Goal: Task Accomplishment & Management: Complete application form

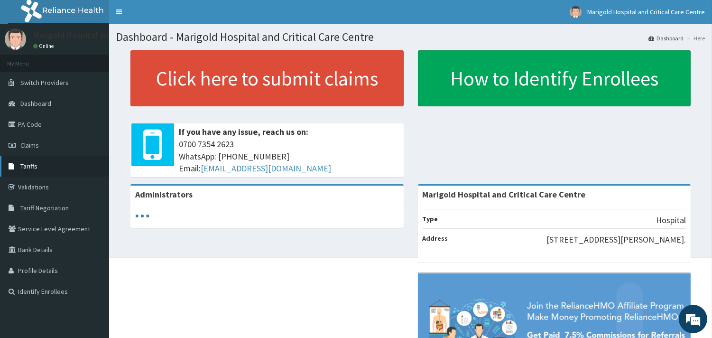
click at [32, 164] on span "Tariffs" at bounding box center [28, 166] width 17 height 9
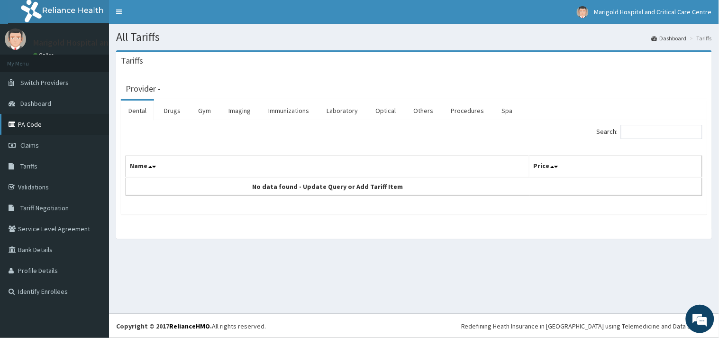
click at [28, 127] on link "PA Code" at bounding box center [54, 124] width 109 height 21
click at [181, 112] on link "Drugs" at bounding box center [173, 111] width 32 height 20
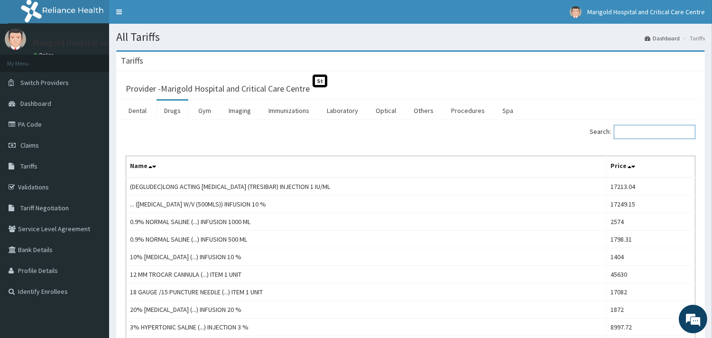
click at [658, 132] on input "Search:" at bounding box center [655, 132] width 82 height 14
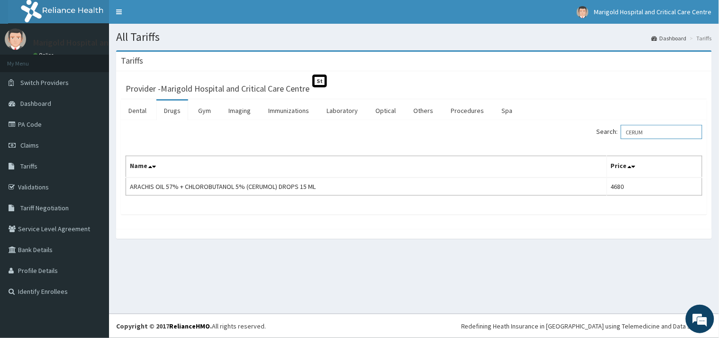
type input "CERUM"
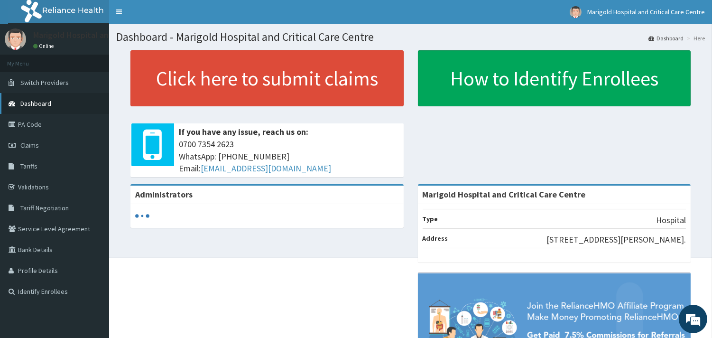
click at [55, 106] on link "Dashboard" at bounding box center [54, 103] width 109 height 21
click at [46, 129] on link "PA Code" at bounding box center [54, 124] width 109 height 21
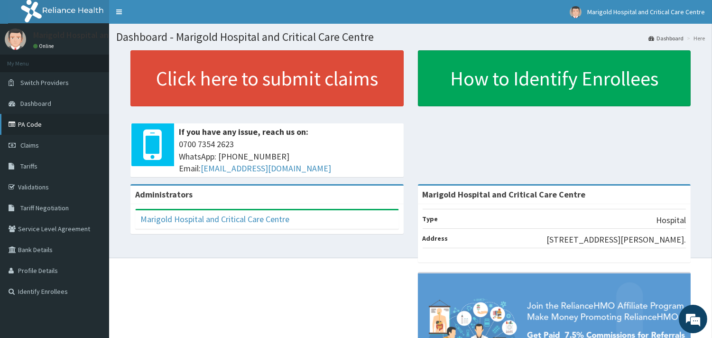
click at [64, 120] on link "PA Code" at bounding box center [54, 124] width 109 height 21
click at [40, 115] on link "PA Code" at bounding box center [54, 124] width 109 height 21
click at [50, 126] on link "PA Code" at bounding box center [54, 124] width 109 height 21
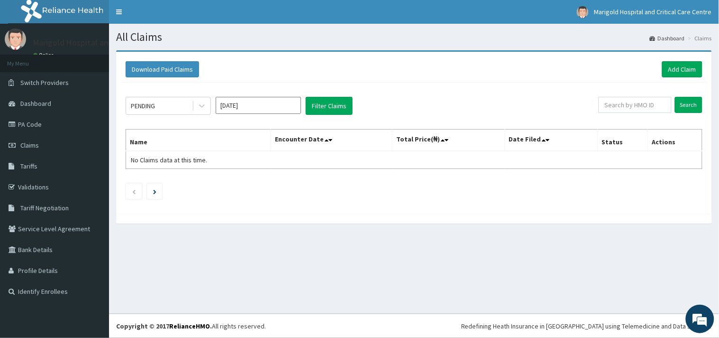
click at [626, 114] on div "Search" at bounding box center [651, 106] width 104 height 18
click at [629, 111] on input "text" at bounding box center [635, 105] width 73 height 16
click at [667, 72] on link "Add Claim" at bounding box center [683, 69] width 40 height 16
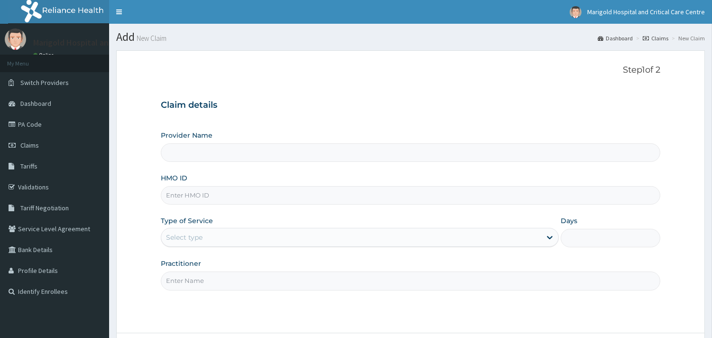
drag, startPoint x: 0, startPoint y: 0, endPoint x: 211, endPoint y: 151, distance: 259.4
drag, startPoint x: 211, startPoint y: 151, endPoint x: 181, endPoint y: 190, distance: 49.4
paste input "PPY/10503/C"
type input "PPY/10503/C"
click at [188, 235] on div "Select type" at bounding box center [184, 236] width 37 height 9
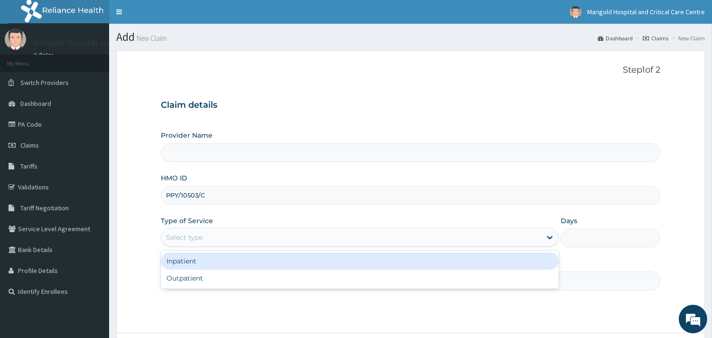
type input "Marigold Hospital and Critical Care Centre"
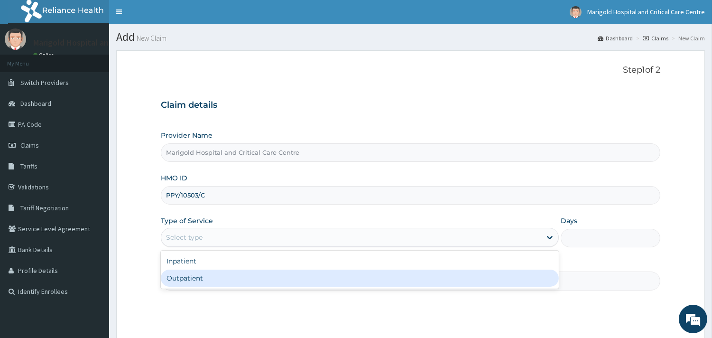
click at [206, 276] on div "Outpatient" at bounding box center [360, 277] width 398 height 17
type input "1"
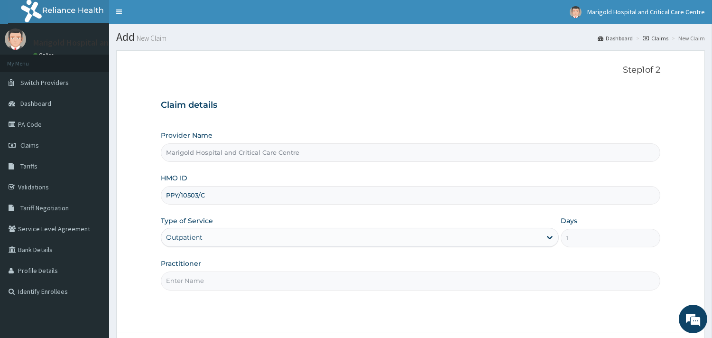
click at [207, 274] on input "Practitioner" at bounding box center [410, 280] width 499 height 18
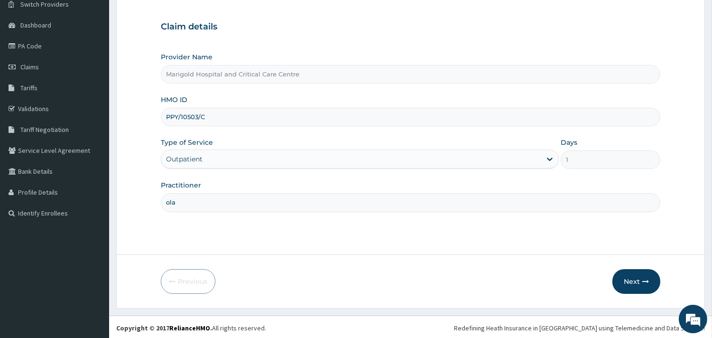
scroll to position [81, 0]
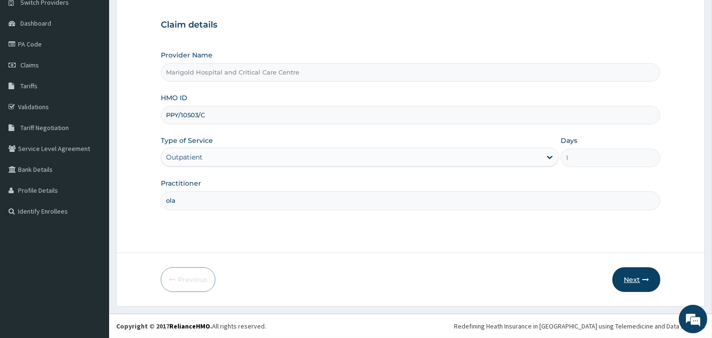
type input "ola"
click at [641, 273] on button "Next" at bounding box center [636, 279] width 48 height 25
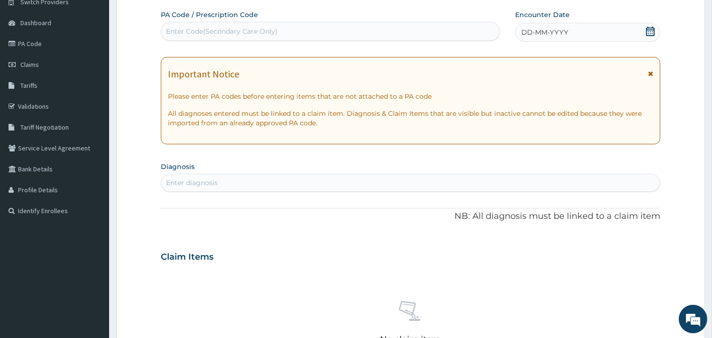
click at [207, 24] on div "Enter Code(Secondary Care Only)" at bounding box center [330, 31] width 338 height 15
click at [269, 26] on div "Enter Code(Secondary Care Only)" at bounding box center [330, 31] width 338 height 15
paste input "PA/BA65BD"
type input "PA/BA65BD"
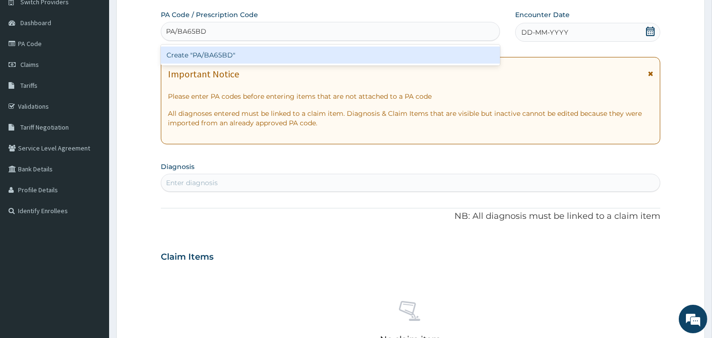
click at [274, 56] on div "Create "PA/BA65BD"" at bounding box center [330, 54] width 339 height 17
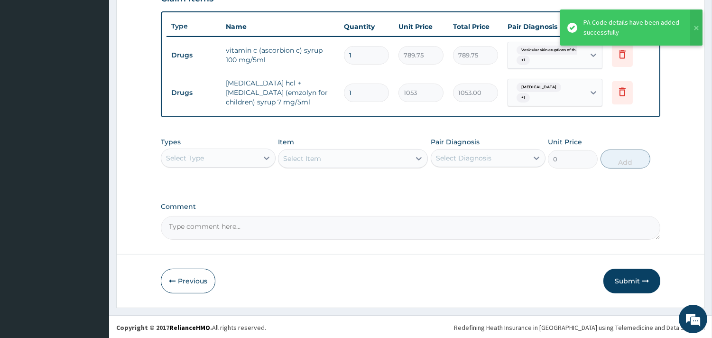
scroll to position [342, 0]
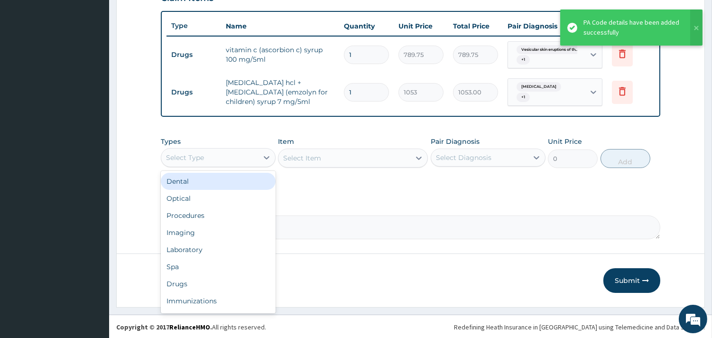
click at [244, 159] on div "Select Type" at bounding box center [209, 157] width 97 height 15
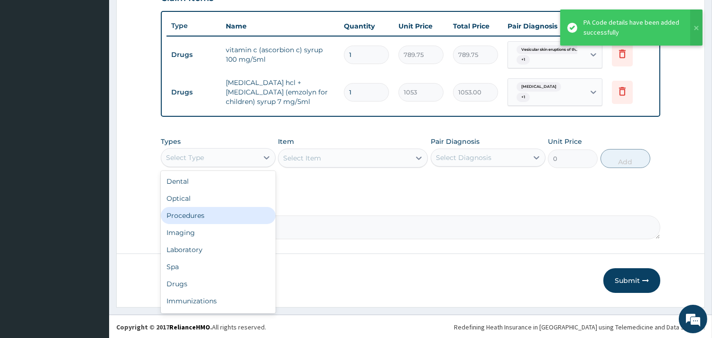
click at [228, 214] on div "Procedures" at bounding box center [218, 215] width 115 height 17
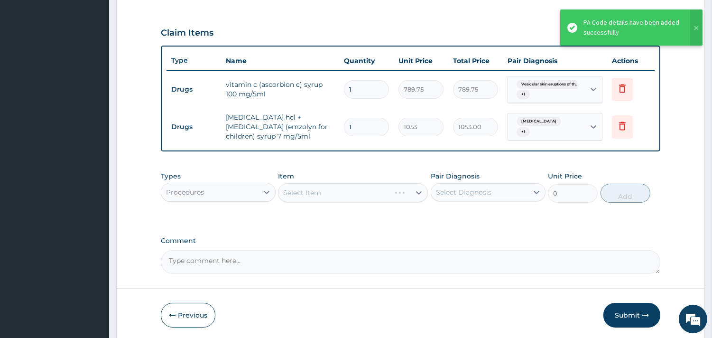
scroll to position [289, 0]
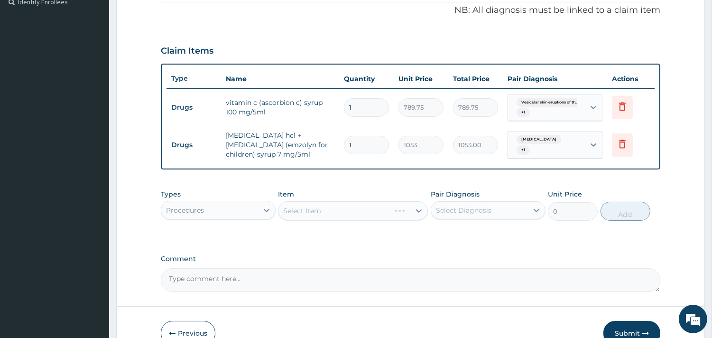
click at [320, 212] on div "Select Item" at bounding box center [353, 210] width 150 height 19
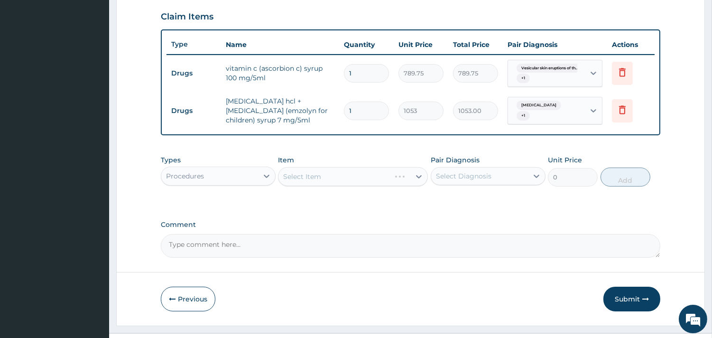
scroll to position [342, 0]
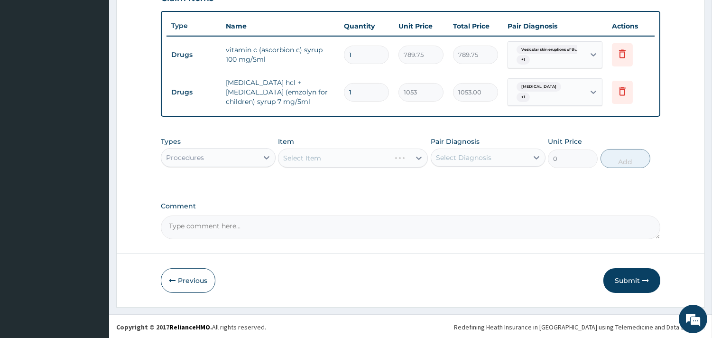
click at [325, 159] on div "Select Item" at bounding box center [353, 157] width 150 height 19
click at [330, 154] on div "Select Item" at bounding box center [353, 157] width 150 height 19
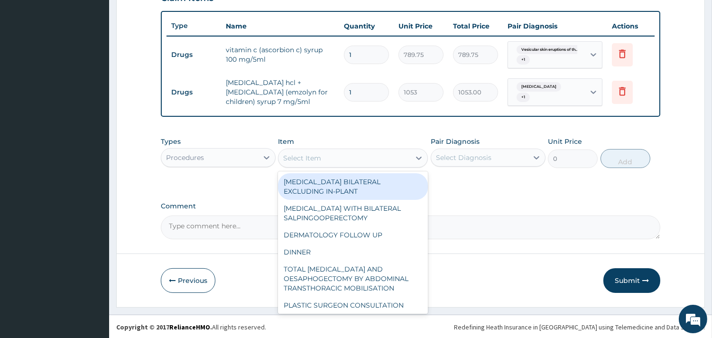
click at [340, 155] on div "Select Item" at bounding box center [344, 157] width 132 height 15
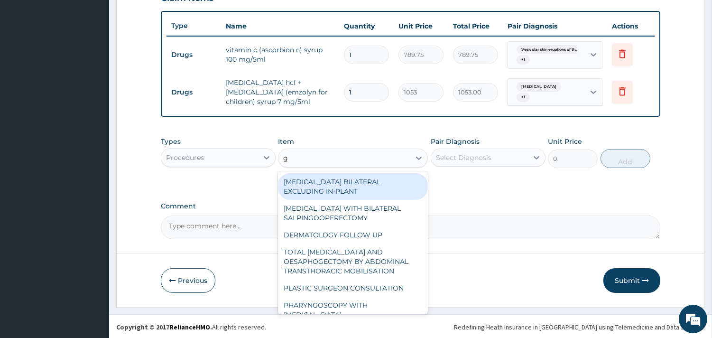
type input "gp"
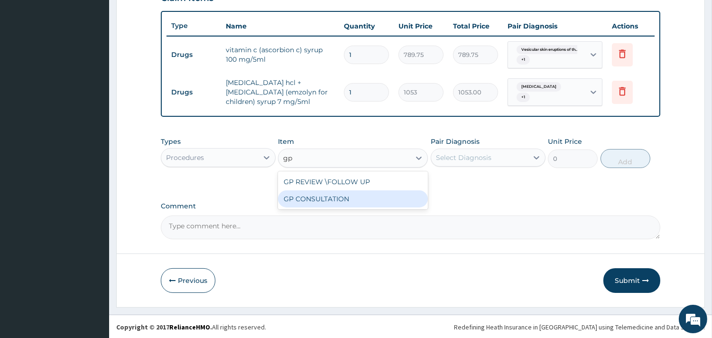
click at [357, 201] on div "GP CONSULTATION" at bounding box center [353, 198] width 150 height 17
type input "7125"
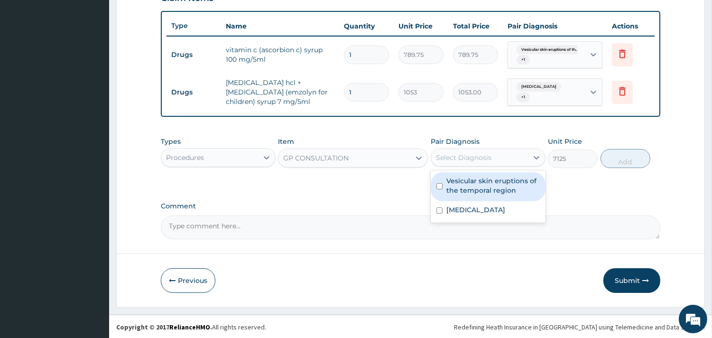
drag, startPoint x: 458, startPoint y: 157, endPoint x: 457, endPoint y: 184, distance: 26.1
click at [458, 159] on div "Select Diagnosis" at bounding box center [463, 157] width 55 height 9
click at [457, 184] on label "Vesicular skin eruptions of the temporal region" at bounding box center [492, 185] width 93 height 19
checkbox input "true"
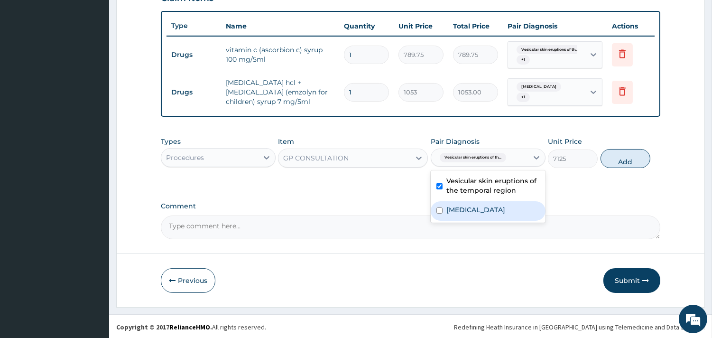
click at [459, 206] on label "Upper respiratory infection" at bounding box center [475, 209] width 59 height 9
checkbox input "true"
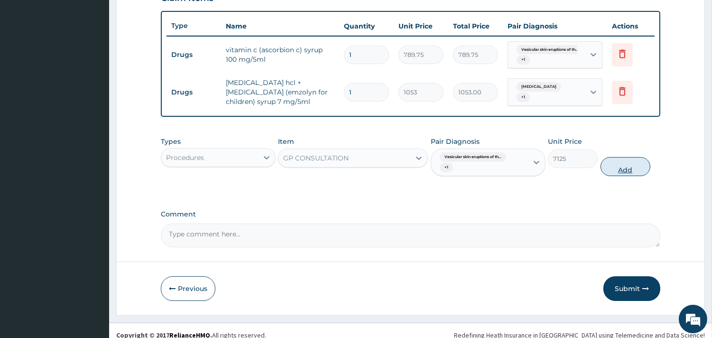
click at [623, 166] on button "Add" at bounding box center [625, 166] width 50 height 19
type input "0"
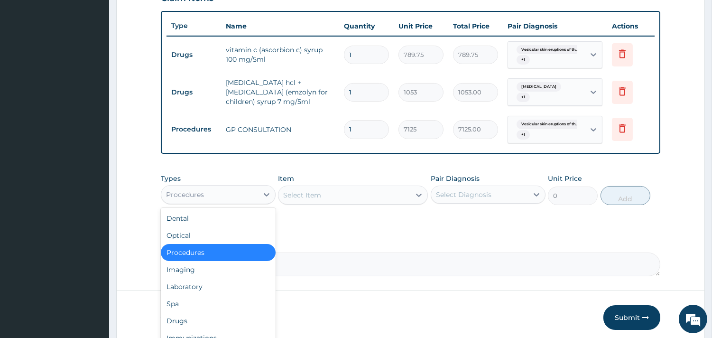
click at [223, 194] on div "Procedures" at bounding box center [209, 194] width 97 height 15
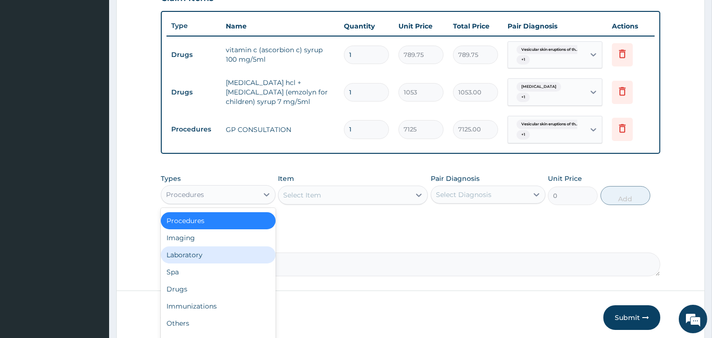
click at [227, 250] on div "Laboratory" at bounding box center [218, 254] width 115 height 17
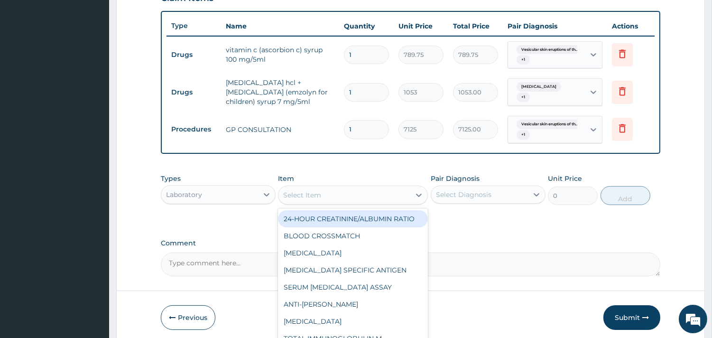
click at [312, 193] on div "Select Item" at bounding box center [302, 194] width 38 height 9
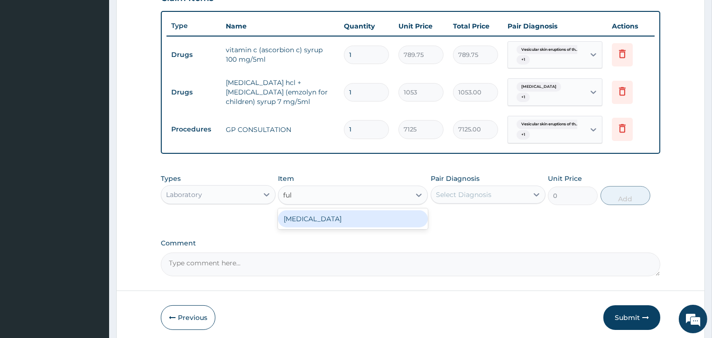
type input "full"
click at [323, 221] on div "FULL BLOOD COUNT" at bounding box center [353, 218] width 150 height 17
type input "5383.5"
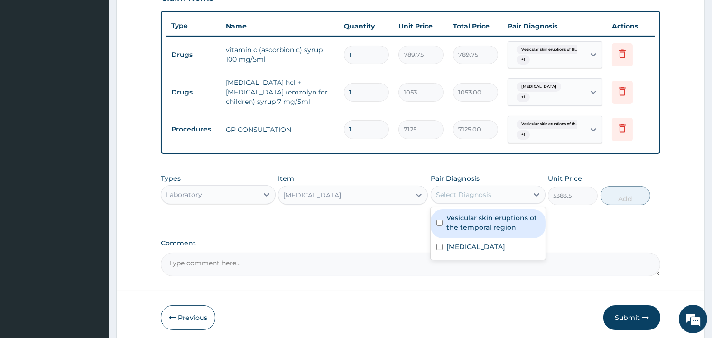
click at [454, 194] on div "Select Diagnosis" at bounding box center [463, 194] width 55 height 9
click at [466, 211] on div "Vesicular skin eruptions of the temporal region" at bounding box center [488, 223] width 115 height 29
checkbox input "true"
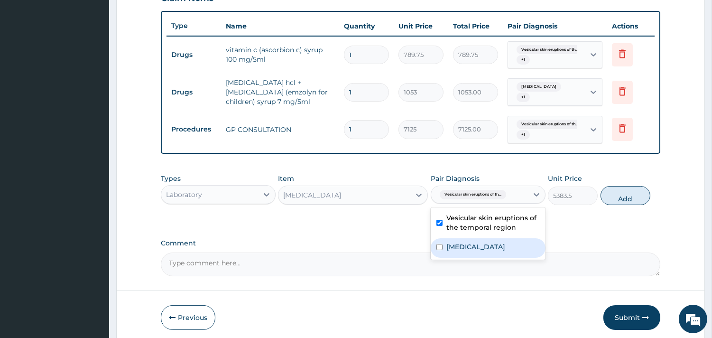
click at [481, 247] on label "Upper respiratory infection" at bounding box center [475, 246] width 59 height 9
checkbox input "true"
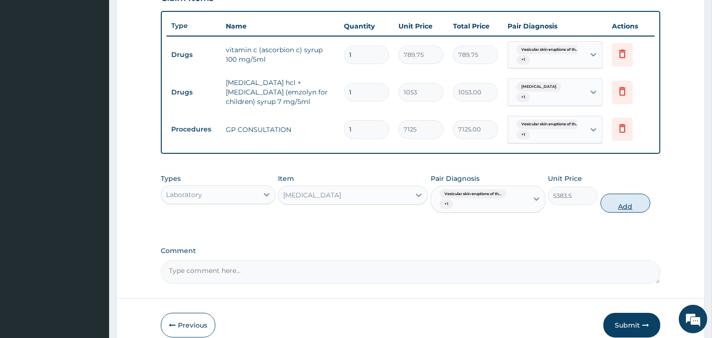
click at [636, 198] on button "Add" at bounding box center [625, 203] width 50 height 19
type input "0"
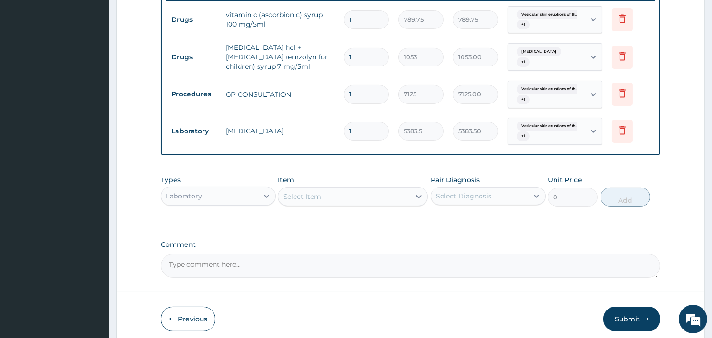
scroll to position [415, 0]
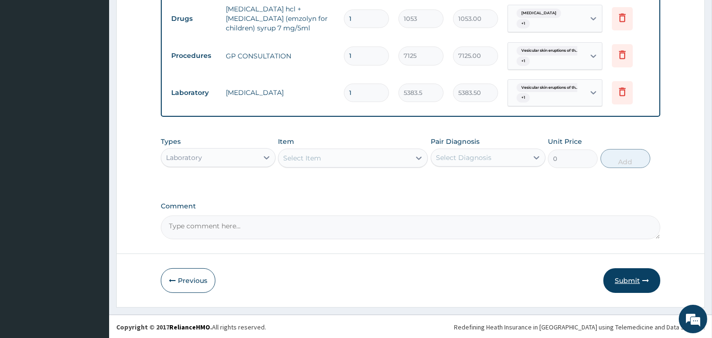
click at [636, 278] on button "Submit" at bounding box center [631, 280] width 57 height 25
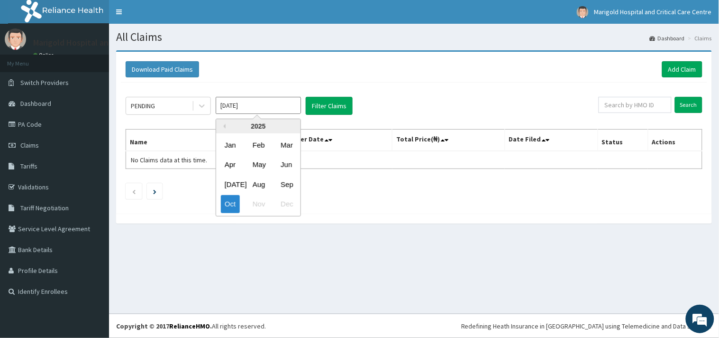
click at [251, 111] on input "[DATE]" at bounding box center [258, 105] width 85 height 17
click at [291, 183] on div "Sep" at bounding box center [286, 184] width 19 height 18
type input "[DATE]"
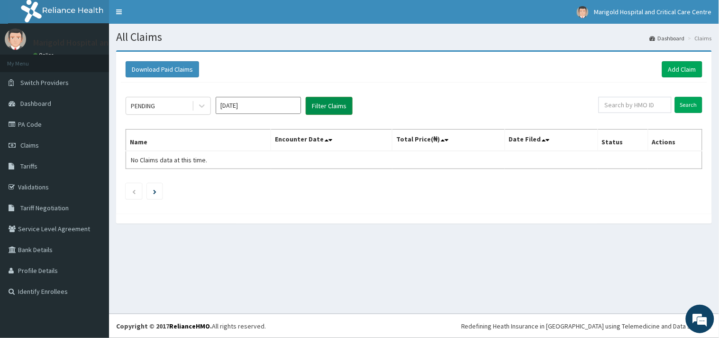
click at [337, 110] on button "Filter Claims" at bounding box center [329, 106] width 47 height 18
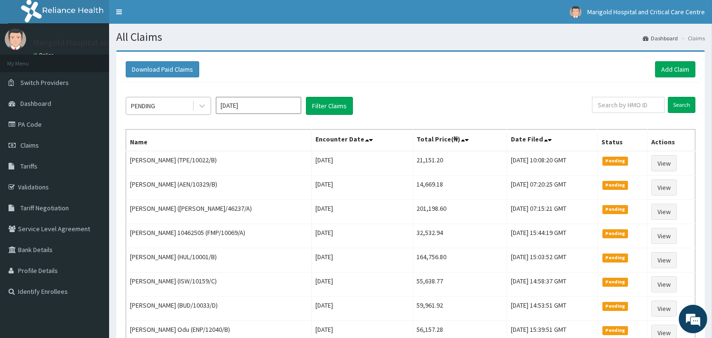
click at [160, 105] on div "PENDING" at bounding box center [159, 105] width 66 height 15
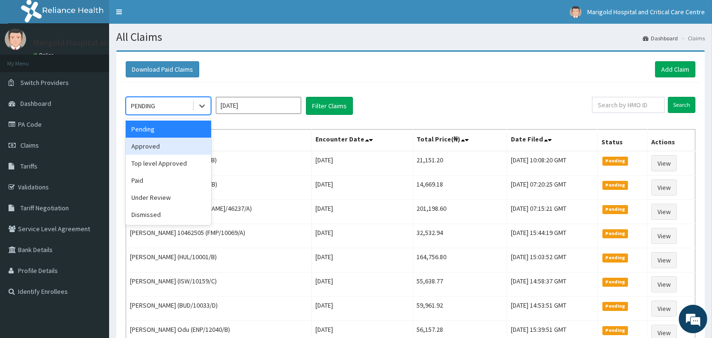
click at [157, 147] on div "Approved" at bounding box center [168, 146] width 85 height 17
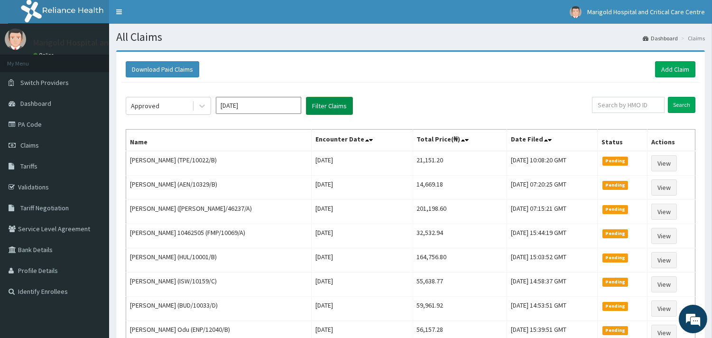
click at [341, 106] on button "Filter Claims" at bounding box center [329, 106] width 47 height 18
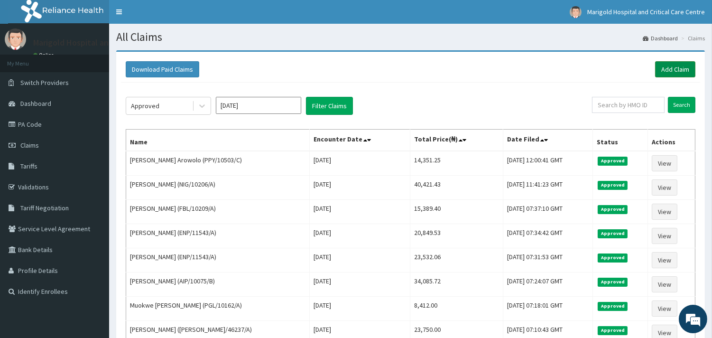
click at [673, 62] on link "Add Claim" at bounding box center [675, 69] width 40 height 16
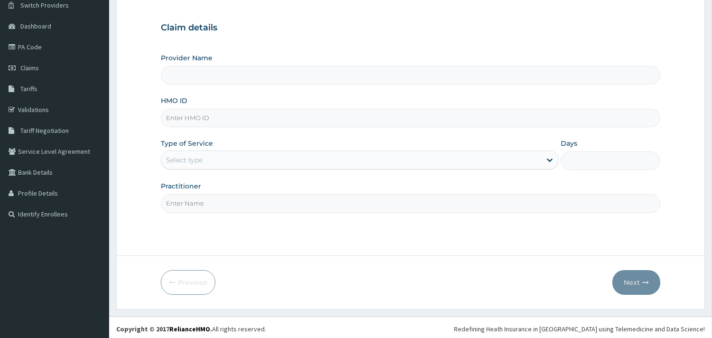
scroll to position [81, 0]
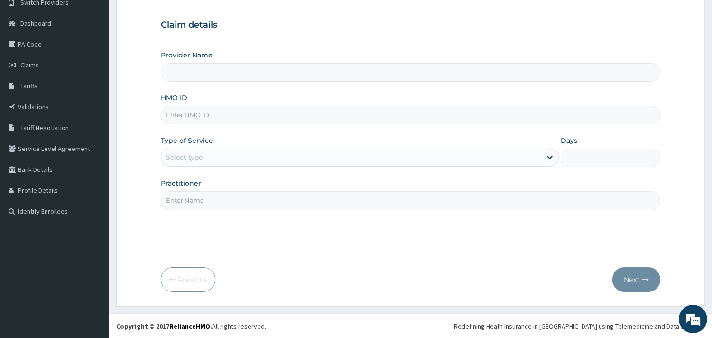
paste input "RBN/10187/E"
type input "RBN/10187/E"
type input "Marigold Hospital and Critical Care Centre"
type input "RBN/10187/E"
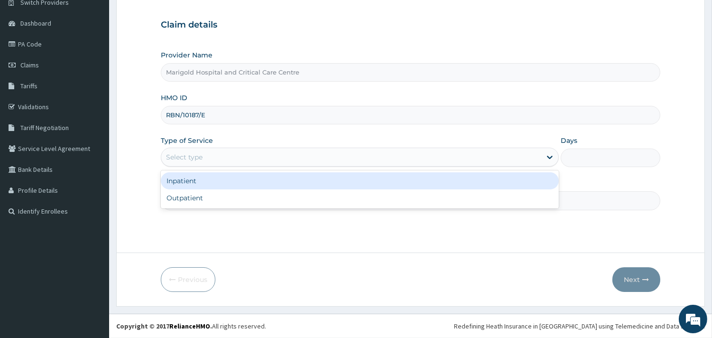
click at [194, 157] on div "Select type" at bounding box center [184, 156] width 37 height 9
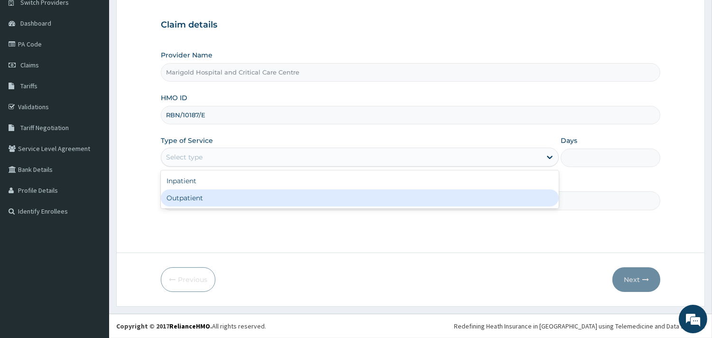
click at [197, 202] on div "Outpatient" at bounding box center [360, 197] width 398 height 17
type input "1"
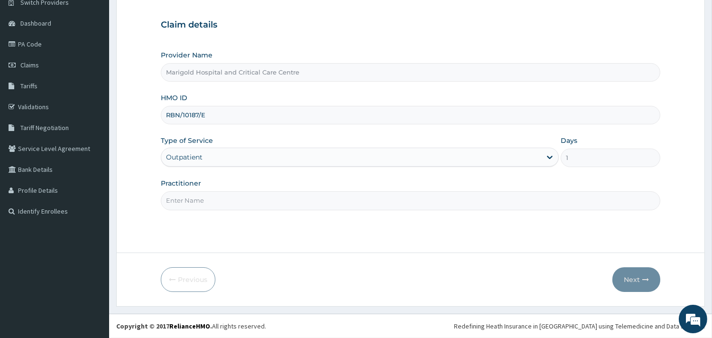
click at [197, 202] on input "Practitioner" at bounding box center [410, 200] width 499 height 18
type input "ola"
click at [625, 283] on button "Next" at bounding box center [636, 279] width 48 height 25
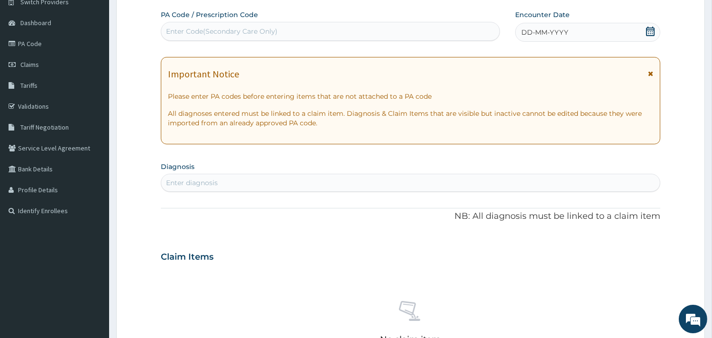
click at [249, 32] on div "Enter Code(Secondary Care Only)" at bounding box center [221, 31] width 111 height 9
click at [315, 31] on div "Enter Code(Secondary Care Only)" at bounding box center [330, 31] width 338 height 15
paste input "PA/626B40"
type input "PA/626B40"
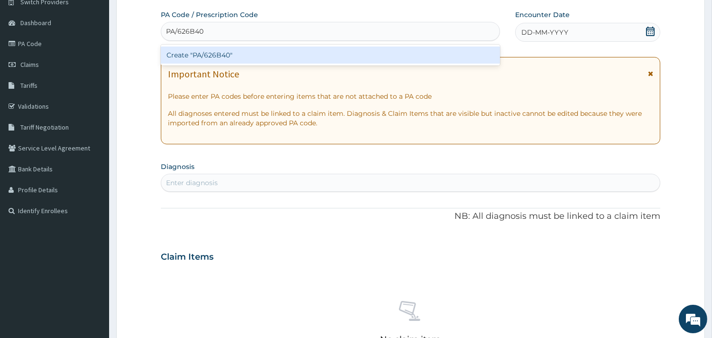
click at [315, 57] on div "Create "PA/626B40"" at bounding box center [330, 54] width 339 height 17
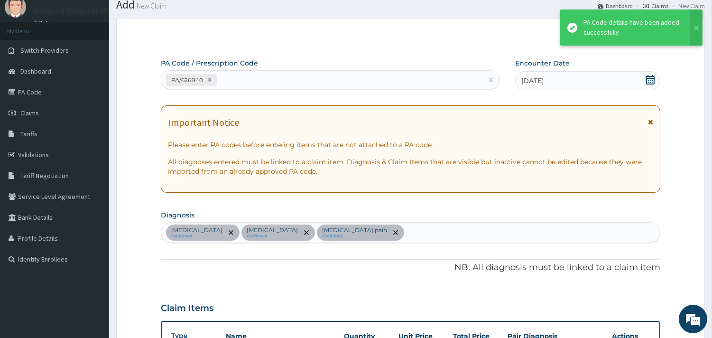
scroll to position [31, 0]
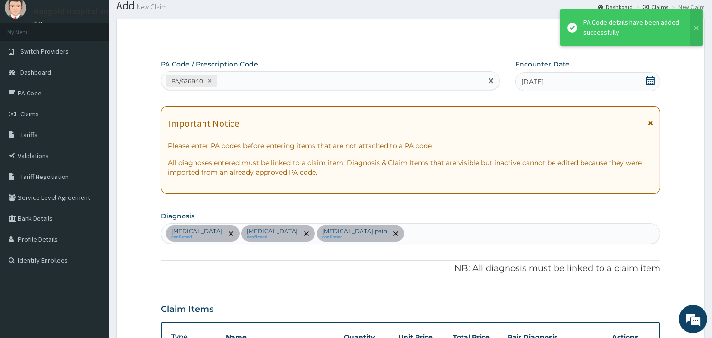
drag, startPoint x: 296, startPoint y: 73, endPoint x: 296, endPoint y: 86, distance: 13.3
click at [296, 81] on div "PA/626B40" at bounding box center [330, 80] width 339 height 19
click at [292, 86] on div "PA/626B40" at bounding box center [321, 81] width 321 height 16
paste input "PA/F9CBCD"
type input "PA/F9CBCD"
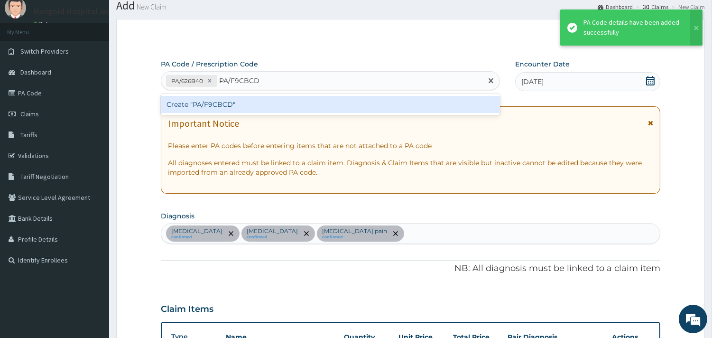
click at [290, 106] on div "Create "PA/F9CBCD"" at bounding box center [330, 104] width 339 height 17
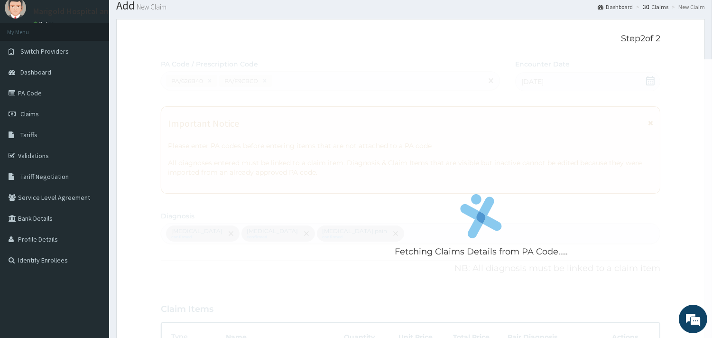
scroll to position [295, 0]
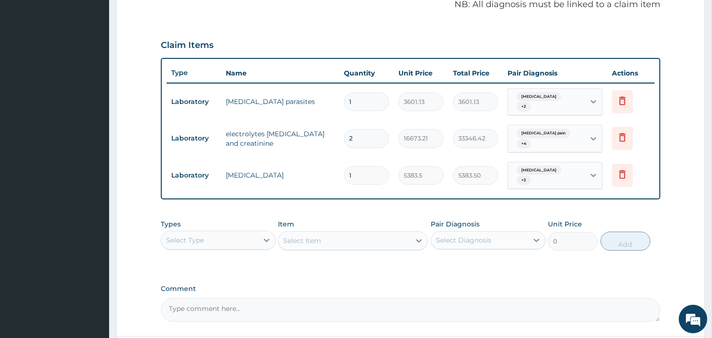
click at [247, 240] on div "Select Type" at bounding box center [218, 239] width 115 height 19
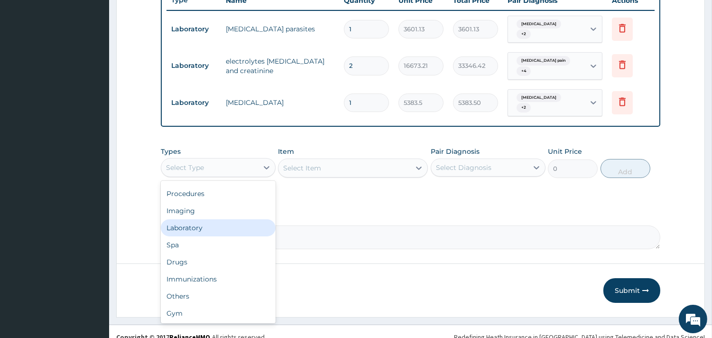
scroll to position [370, 0]
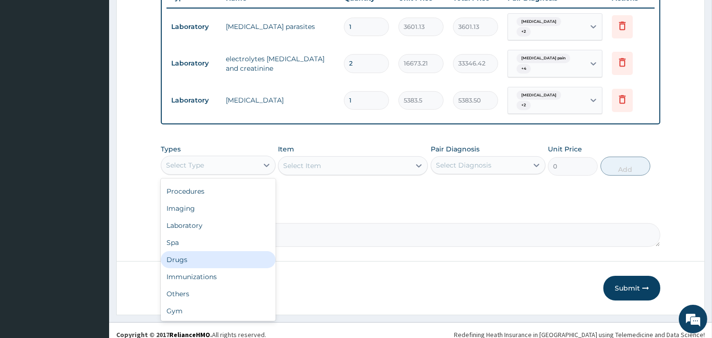
drag, startPoint x: 219, startPoint y: 261, endPoint x: 219, endPoint y: 251, distance: 9.5
click at [219, 251] on div "Dental Optical Procedures Imaging Laboratory Spa Drugs Immunizations Others Gym" at bounding box center [218, 249] width 115 height 142
click at [219, 251] on div "Drugs" at bounding box center [218, 259] width 115 height 17
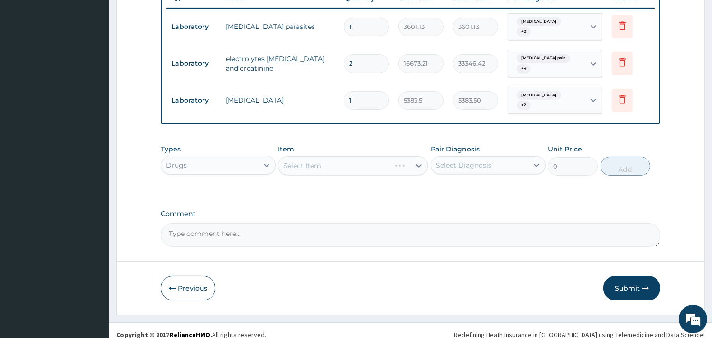
scroll to position [317, 0]
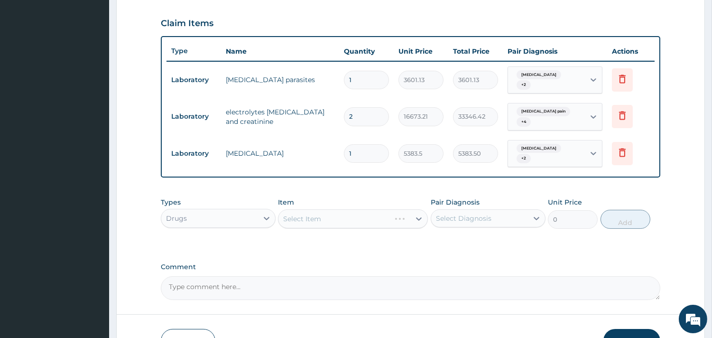
click at [345, 212] on div "Select Item" at bounding box center [353, 218] width 150 height 19
click at [233, 216] on div "Drugs" at bounding box center [218, 218] width 115 height 19
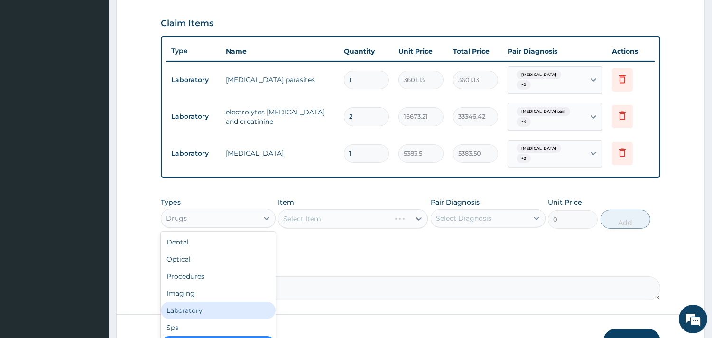
click at [226, 302] on div "Laboratory" at bounding box center [218, 310] width 115 height 17
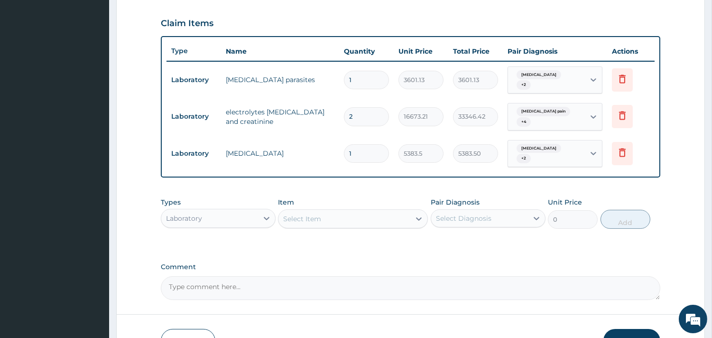
click at [346, 215] on div "Select Item" at bounding box center [344, 218] width 132 height 15
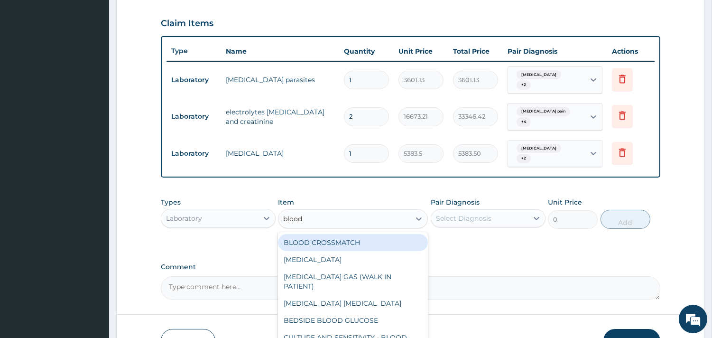
type input "blood g"
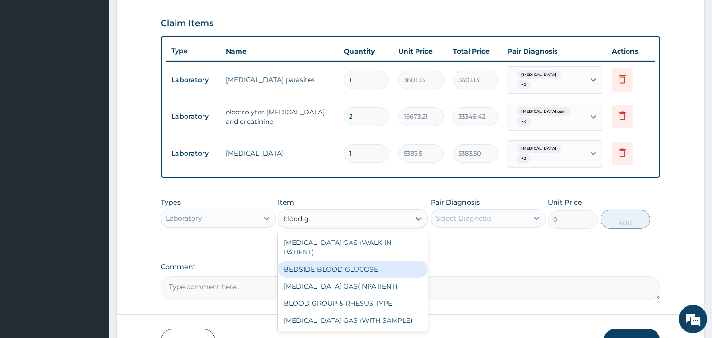
click at [356, 260] on div "BEDSIDE BLOOD GLUCOSE" at bounding box center [353, 268] width 150 height 17
type input "2880.9"
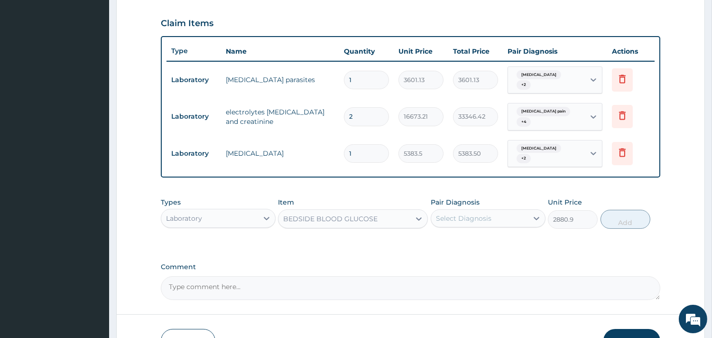
click at [457, 213] on div "Select Diagnosis" at bounding box center [463, 217] width 55 height 9
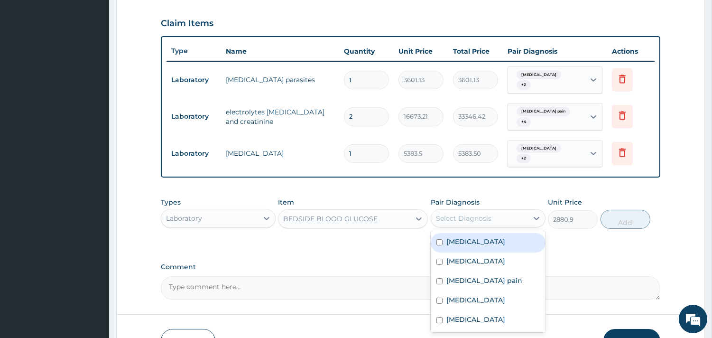
click at [461, 237] on label "Neck pain" at bounding box center [475, 241] width 59 height 9
checkbox input "true"
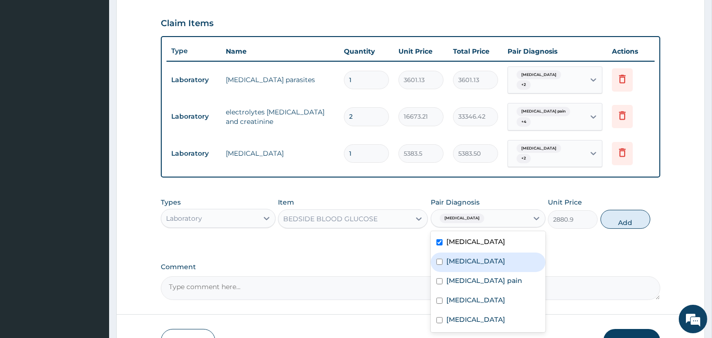
click at [469, 256] on label "Malaria" at bounding box center [475, 260] width 59 height 9
checkbox input "true"
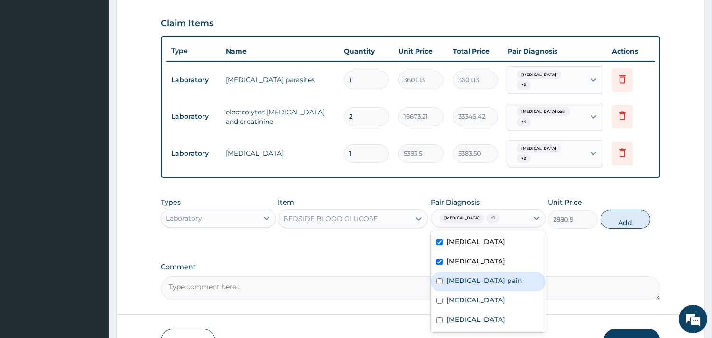
click at [467, 272] on div "Musculoskeletal pain" at bounding box center [488, 281] width 115 height 19
checkbox input "true"
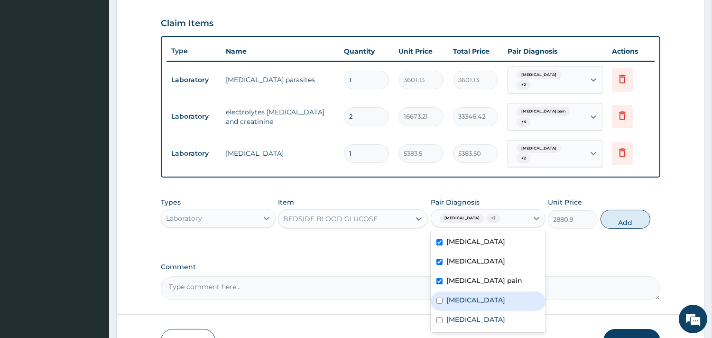
drag, startPoint x: 467, startPoint y: 295, endPoint x: 466, endPoint y: 301, distance: 6.3
click at [466, 295] on label "Meningitis" at bounding box center [475, 299] width 59 height 9
checkbox input "true"
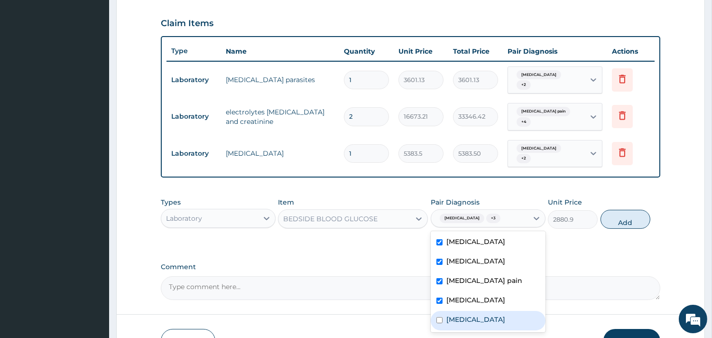
drag, startPoint x: 466, startPoint y: 311, endPoint x: 482, endPoint y: 303, distance: 18.5
click at [465, 314] on label "Bacteriuria" at bounding box center [475, 318] width 59 height 9
checkbox input "true"
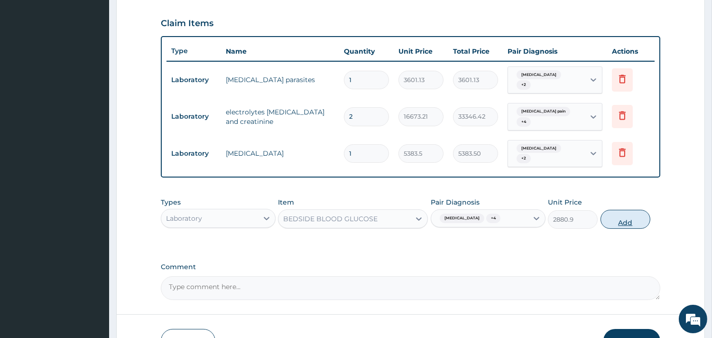
click at [615, 212] on button "Add" at bounding box center [625, 219] width 50 height 19
type input "0"
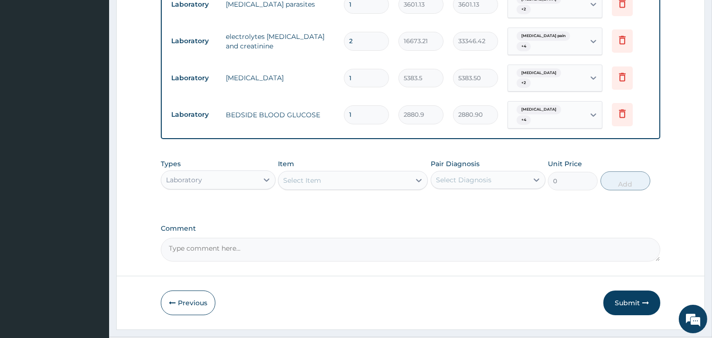
scroll to position [403, 0]
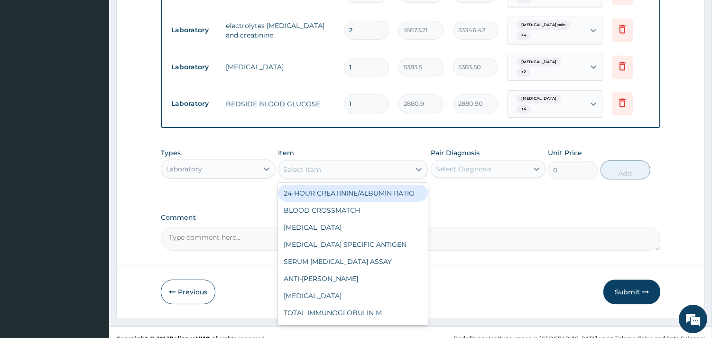
click at [359, 162] on div "Select Item" at bounding box center [344, 169] width 132 height 15
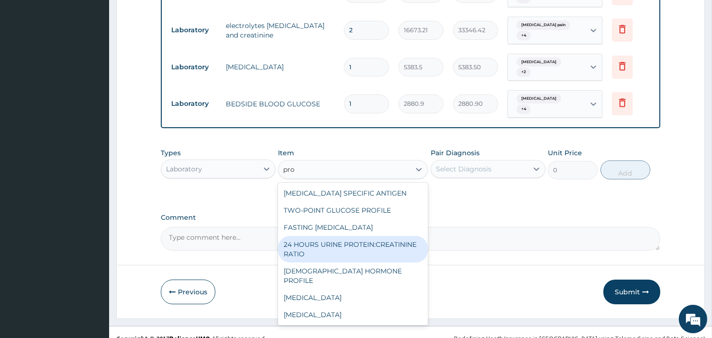
type input "proc"
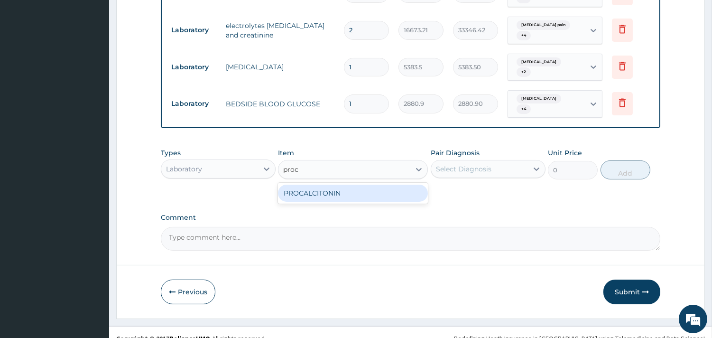
click at [369, 184] on div "PROCALCITONIN" at bounding box center [353, 192] width 150 height 17
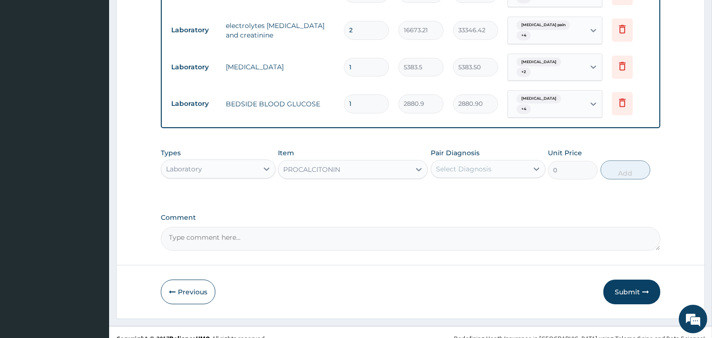
type input "16005"
click at [468, 162] on div "Select Diagnosis" at bounding box center [479, 168] width 97 height 15
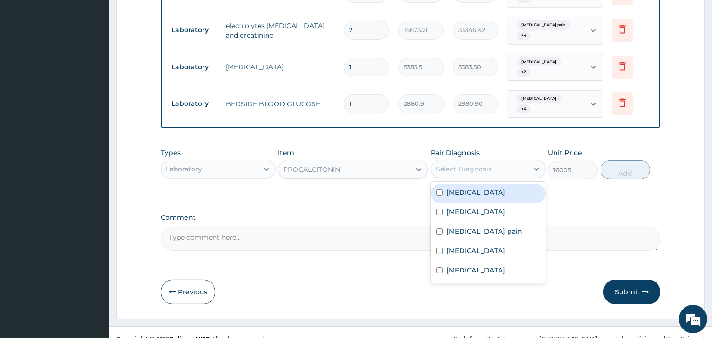
click at [479, 187] on label "Neck pain" at bounding box center [475, 191] width 59 height 9
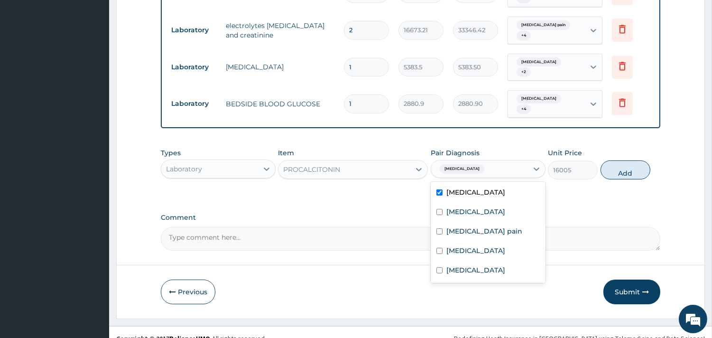
click at [481, 190] on div "Neck pain" at bounding box center [488, 193] width 115 height 19
checkbox input "false"
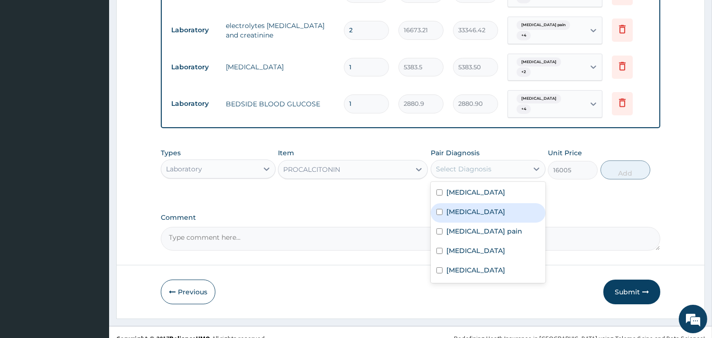
click at [473, 226] on label "Musculoskeletal pain" at bounding box center [484, 230] width 76 height 9
checkbox input "true"
click at [481, 203] on div "Malaria" at bounding box center [488, 212] width 115 height 19
checkbox input "true"
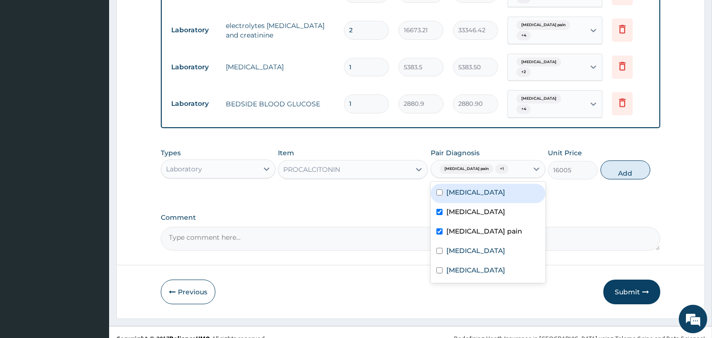
click at [484, 184] on div "Neck pain" at bounding box center [488, 193] width 115 height 19
checkbox input "true"
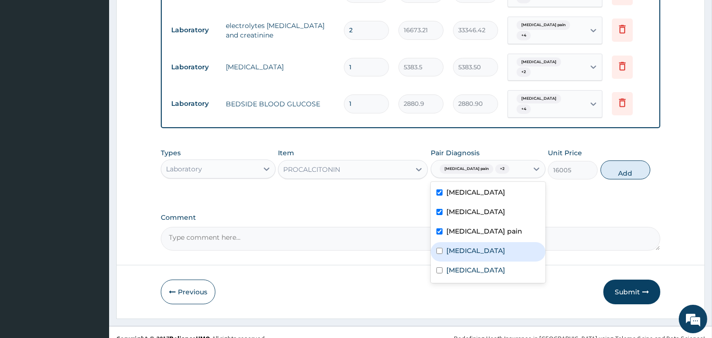
click at [478, 248] on div "Meningitis" at bounding box center [488, 251] width 115 height 19
checkbox input "true"
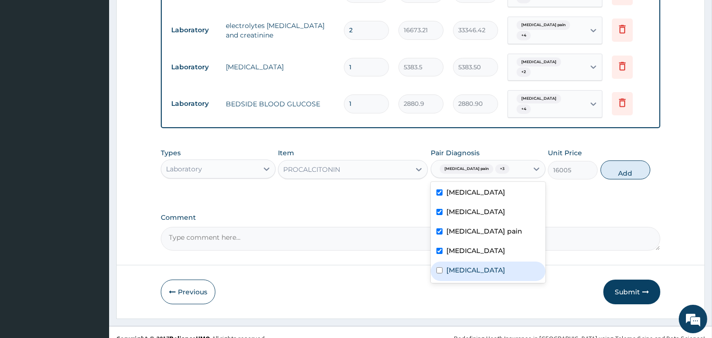
drag, startPoint x: 478, startPoint y: 257, endPoint x: 485, endPoint y: 250, distance: 9.7
click at [478, 265] on label "Bacteriuria" at bounding box center [475, 269] width 59 height 9
checkbox input "true"
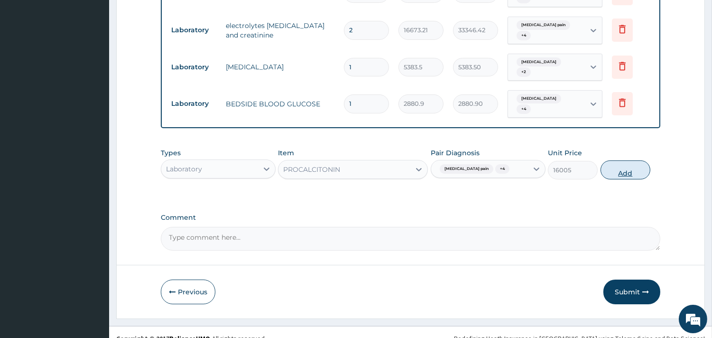
click at [627, 164] on button "Add" at bounding box center [625, 169] width 50 height 19
type input "0"
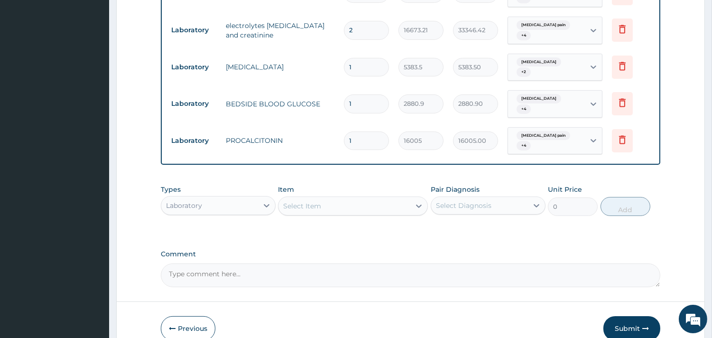
click at [290, 203] on div "Item Select Item" at bounding box center [353, 199] width 150 height 31
click at [301, 201] on div "Select Item" at bounding box center [302, 205] width 38 height 9
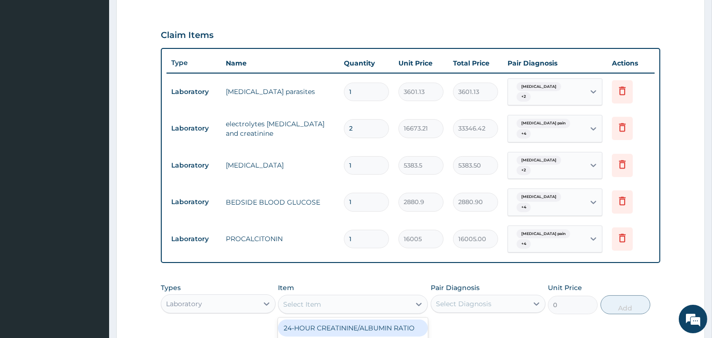
scroll to position [297, 0]
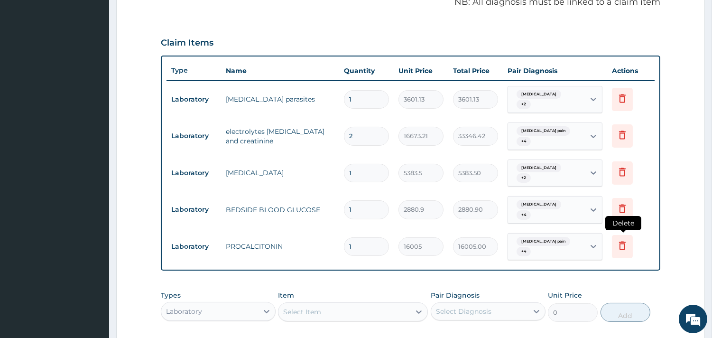
click at [624, 240] on icon at bounding box center [622, 246] width 21 height 23
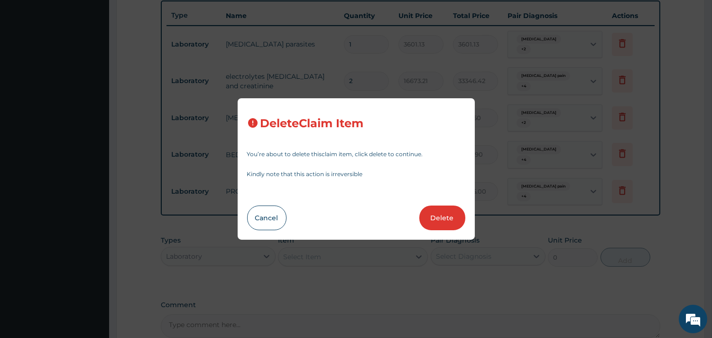
scroll to position [403, 0]
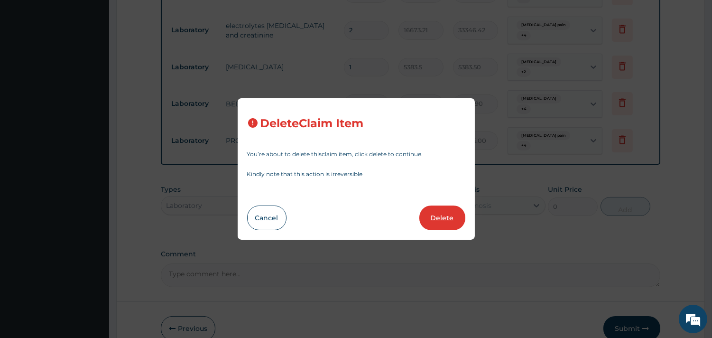
click at [433, 222] on button "Delete" at bounding box center [442, 217] width 46 height 25
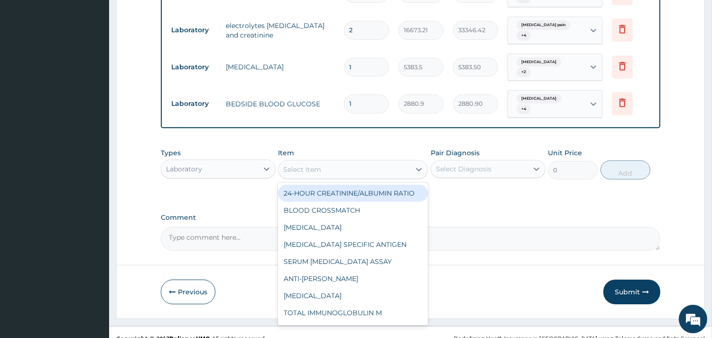
click at [337, 162] on div "Select Item" at bounding box center [344, 169] width 132 height 15
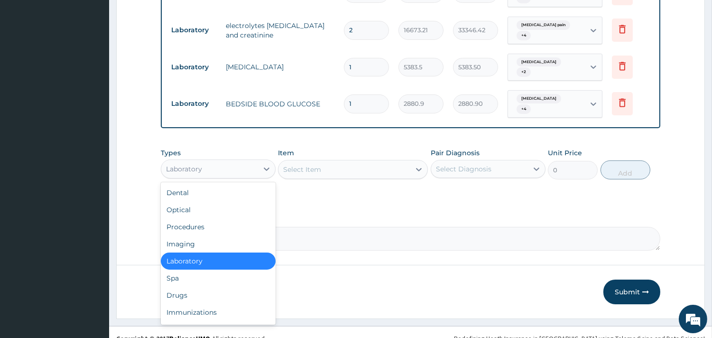
click at [175, 163] on div "Laboratory" at bounding box center [209, 168] width 97 height 15
click at [198, 218] on div "Procedures" at bounding box center [218, 226] width 115 height 17
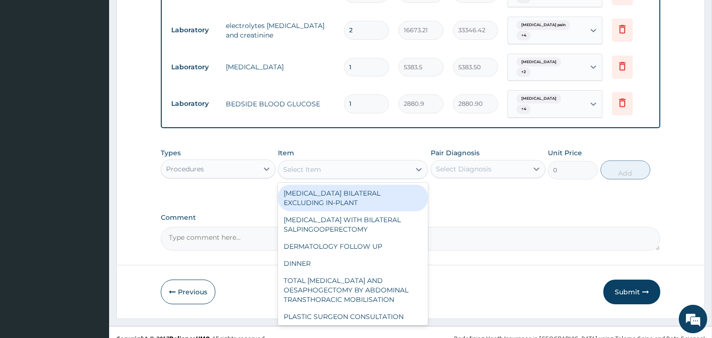
click at [388, 162] on div "Select Item" at bounding box center [344, 169] width 132 height 15
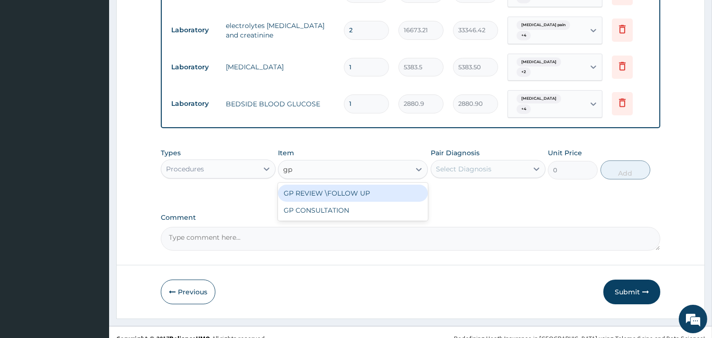
type input "gp c"
click at [365, 184] on div "GP CONSULTATION" at bounding box center [353, 192] width 150 height 17
type input "7125"
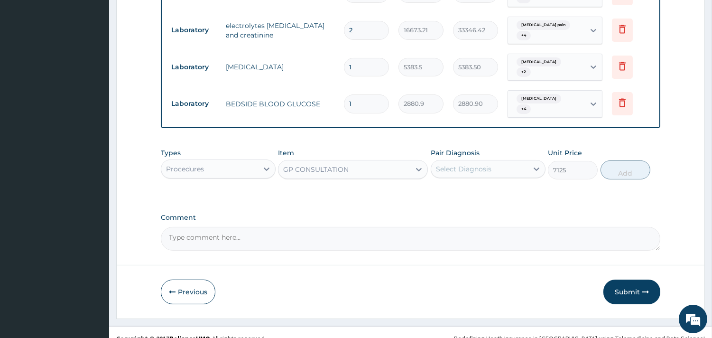
click at [447, 164] on div "Select Diagnosis" at bounding box center [463, 168] width 55 height 9
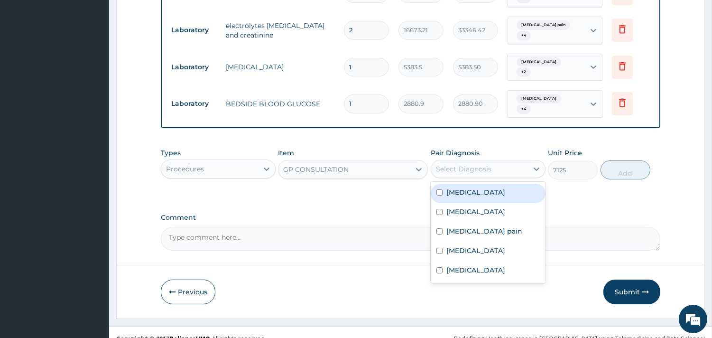
click at [475, 185] on div "Neck pain" at bounding box center [488, 193] width 115 height 19
checkbox input "true"
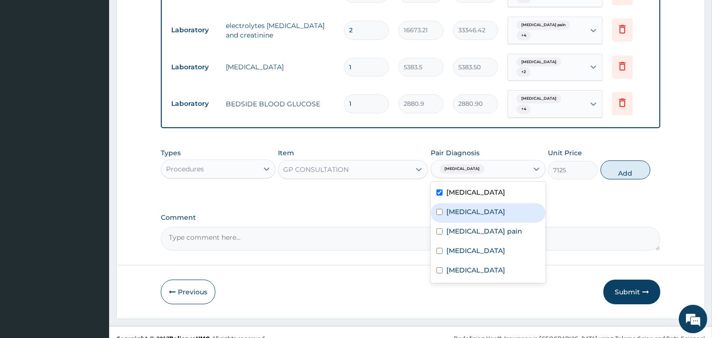
click at [475, 203] on div "Malaria" at bounding box center [488, 212] width 115 height 19
checkbox input "true"
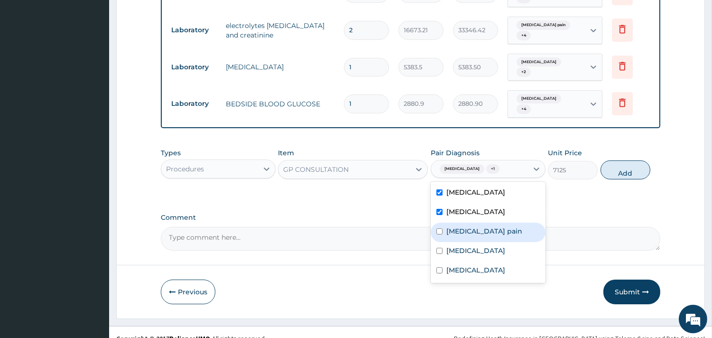
click at [477, 223] on div "Musculoskeletal pain" at bounding box center [488, 231] width 115 height 19
checkbox input "true"
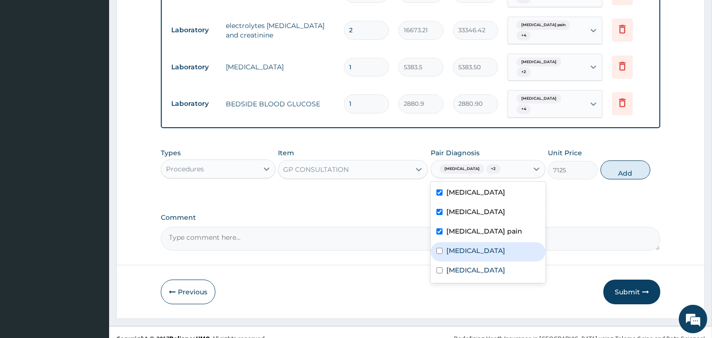
drag, startPoint x: 471, startPoint y: 245, endPoint x: 469, endPoint y: 262, distance: 17.2
click at [471, 248] on div "Meningitis" at bounding box center [488, 251] width 115 height 19
checkbox input "true"
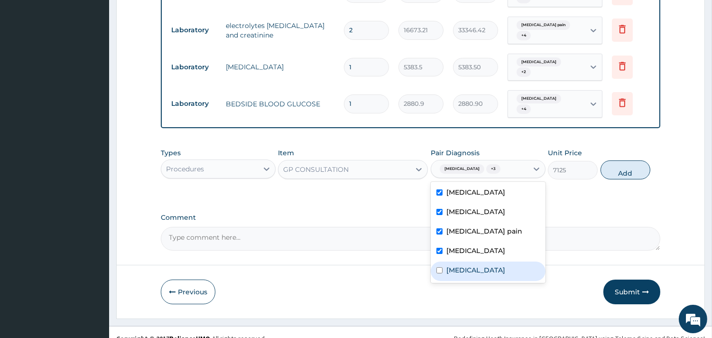
click at [469, 265] on label "Bacteriuria" at bounding box center [475, 269] width 59 height 9
checkbox input "true"
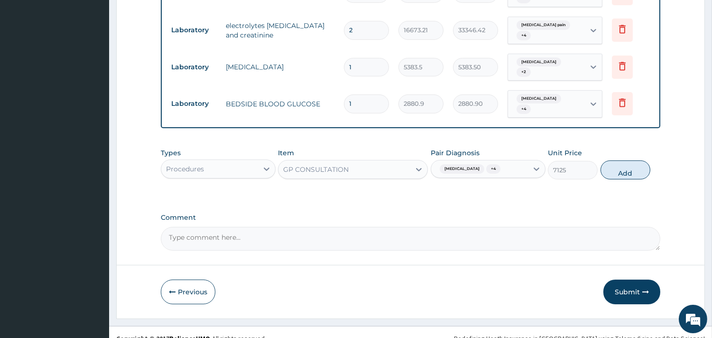
click at [627, 144] on div "Types Procedures Item GP CONSULTATION Pair Diagnosis Neck pain + 4 Unit Price 7…" at bounding box center [410, 163] width 499 height 41
click at [628, 160] on button "Add" at bounding box center [625, 169] width 50 height 19
type input "0"
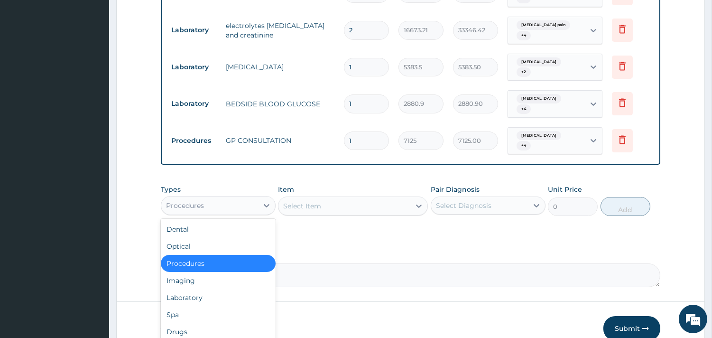
click at [242, 198] on div "Procedures" at bounding box center [209, 205] width 97 height 15
click at [204, 323] on div "Drugs" at bounding box center [218, 331] width 115 height 17
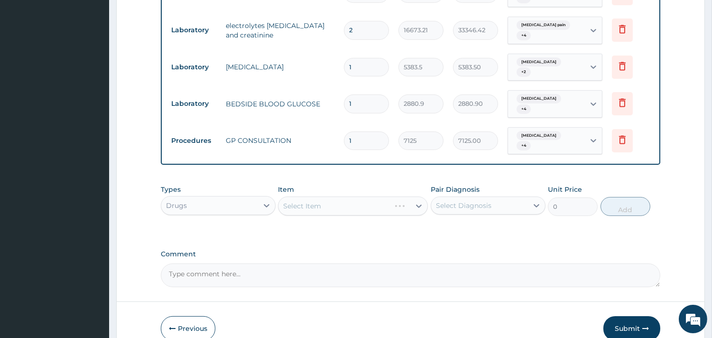
click at [332, 196] on div "Select Item" at bounding box center [353, 205] width 150 height 19
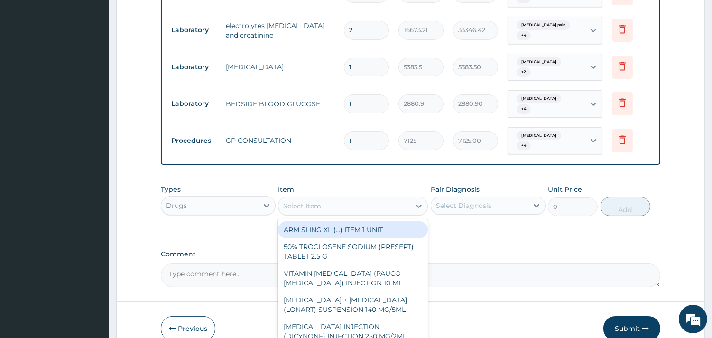
click at [305, 201] on div "Select Item" at bounding box center [302, 205] width 38 height 9
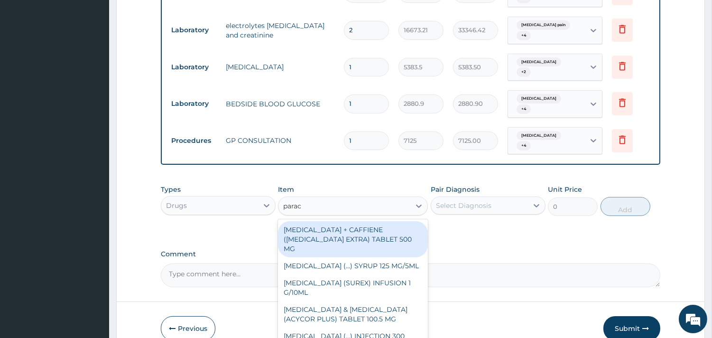
type input "parace"
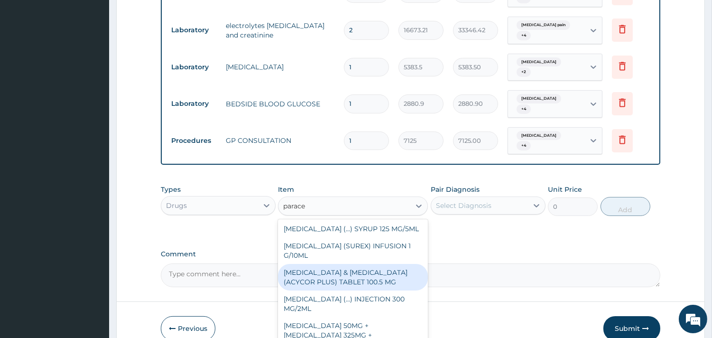
scroll to position [53, 0]
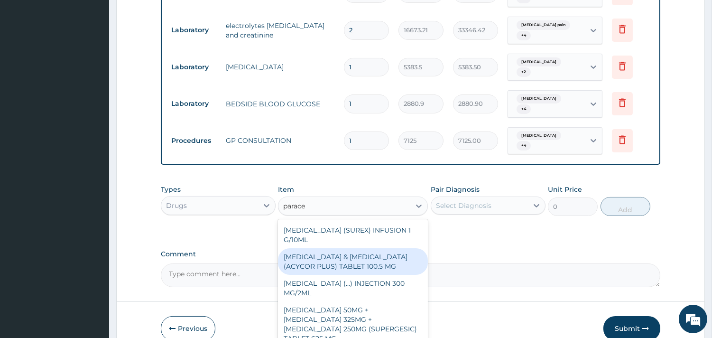
drag, startPoint x: 366, startPoint y: 262, endPoint x: 392, endPoint y: 233, distance: 39.3
click at [392, 233] on div "PARACETAMOL + CAFFIENE (PANADOL EXTRA) TABLET 500 MG PARACETAMOL (...) SYRUP 12…" at bounding box center [353, 290] width 150 height 142
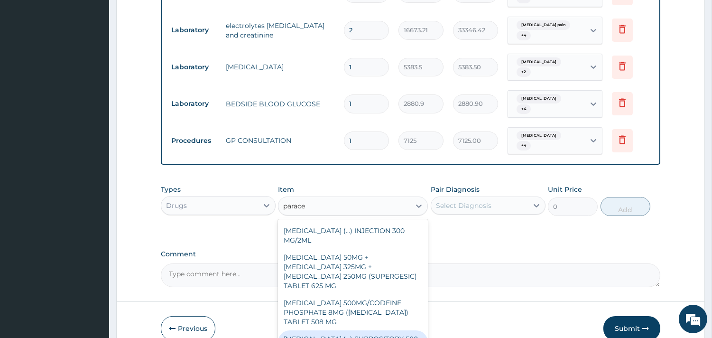
scroll to position [146, 0]
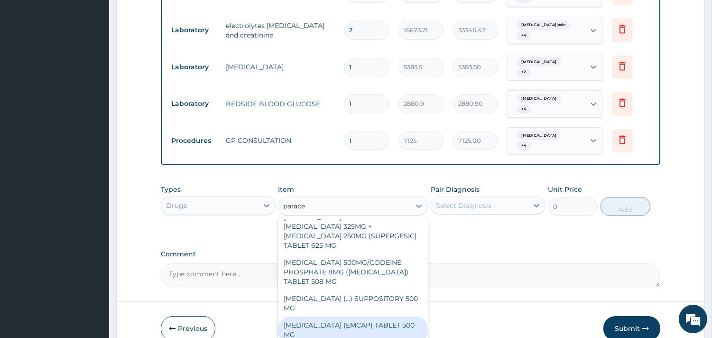
click at [383, 316] on div "PARACETAMOL (EMCAP) TABLET 500 MG" at bounding box center [353, 329] width 150 height 27
type input "22.23"
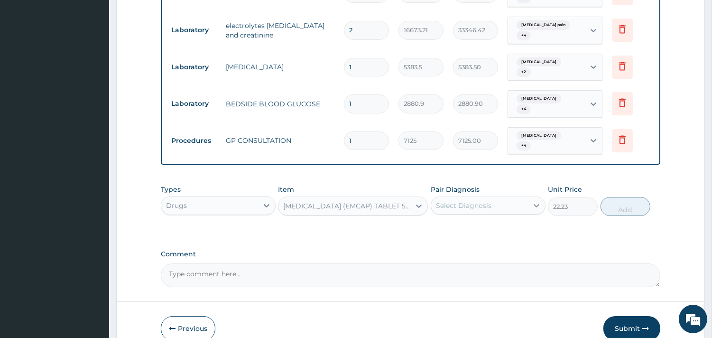
drag, startPoint x: 530, startPoint y: 188, endPoint x: 528, endPoint y: 197, distance: 9.2
click at [529, 197] on div at bounding box center [536, 205] width 17 height 17
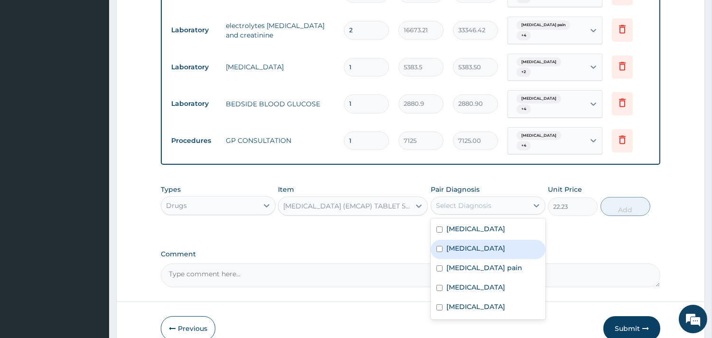
click at [518, 240] on div "Malaria" at bounding box center [488, 249] width 115 height 19
checkbox input "true"
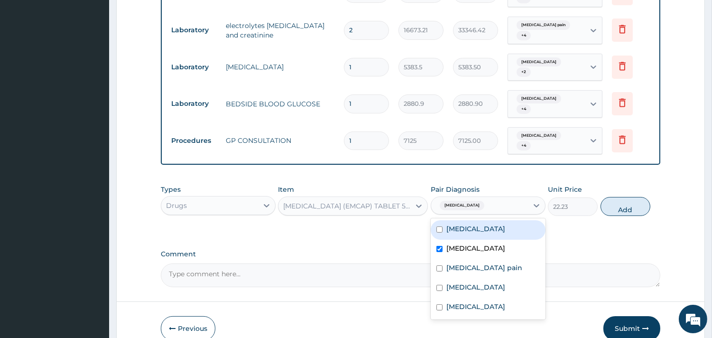
drag, startPoint x: 515, startPoint y: 216, endPoint x: 511, endPoint y: 229, distance: 12.8
click at [514, 220] on div "Neck pain" at bounding box center [488, 229] width 115 height 19
checkbox input "true"
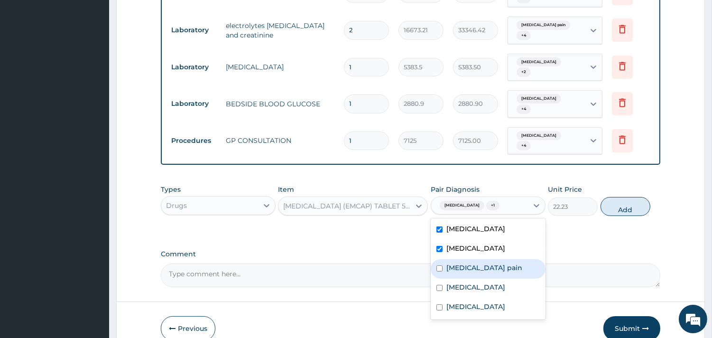
click at [505, 263] on label "Musculoskeletal pain" at bounding box center [484, 267] width 76 height 9
checkbox input "true"
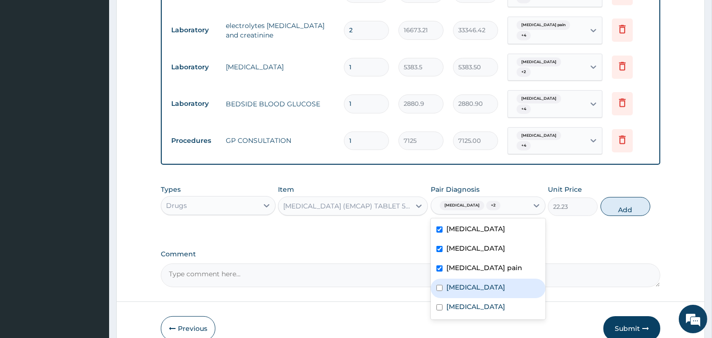
click at [488, 279] on div "Meningitis" at bounding box center [488, 287] width 115 height 19
checkbox input "true"
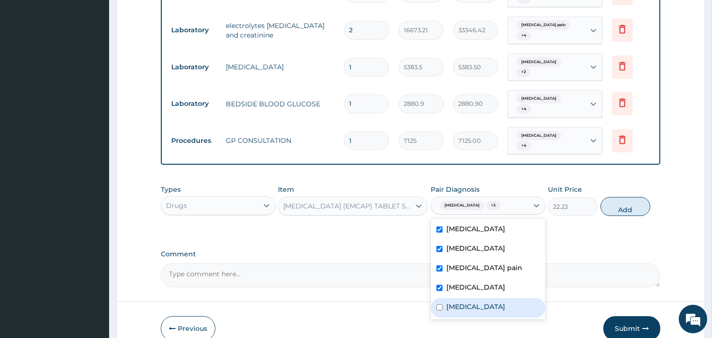
drag, startPoint x: 481, startPoint y: 298, endPoint x: 492, endPoint y: 292, distance: 12.3
click at [482, 298] on div "Bacteriuria" at bounding box center [488, 307] width 115 height 19
checkbox input "true"
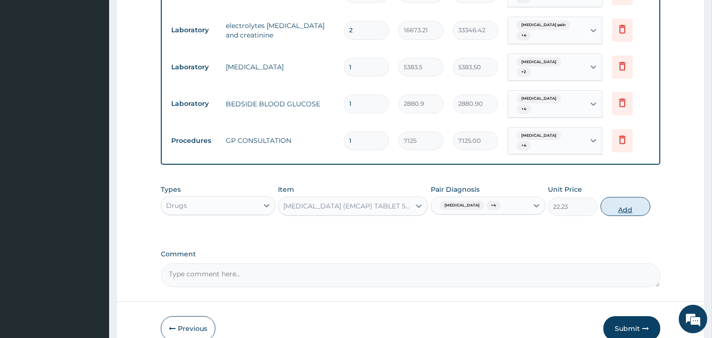
click at [645, 197] on button "Add" at bounding box center [625, 206] width 50 height 19
type input "0"
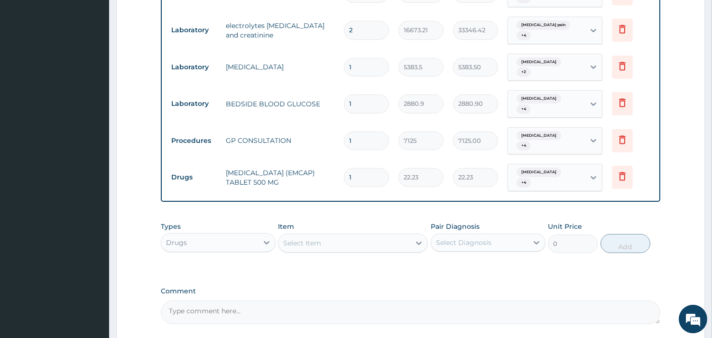
click at [304, 221] on div "Item Select Item" at bounding box center [353, 236] width 150 height 31
click at [304, 235] on div "Select Item" at bounding box center [344, 242] width 132 height 15
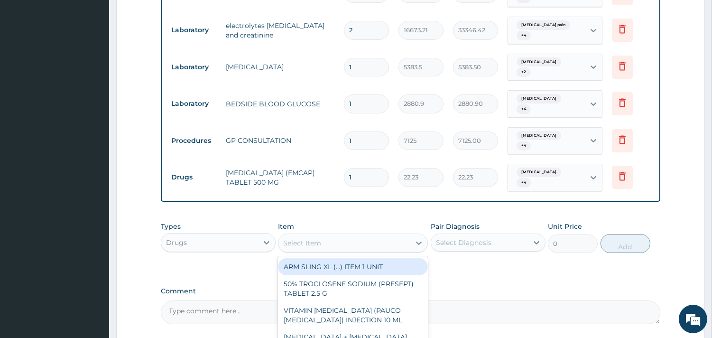
click at [367, 168] on input "1" at bounding box center [366, 177] width 45 height 18
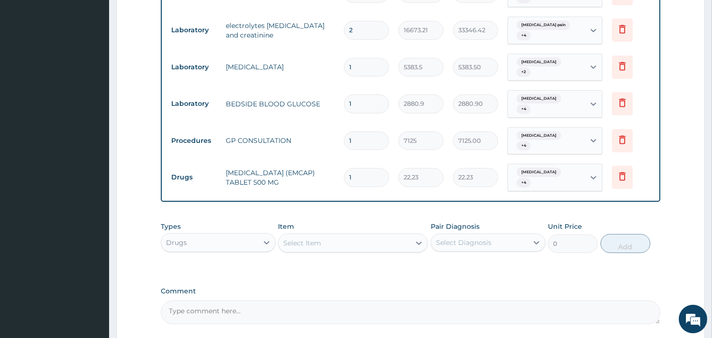
type input "18"
type input "400.14"
type input "18"
drag, startPoint x: 359, startPoint y: 206, endPoint x: 359, endPoint y: 221, distance: 15.2
click at [359, 221] on div "Item Select Item" at bounding box center [353, 236] width 150 height 31
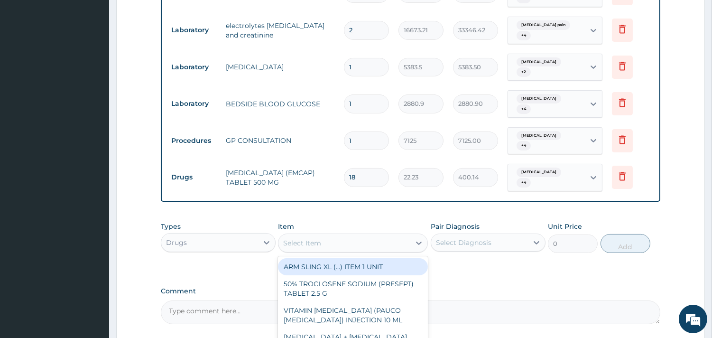
click at [359, 235] on div "Select Item" at bounding box center [344, 242] width 132 height 15
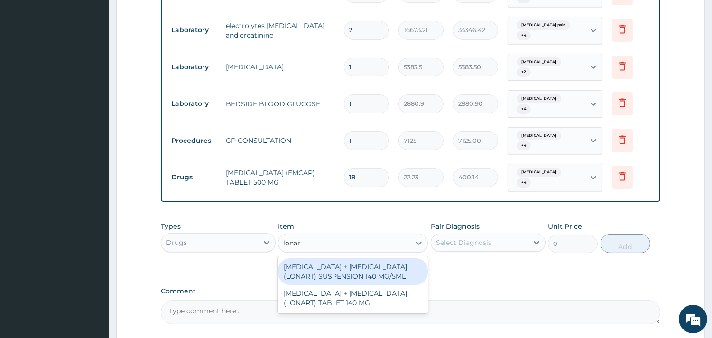
type input "lonart"
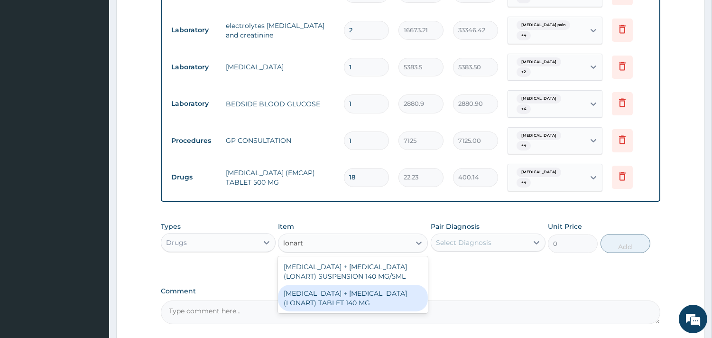
click at [361, 285] on div "ARTEMETHER + LUMEFANTRINE (LONART) TABLET 140 MG" at bounding box center [353, 298] width 150 height 27
type input "34.94"
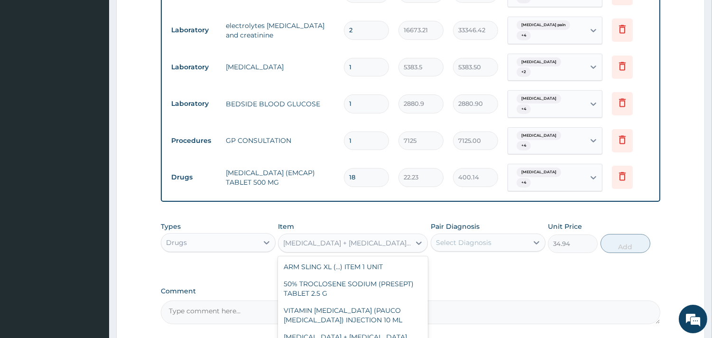
click at [402, 238] on div "ARTEMETHER + LUMEFANTRINE (LONART) TABLET 140 MG" at bounding box center [347, 242] width 128 height 9
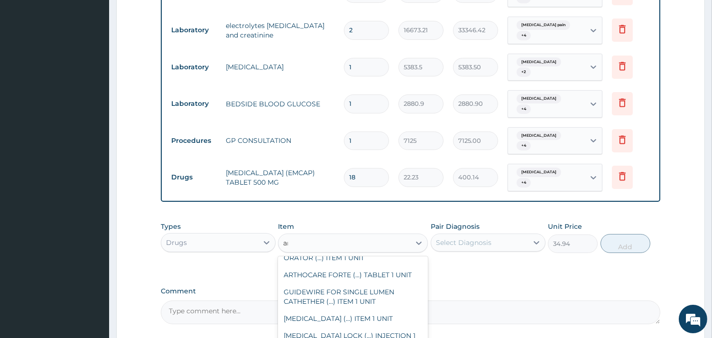
scroll to position [122, 0]
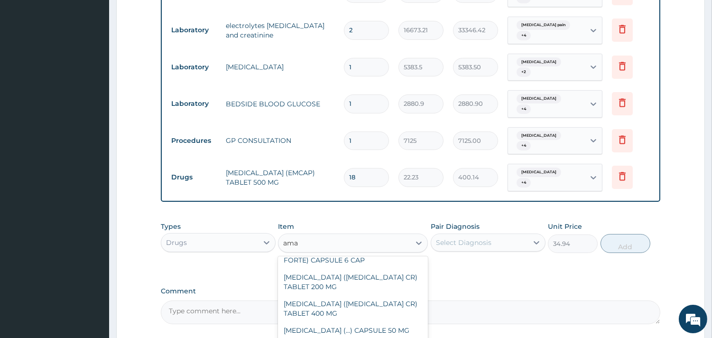
type input "amat"
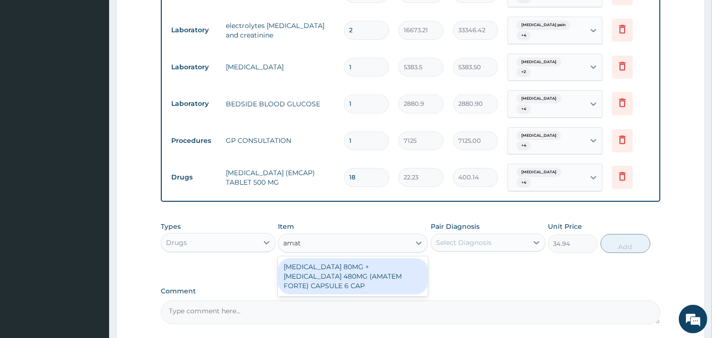
click at [349, 258] on div "ARTEMETHER 80MG + LUMEFANTRINE 480MG (AMATEM FORTE) CAPSULE 6 CAP" at bounding box center [353, 276] width 150 height 36
type input "3619.54"
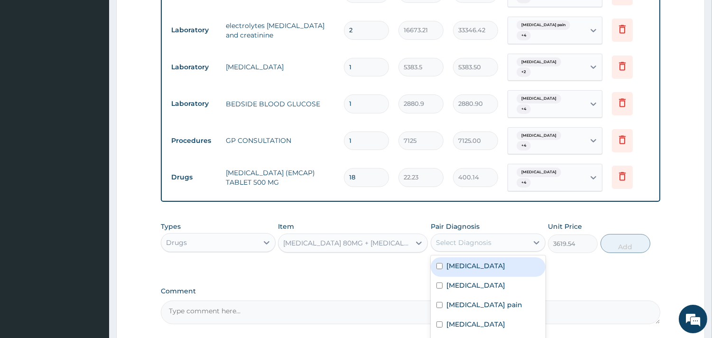
drag, startPoint x: 460, startPoint y: 228, endPoint x: 458, endPoint y: 252, distance: 24.7
click at [460, 233] on div "Select Diagnosis" at bounding box center [488, 242] width 115 height 18
drag, startPoint x: 458, startPoint y: 252, endPoint x: 465, endPoint y: 266, distance: 15.3
click at [461, 256] on div "Neck pain Malaria Musculoskeletal pain Meningitis Bacteriuria" at bounding box center [488, 305] width 115 height 101
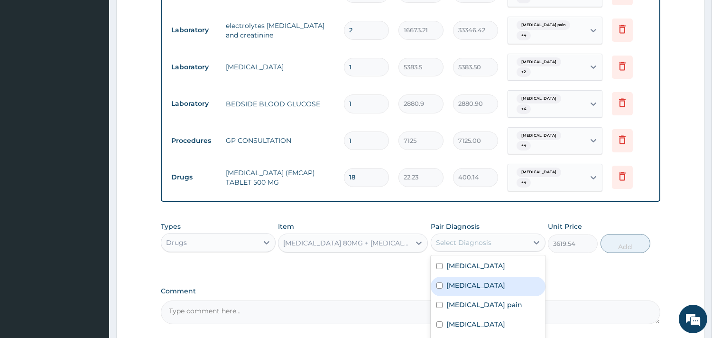
drag, startPoint x: 465, startPoint y: 266, endPoint x: 466, endPoint y: 293, distance: 27.1
click at [465, 280] on label "Malaria" at bounding box center [475, 284] width 59 height 9
checkbox input "true"
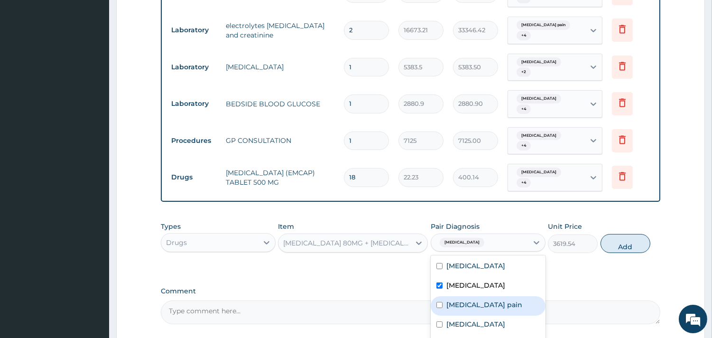
drag, startPoint x: 466, startPoint y: 293, endPoint x: 465, endPoint y: 267, distance: 25.6
click at [466, 296] on div "Musculoskeletal pain" at bounding box center [488, 305] width 115 height 19
checkbox input "true"
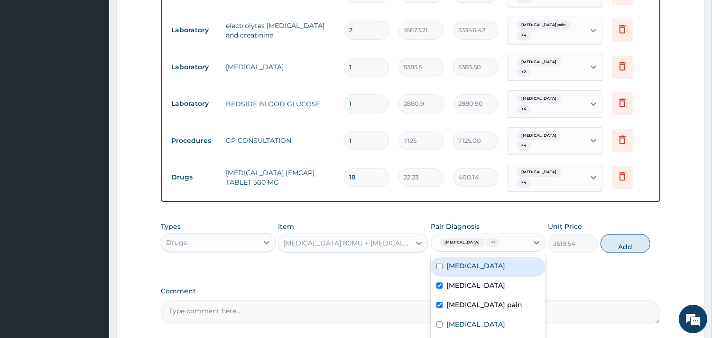
click at [465, 261] on label "Neck pain" at bounding box center [475, 265] width 59 height 9
checkbox input "true"
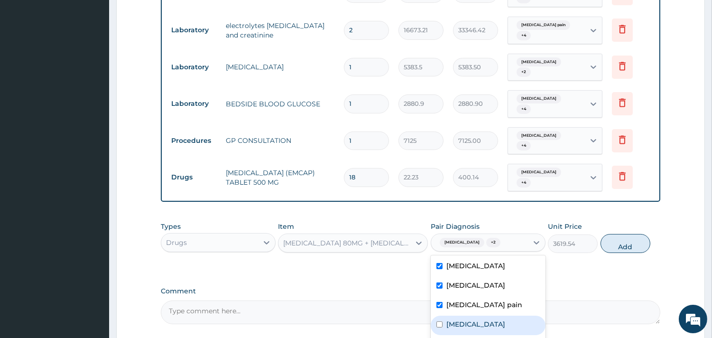
click at [463, 315] on div "Meningitis" at bounding box center [488, 324] width 115 height 19
checkbox input "true"
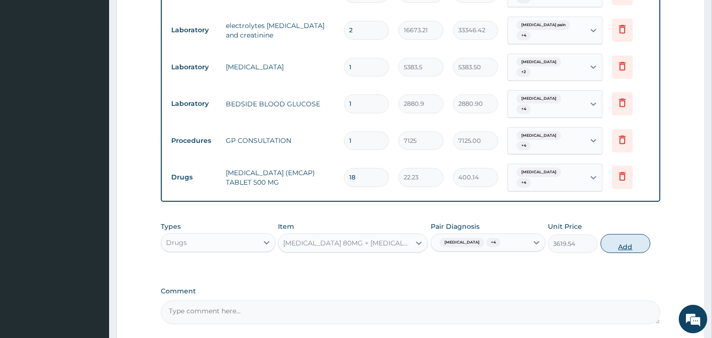
click at [618, 234] on button "Add" at bounding box center [625, 243] width 50 height 19
type input "0"
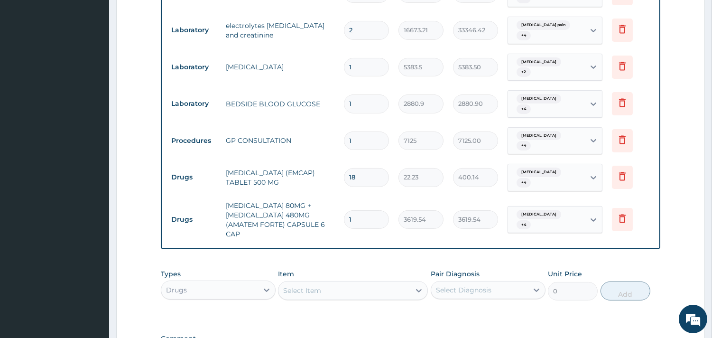
click at [338, 283] on div "Select Item" at bounding box center [344, 290] width 132 height 15
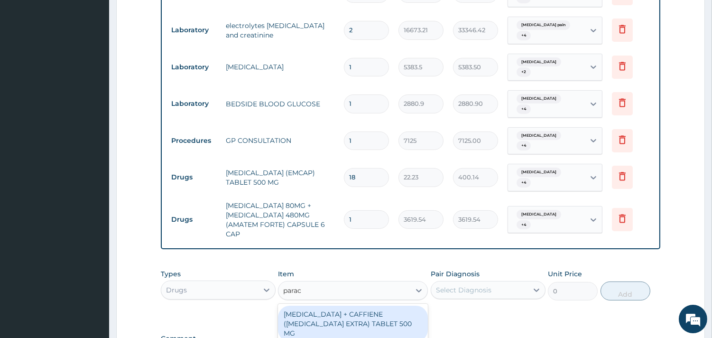
type input "parace"
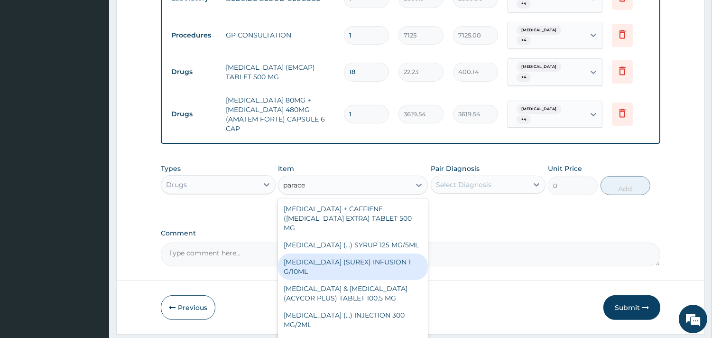
click at [360, 253] on div "PARACETAMOL (SUREX) INFUSION 1 G/10ML" at bounding box center [353, 266] width 150 height 27
type input "1872"
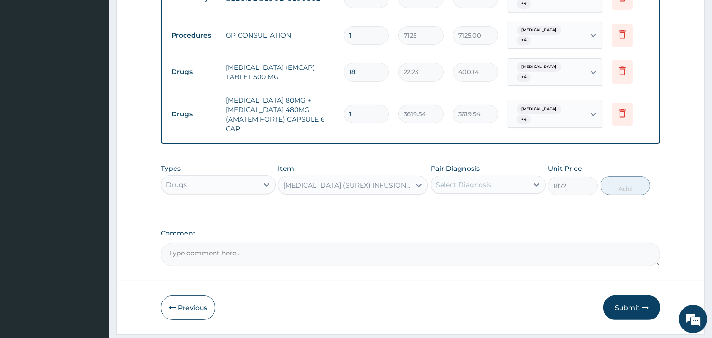
click at [482, 180] on div "Select Diagnosis" at bounding box center [463, 184] width 55 height 9
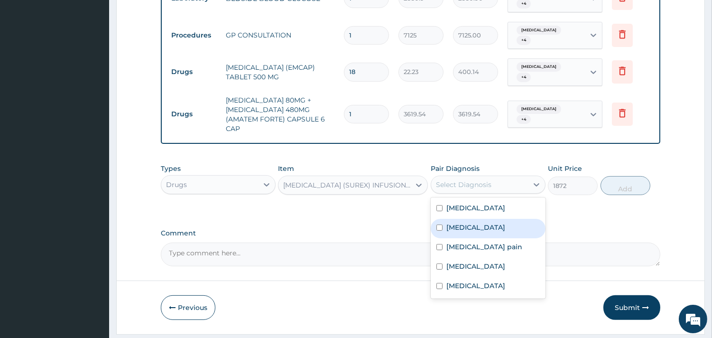
click at [471, 219] on div "Malaria" at bounding box center [488, 228] width 115 height 19
checkbox input "true"
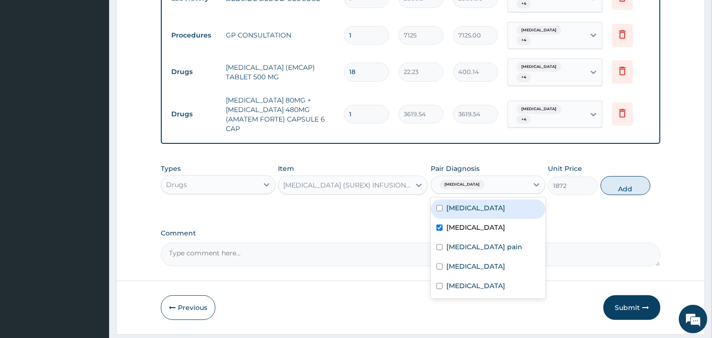
click at [474, 199] on div "Neck pain" at bounding box center [488, 208] width 115 height 19
checkbox input "true"
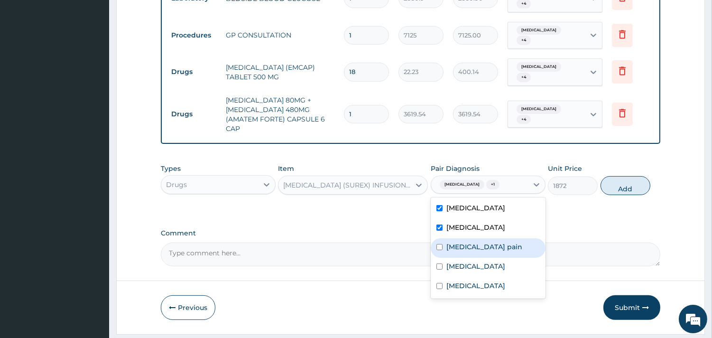
click at [465, 242] on label "Musculoskeletal pain" at bounding box center [484, 246] width 76 height 9
checkbox input "true"
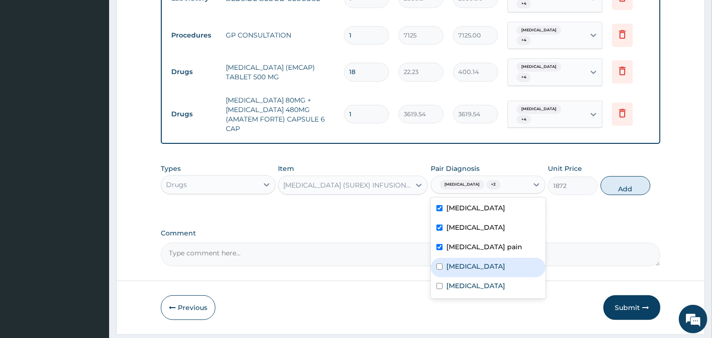
click at [464, 258] on div "Meningitis" at bounding box center [488, 267] width 115 height 19
checkbox input "true"
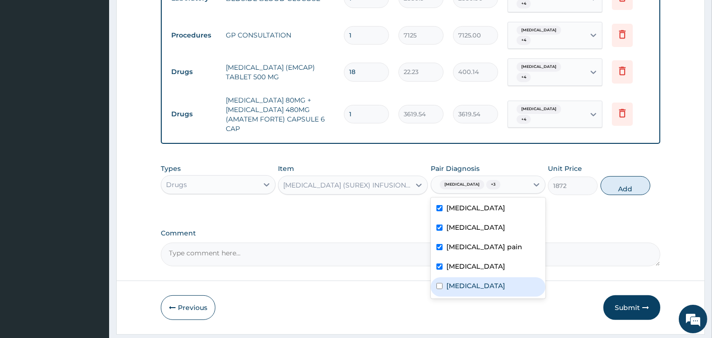
click at [458, 277] on div "Bacteriuria" at bounding box center [488, 286] width 115 height 19
checkbox input "true"
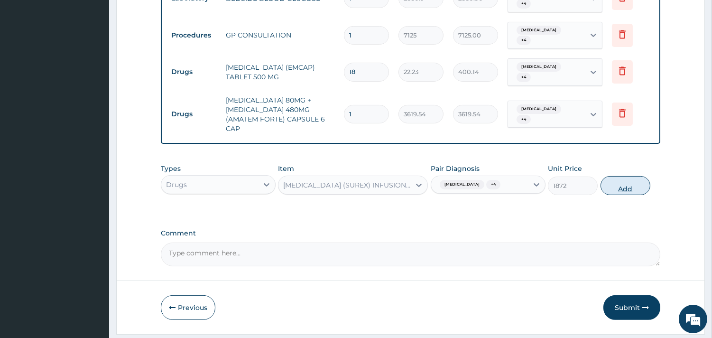
click at [627, 176] on button "Add" at bounding box center [625, 185] width 50 height 19
type input "0"
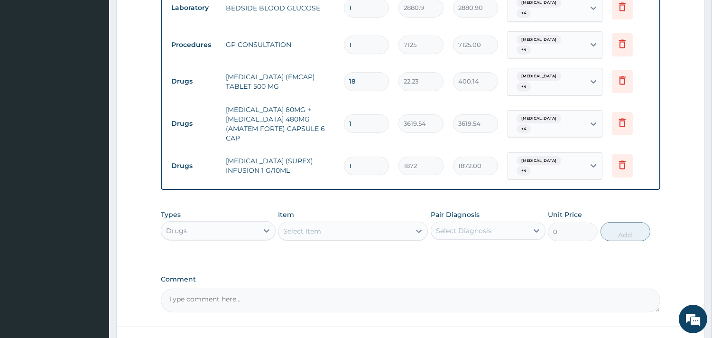
scroll to position [549, 0]
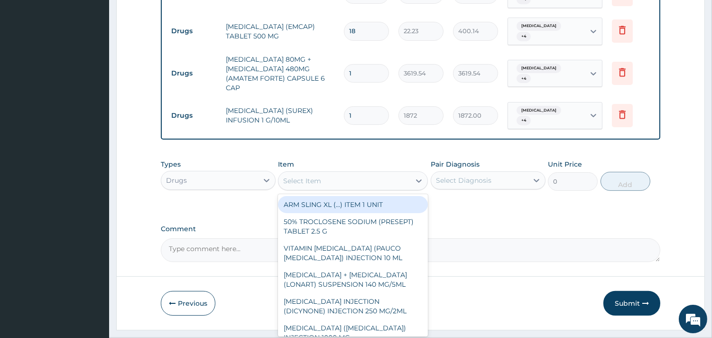
click at [337, 173] on div "Select Item" at bounding box center [344, 180] width 132 height 15
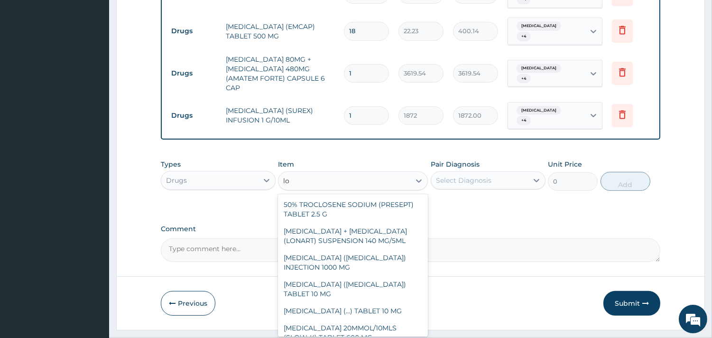
type input "l"
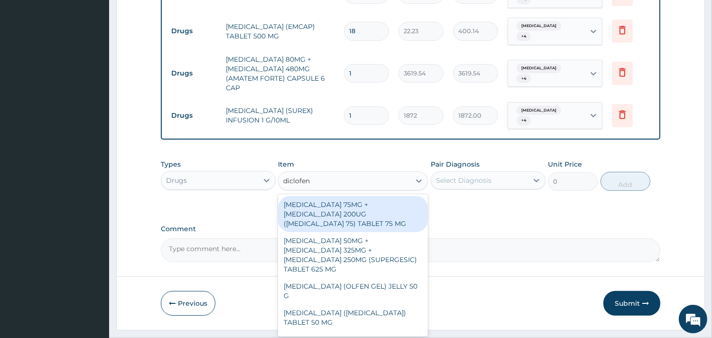
type input "diclofena"
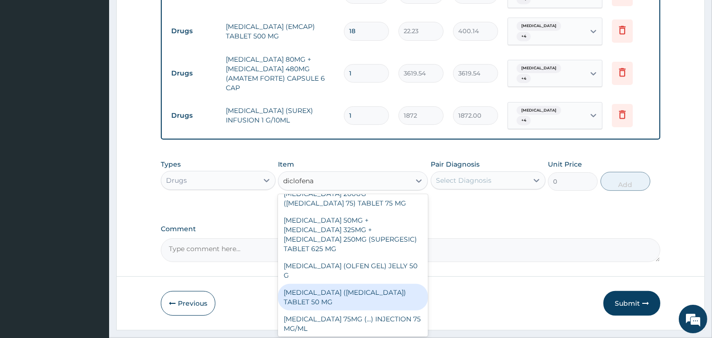
scroll to position [0, 0]
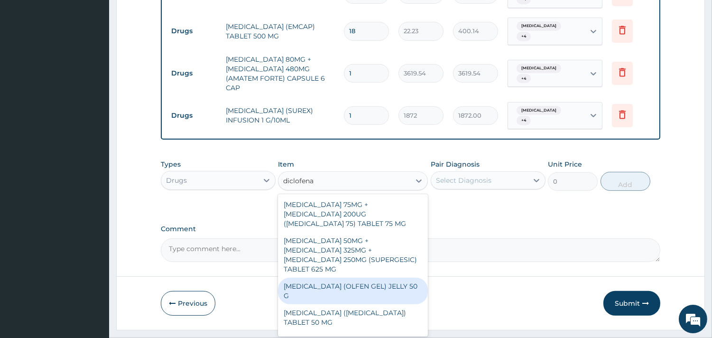
click at [363, 277] on div "DICLOFENAC (OLFEN GEL) JELLY 50 G" at bounding box center [353, 290] width 150 height 27
type input "5440.5"
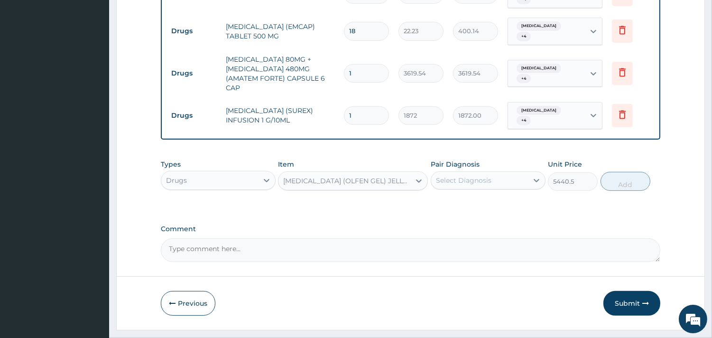
click at [491, 173] on div "Select Diagnosis" at bounding box center [479, 180] width 97 height 15
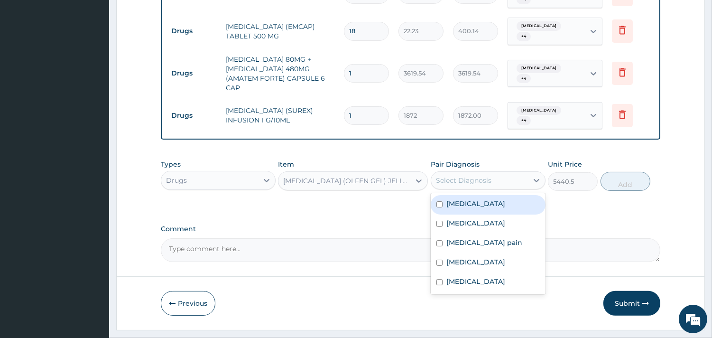
click at [488, 195] on div "Neck pain" at bounding box center [488, 204] width 115 height 19
checkbox input "true"
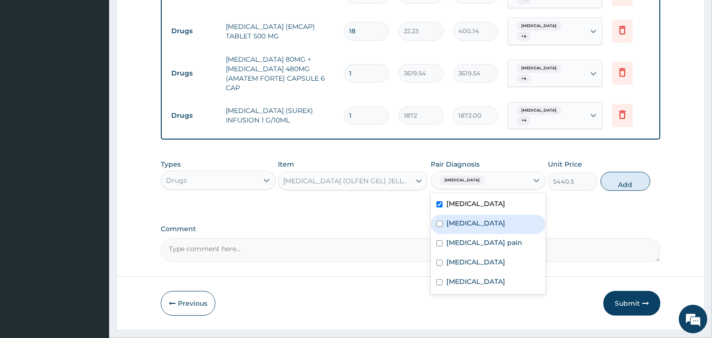
drag, startPoint x: 488, startPoint y: 199, endPoint x: 484, endPoint y: 230, distance: 31.1
click at [487, 214] on div "Malaria" at bounding box center [488, 223] width 115 height 19
checkbox input "true"
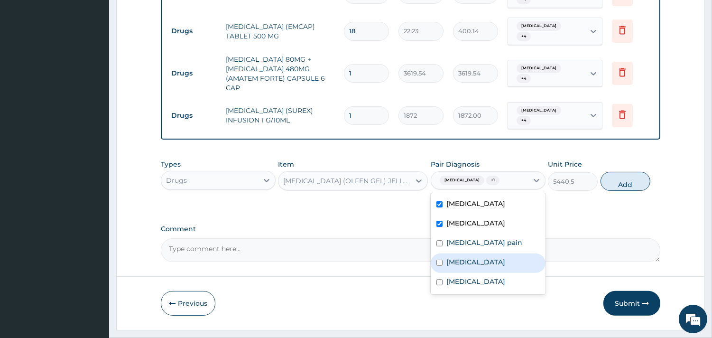
click at [484, 253] on div "Meningitis" at bounding box center [488, 262] width 115 height 19
checkbox input "true"
click at [480, 238] on label "Musculoskeletal pain" at bounding box center [484, 242] width 76 height 9
checkbox input "true"
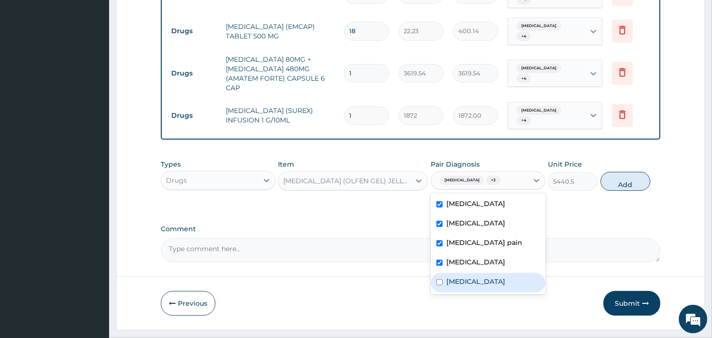
click at [478, 273] on div "Bacteriuria" at bounding box center [488, 282] width 115 height 19
checkbox input "true"
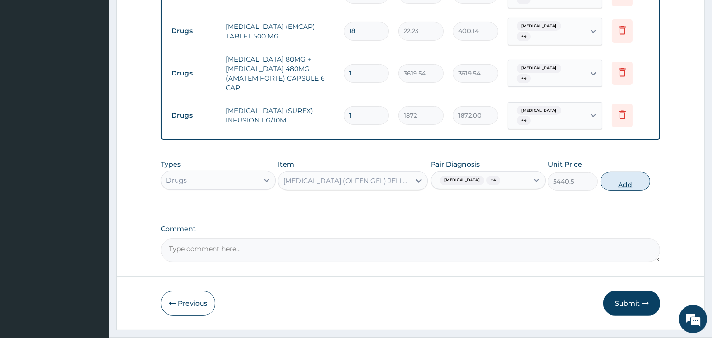
click at [628, 172] on button "Add" at bounding box center [625, 181] width 50 height 19
type input "0"
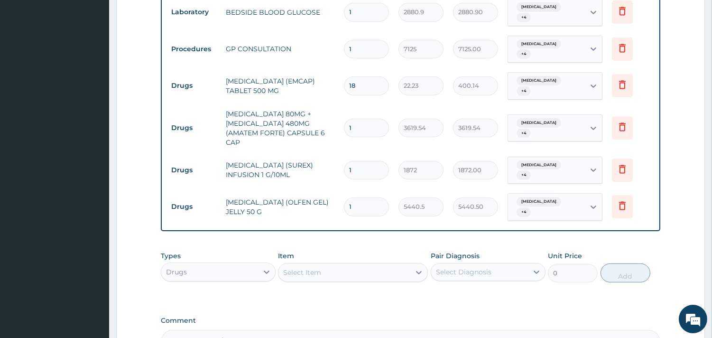
scroll to position [497, 0]
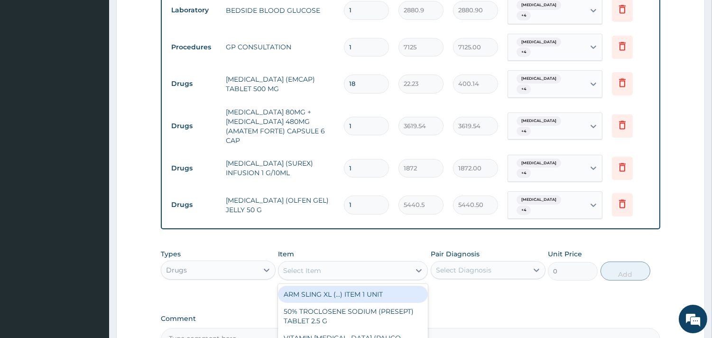
click at [300, 266] on div "Select Item" at bounding box center [302, 270] width 38 height 9
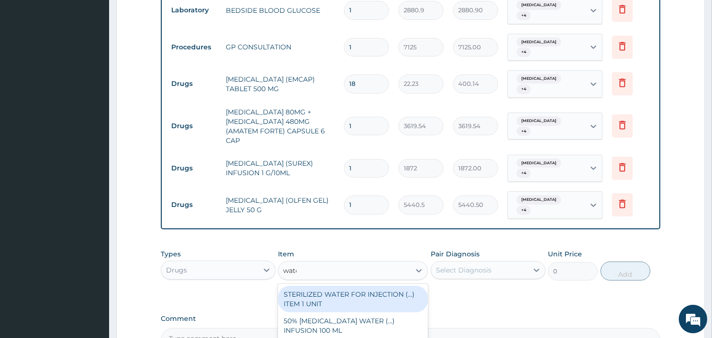
type input "water"
drag, startPoint x: 343, startPoint y: 268, endPoint x: 439, endPoint y: 250, distance: 97.6
click at [343, 286] on div "STERILIZED WATER FOR INJECTION (...) ITEM 1 UNIT" at bounding box center [353, 299] width 150 height 27
type input "98.28"
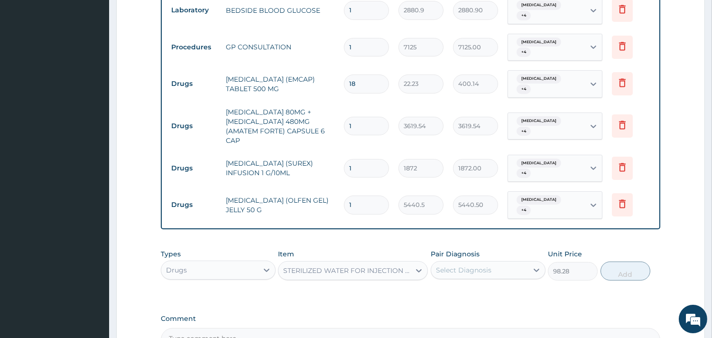
drag, startPoint x: 468, startPoint y: 233, endPoint x: 471, endPoint y: 249, distance: 16.9
click at [468, 261] on div "Select Diagnosis" at bounding box center [488, 270] width 115 height 18
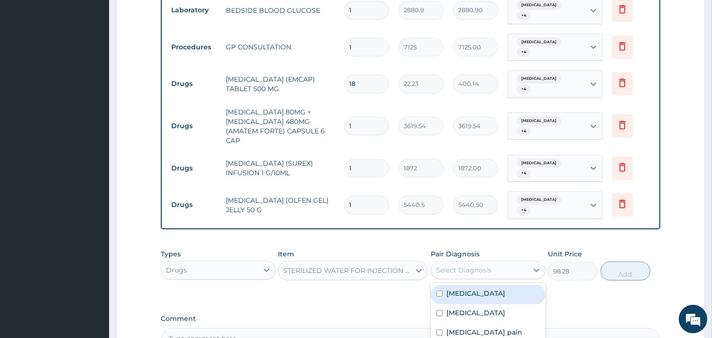
click at [472, 288] on label "Neck pain" at bounding box center [475, 292] width 59 height 9
checkbox input "true"
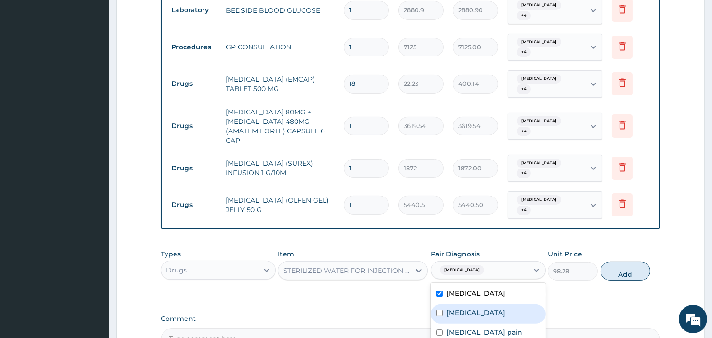
click at [471, 304] on div "Malaria" at bounding box center [488, 313] width 115 height 19
checkbox input "true"
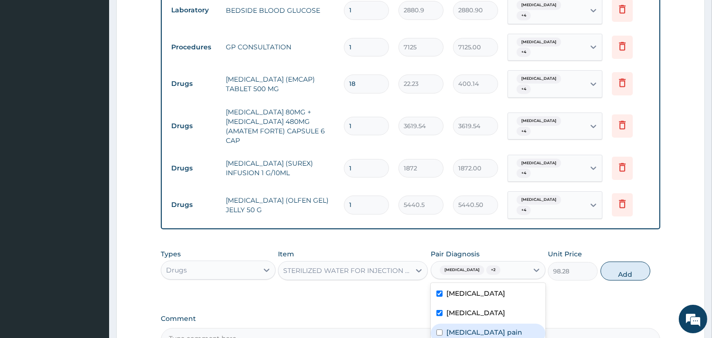
click at [468, 327] on label "Musculoskeletal pain" at bounding box center [484, 331] width 76 height 9
checkbox input "true"
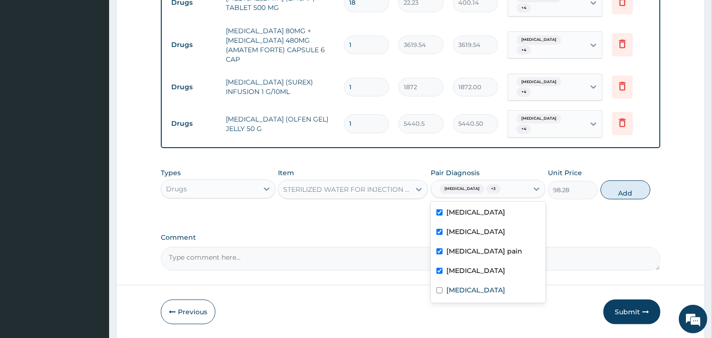
scroll to position [582, 0]
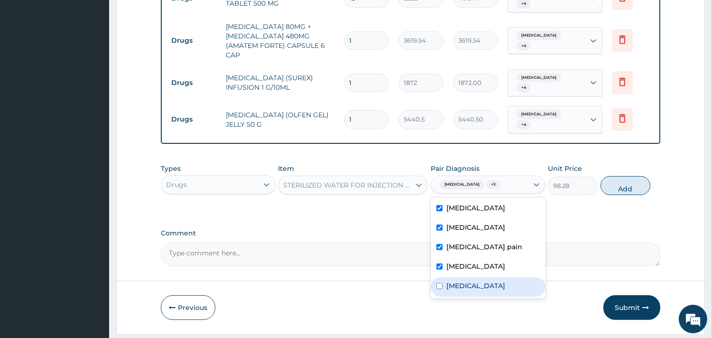
drag, startPoint x: 481, startPoint y: 261, endPoint x: 487, endPoint y: 247, distance: 15.5
click at [480, 281] on label "Bacteriuria" at bounding box center [475, 285] width 59 height 9
checkbox input "true"
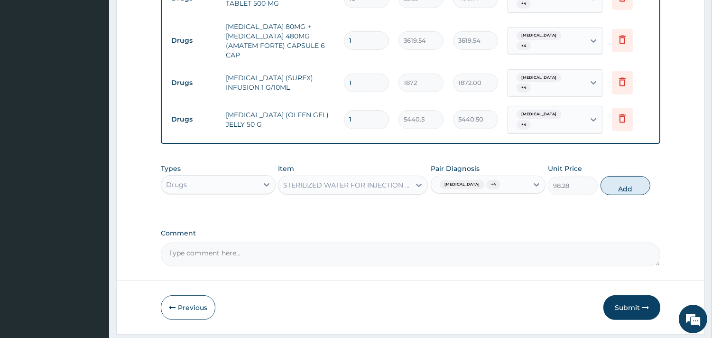
click at [628, 176] on button "Add" at bounding box center [625, 185] width 50 height 19
type input "0"
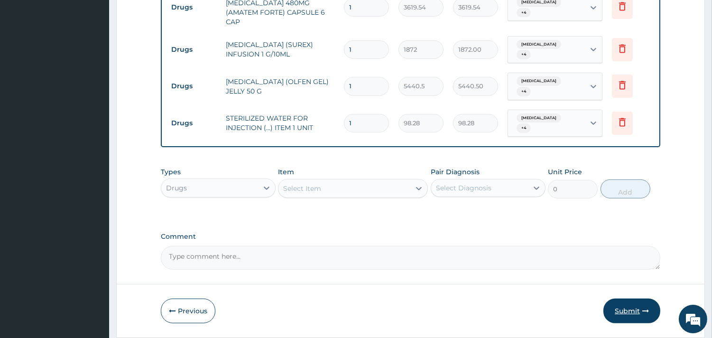
drag, startPoint x: 627, startPoint y: 282, endPoint x: 634, endPoint y: 284, distance: 6.8
click at [628, 298] on button "Submit" at bounding box center [631, 310] width 57 height 25
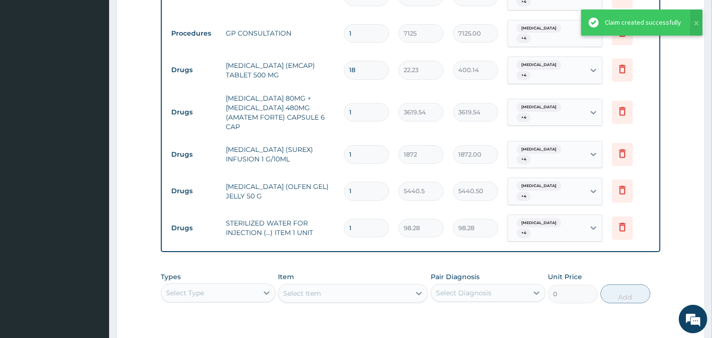
scroll to position [510, 0]
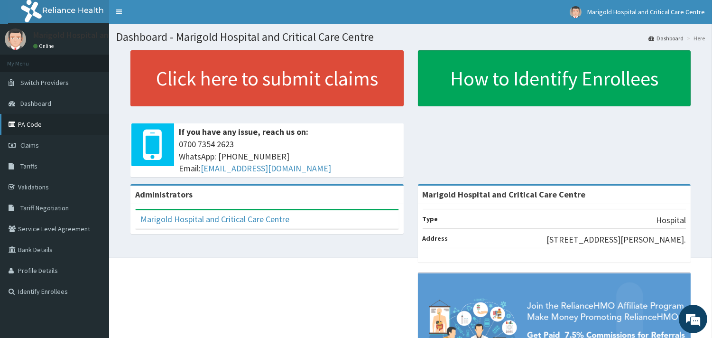
click at [51, 125] on link "PA Code" at bounding box center [54, 124] width 109 height 21
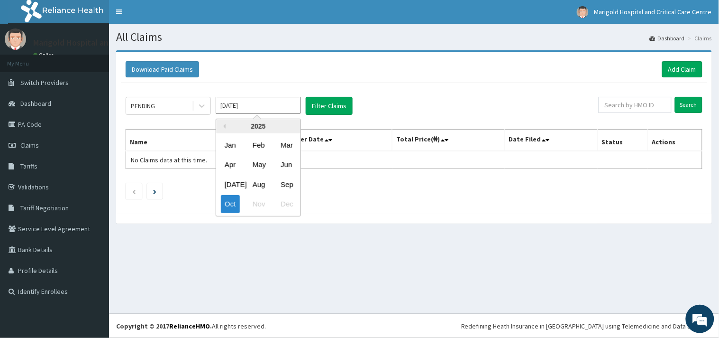
click at [252, 108] on input "Oct 2025" at bounding box center [258, 105] width 85 height 17
click at [290, 183] on div "Sep" at bounding box center [286, 184] width 19 height 18
type input "Sep 2025"
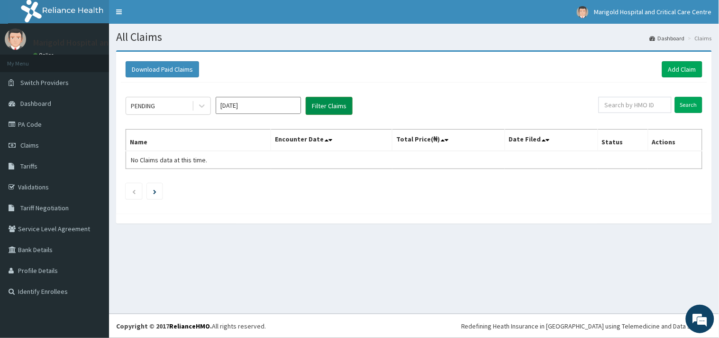
click at [323, 108] on button "Filter Claims" at bounding box center [329, 106] width 47 height 18
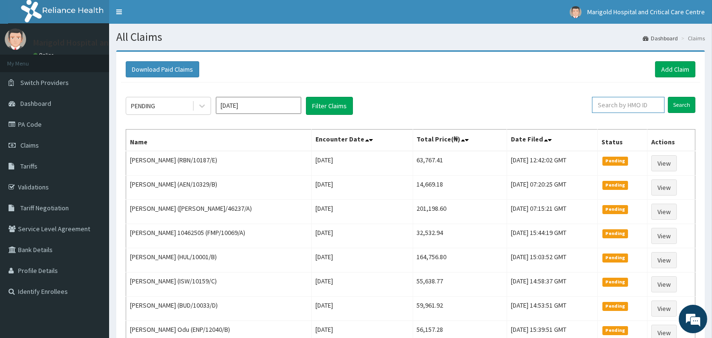
click at [641, 107] on input "text" at bounding box center [628, 105] width 73 height 16
click at [657, 76] on link "Add Claim" at bounding box center [675, 69] width 40 height 16
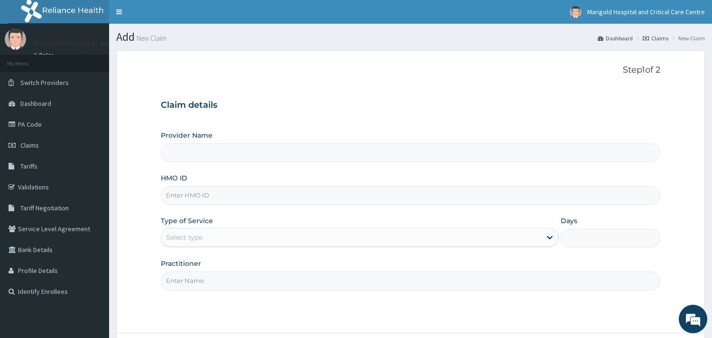
type input "Marigold Hospital and Critical Care Centre"
paste input "AMT/10011/A"
type input "AMT/10011/A"
click at [210, 231] on div "Select type" at bounding box center [351, 237] width 380 height 15
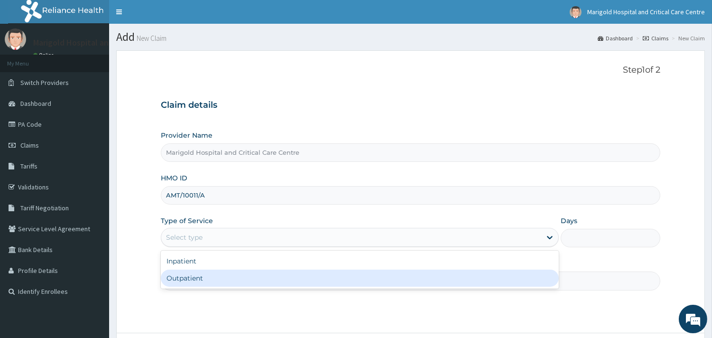
click at [191, 278] on div "Outpatient" at bounding box center [360, 277] width 398 height 17
type input "1"
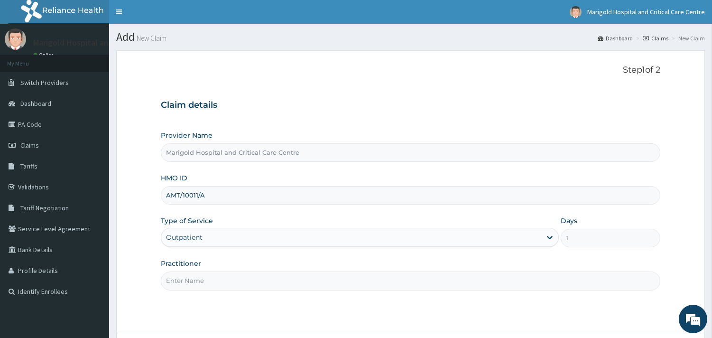
click at [197, 281] on input "Practitioner" at bounding box center [410, 280] width 499 height 18
type input "ola"
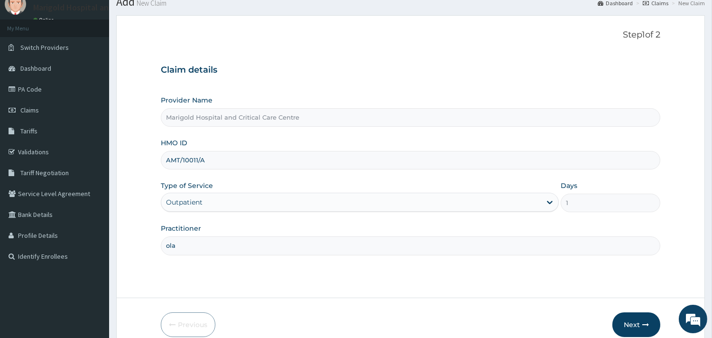
scroll to position [81, 0]
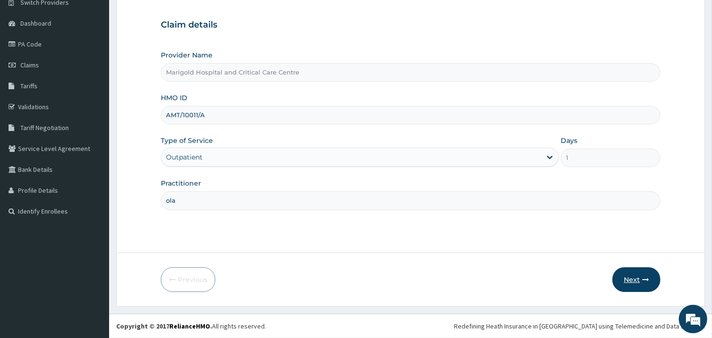
click at [624, 280] on button "Next" at bounding box center [636, 279] width 48 height 25
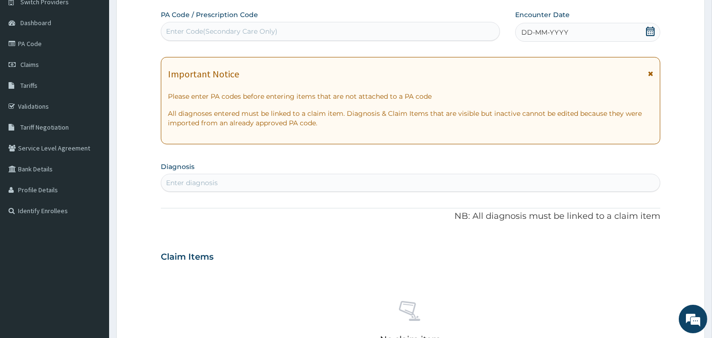
click at [266, 29] on div "Enter Code(Secondary Care Only)" at bounding box center [221, 31] width 111 height 9
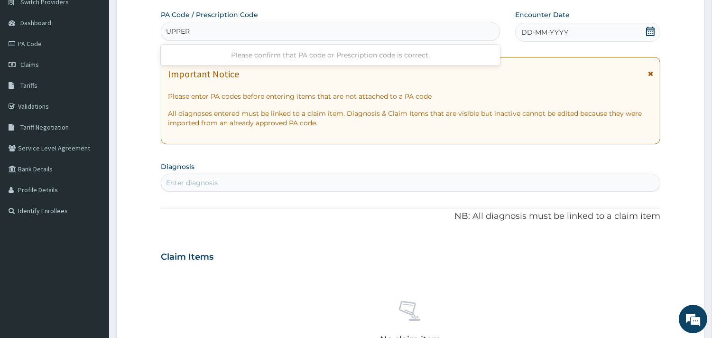
type input "UPPER"
click at [204, 178] on section "Diagnosis Enter diagnosis" at bounding box center [410, 175] width 499 height 32
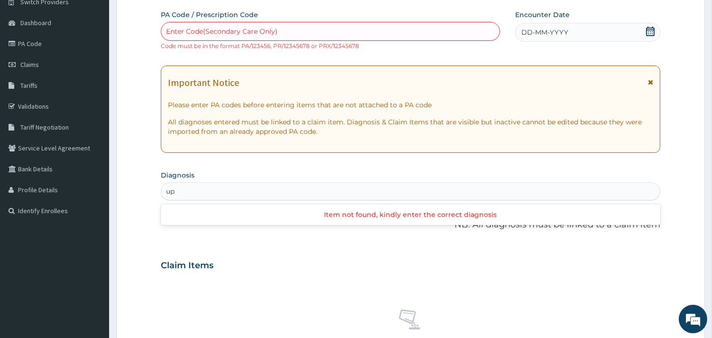
type input "u"
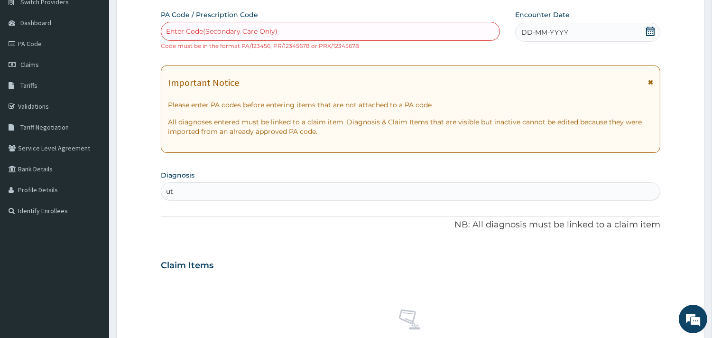
type input "uti"
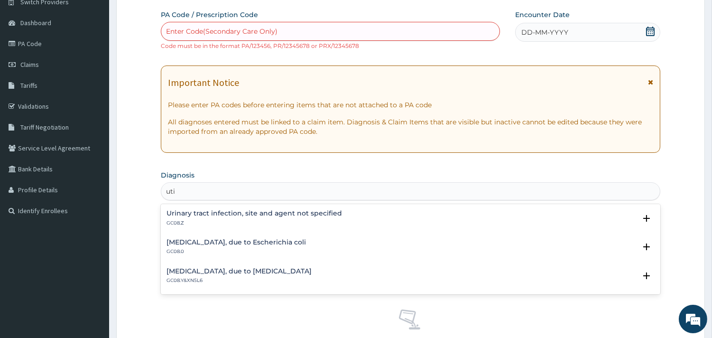
click at [280, 205] on div "[MEDICAL_DATA], site and agent not specified GC08.Z Select Status Query Query c…" at bounding box center [410, 249] width 499 height 90
click at [282, 215] on h4 "Urinary tract infection, site and agent not specified" at bounding box center [253, 213] width 175 height 7
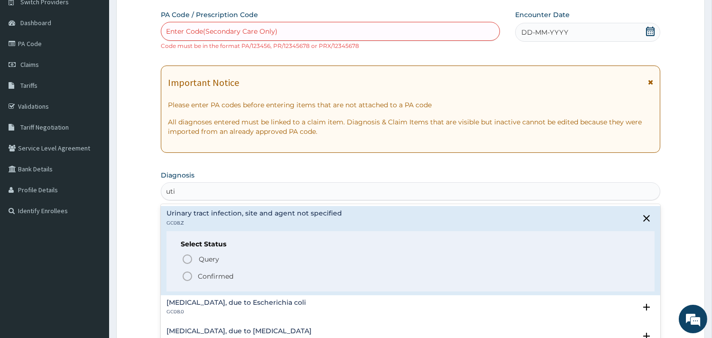
click at [230, 277] on p "Confirmed" at bounding box center [216, 275] width 36 height 9
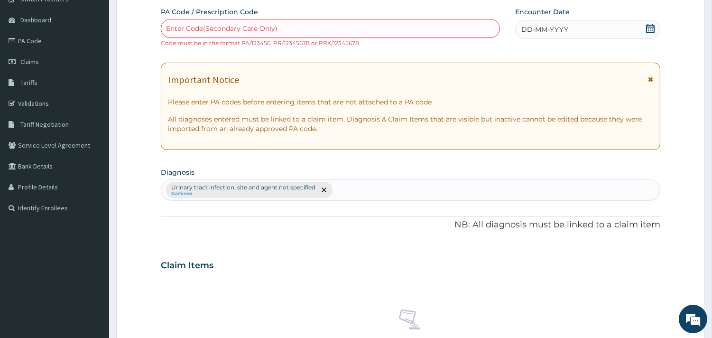
scroll to position [344, 0]
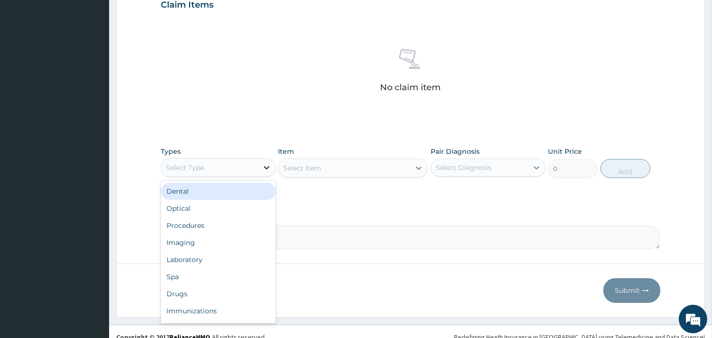
click at [264, 165] on icon at bounding box center [266, 167] width 9 height 9
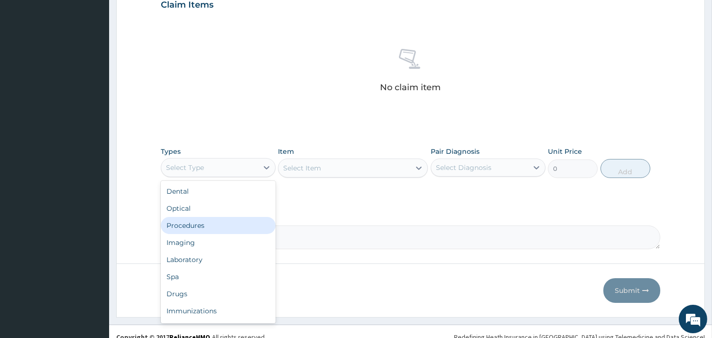
click at [243, 228] on div "Procedures" at bounding box center [218, 225] width 115 height 17
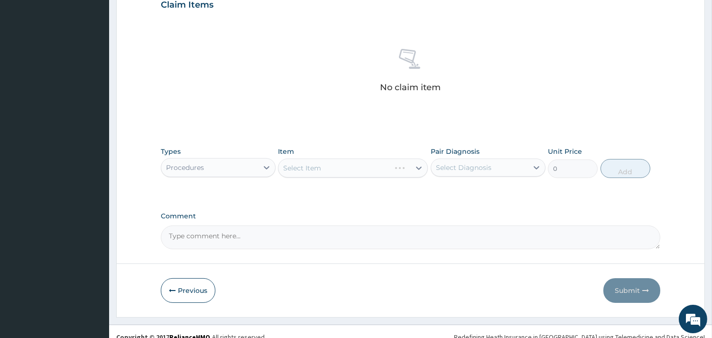
click at [332, 164] on div "Select Item" at bounding box center [353, 167] width 150 height 19
click at [337, 168] on div "Select Item" at bounding box center [353, 167] width 150 height 19
click at [351, 171] on div "Select Item" at bounding box center [353, 167] width 150 height 19
click at [351, 171] on div "Select Item" at bounding box center [344, 167] width 132 height 15
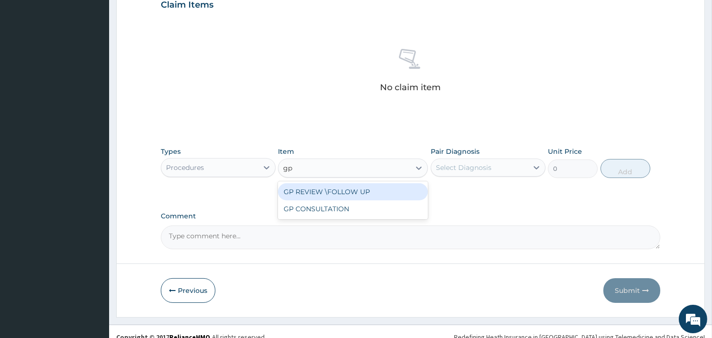
type input "gp c"
click at [342, 184] on div "GP CONSULTATION" at bounding box center [353, 191] width 150 height 17
type input "7125"
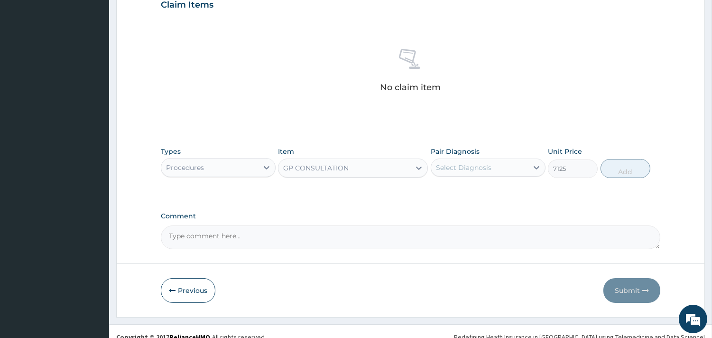
click at [464, 168] on div "Select Diagnosis" at bounding box center [463, 167] width 55 height 9
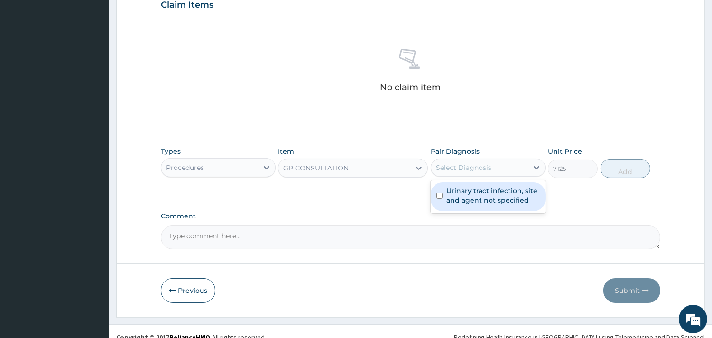
click at [490, 199] on label "Urinary tract infection, site and agent not specified" at bounding box center [492, 195] width 93 height 19
checkbox input "true"
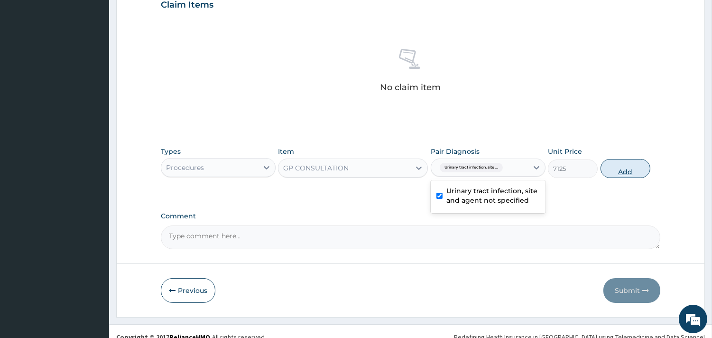
click at [631, 171] on button "Add" at bounding box center [625, 168] width 50 height 19
type input "0"
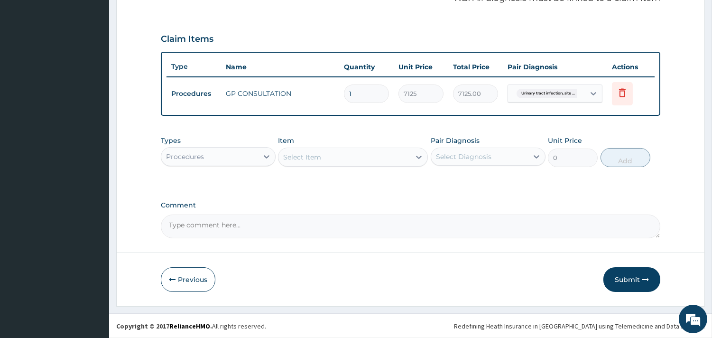
scroll to position [309, 0]
click at [291, 158] on div "Select Item" at bounding box center [302, 157] width 38 height 9
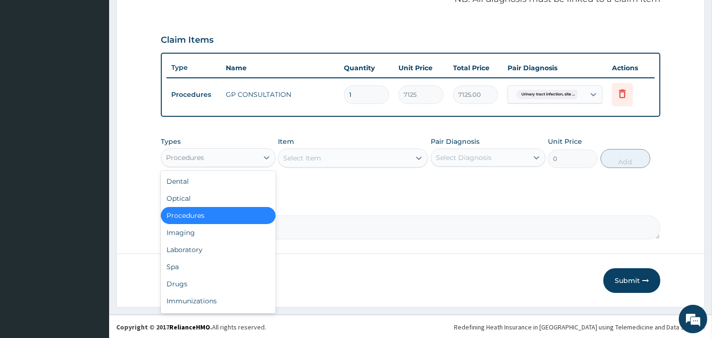
click at [168, 160] on div "Procedures" at bounding box center [185, 157] width 38 height 9
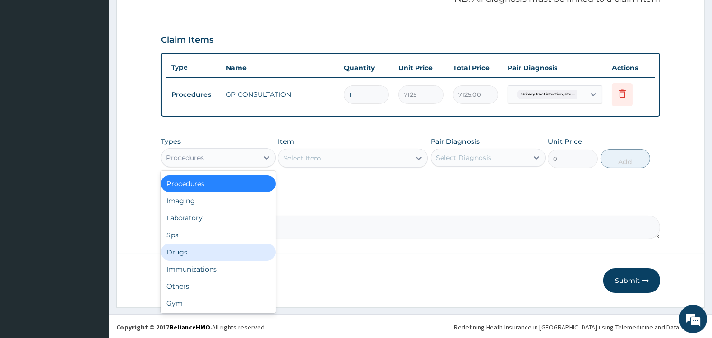
click at [185, 249] on div "Drugs" at bounding box center [218, 251] width 115 height 17
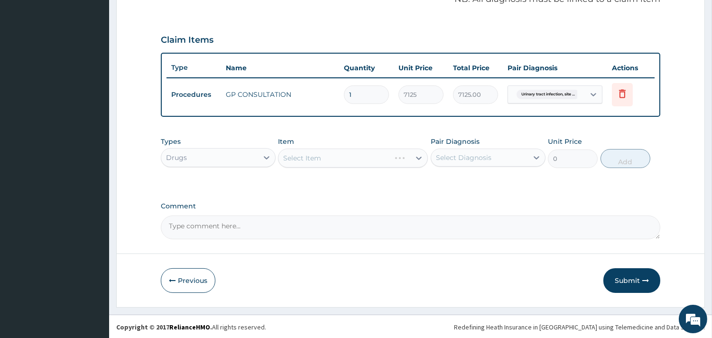
click at [320, 151] on div "Select Item" at bounding box center [353, 157] width 150 height 19
click at [322, 160] on div "Select Item" at bounding box center [353, 157] width 150 height 19
click at [400, 156] on div "Select Item" at bounding box center [353, 157] width 150 height 19
click at [351, 160] on div "Select Item" at bounding box center [353, 157] width 150 height 19
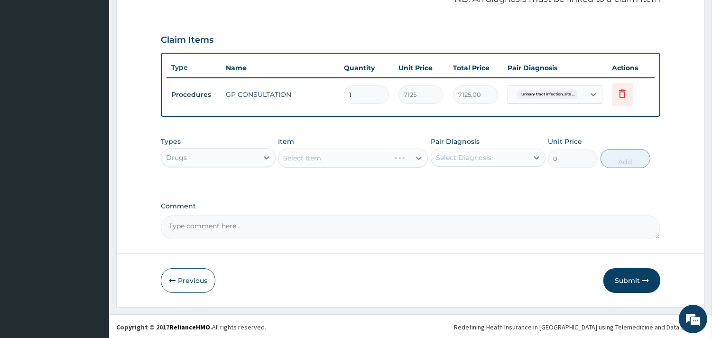
click at [357, 162] on div "Select Item" at bounding box center [353, 157] width 150 height 19
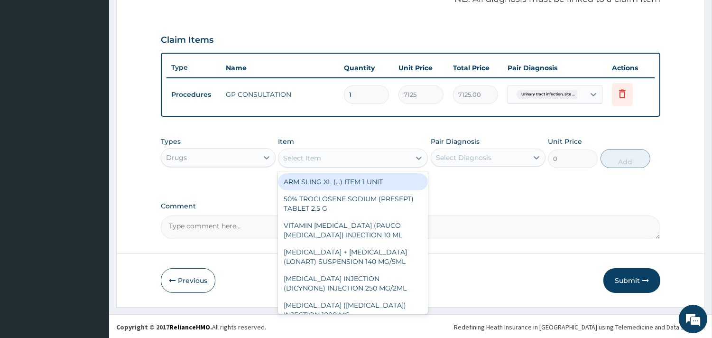
click at [359, 158] on div "Select Item" at bounding box center [344, 157] width 132 height 15
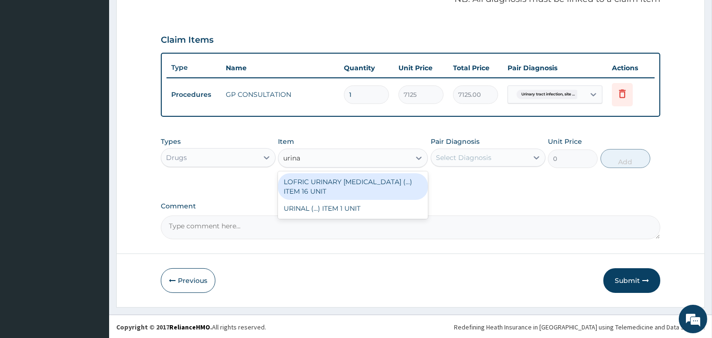
type input "urina"
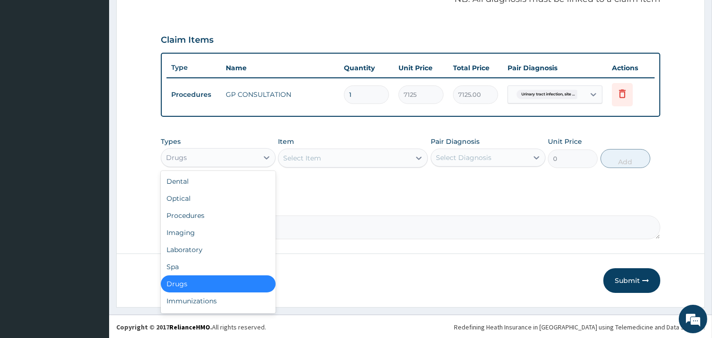
click at [238, 164] on div "Drugs" at bounding box center [218, 157] width 115 height 19
click at [198, 249] on div "Laboratory" at bounding box center [218, 249] width 115 height 17
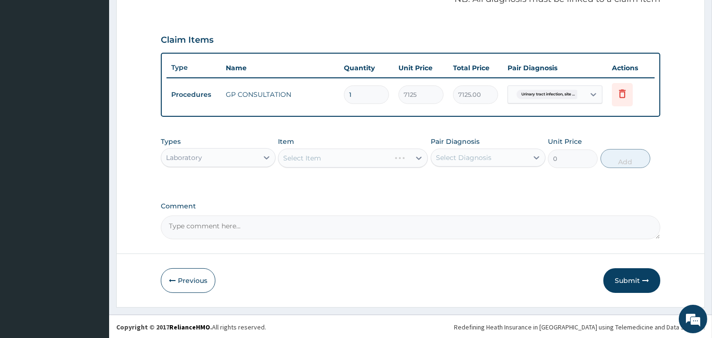
click at [332, 162] on div "Select Item" at bounding box center [353, 157] width 150 height 19
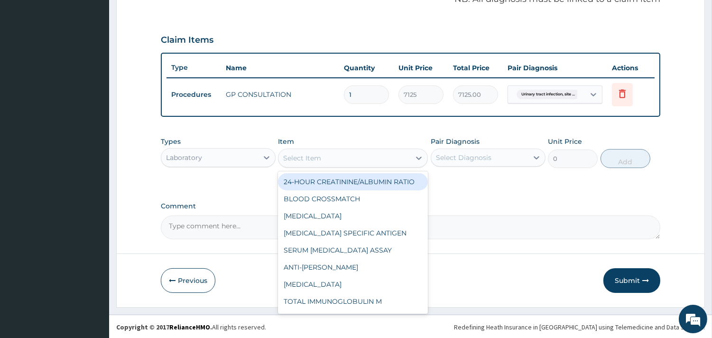
click at [344, 159] on div "Select Item" at bounding box center [344, 157] width 132 height 15
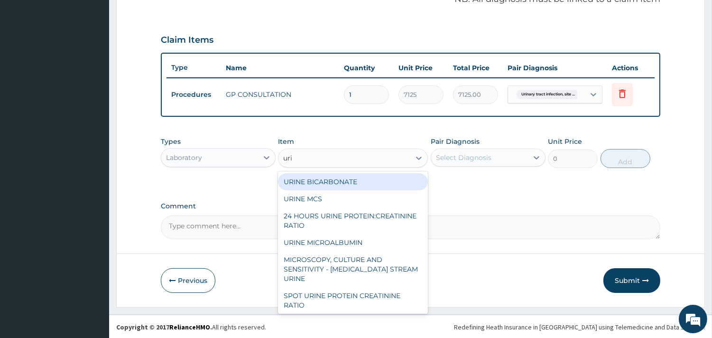
type input "urin"
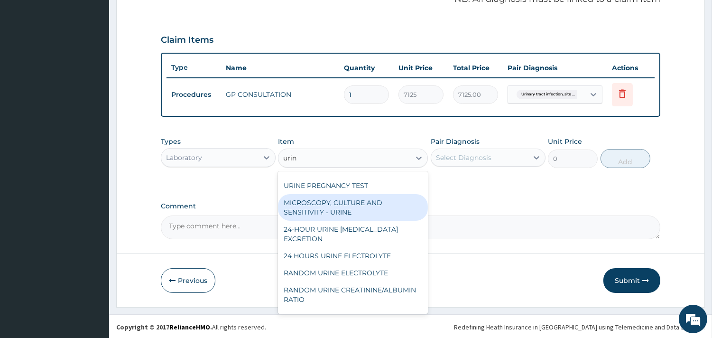
scroll to position [211, 0]
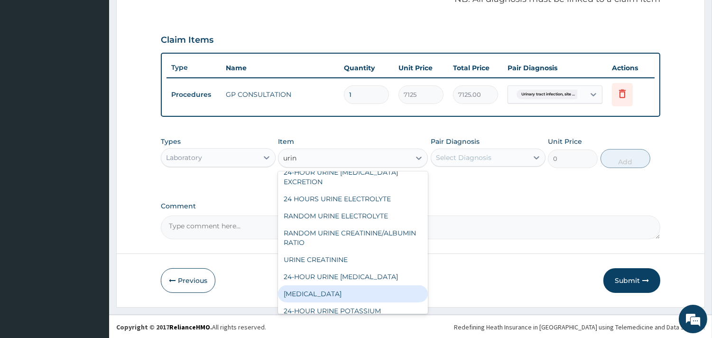
click at [323, 288] on div "URINALYSIS" at bounding box center [353, 293] width 150 height 17
type input "2160.68"
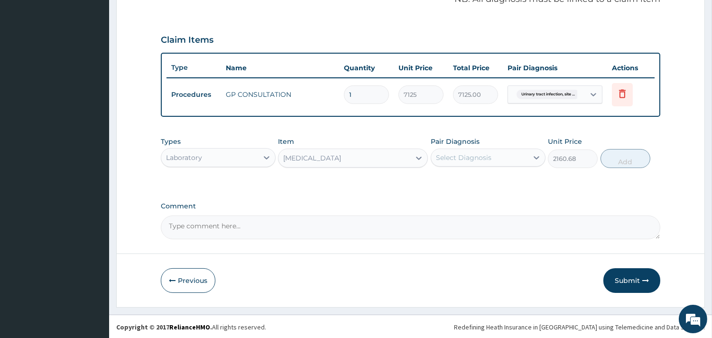
click at [484, 157] on div "Select Diagnosis" at bounding box center [463, 157] width 55 height 9
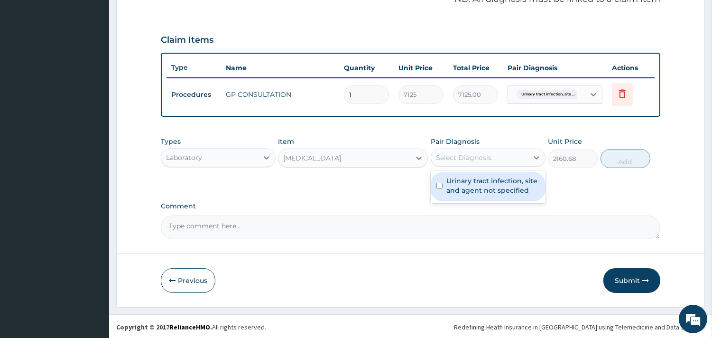
click at [481, 191] on label "Urinary tract infection, site and agent not specified" at bounding box center [492, 185] width 93 height 19
checkbox input "true"
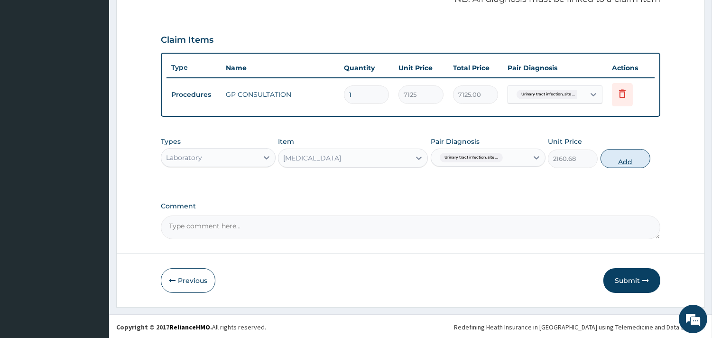
click at [633, 164] on button "Add" at bounding box center [625, 158] width 50 height 19
type input "0"
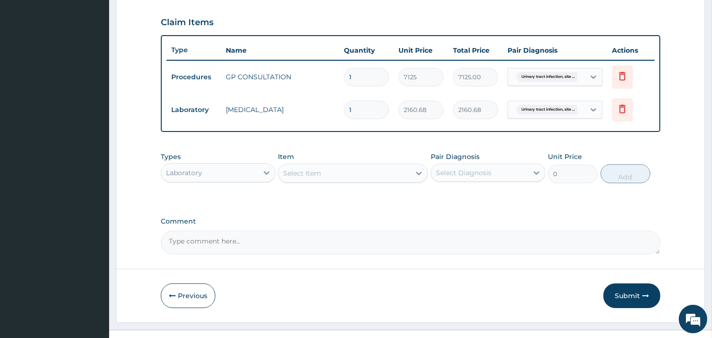
scroll to position [342, 0]
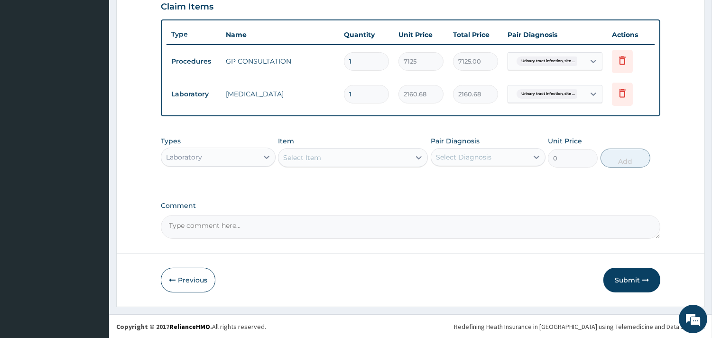
click at [352, 160] on div "Select Item" at bounding box center [344, 157] width 132 height 15
type input "doxy"
drag, startPoint x: 230, startPoint y: 171, endPoint x: 223, endPoint y: 156, distance: 17.2
click at [230, 170] on div "Types Laboratory Item Select Item Pair Diagnosis Select Diagnosis Unit Price 0 …" at bounding box center [410, 151] width 499 height 41
click at [223, 154] on div "Laboratory" at bounding box center [209, 156] width 97 height 15
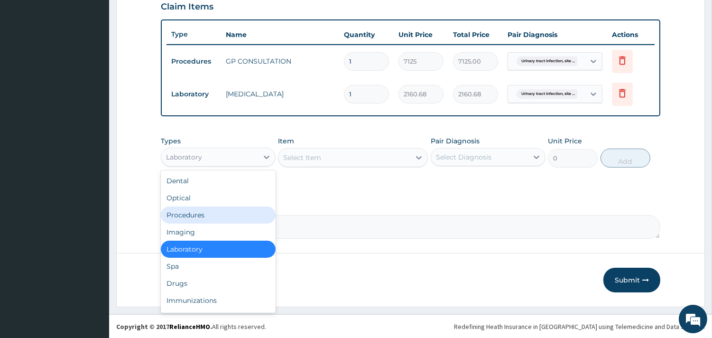
click at [217, 209] on div "Procedures" at bounding box center [218, 214] width 115 height 17
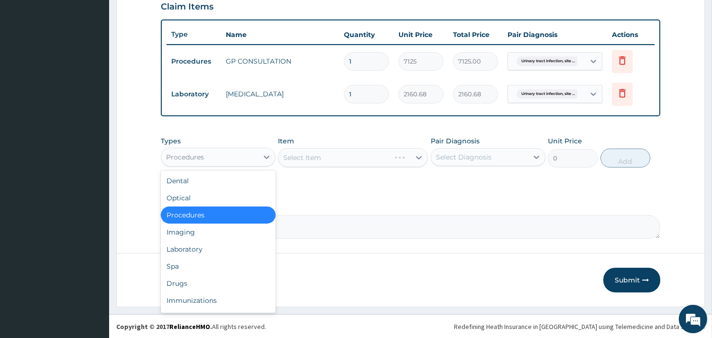
click at [223, 159] on div "Procedures" at bounding box center [209, 156] width 97 height 15
click at [190, 285] on div "Drugs" at bounding box center [218, 283] width 115 height 17
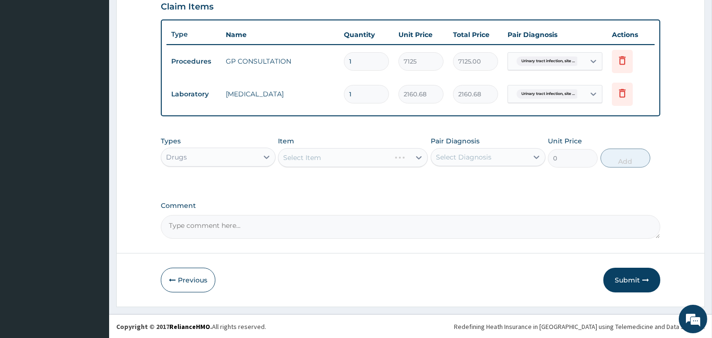
click at [356, 157] on div "Select Item" at bounding box center [353, 157] width 150 height 19
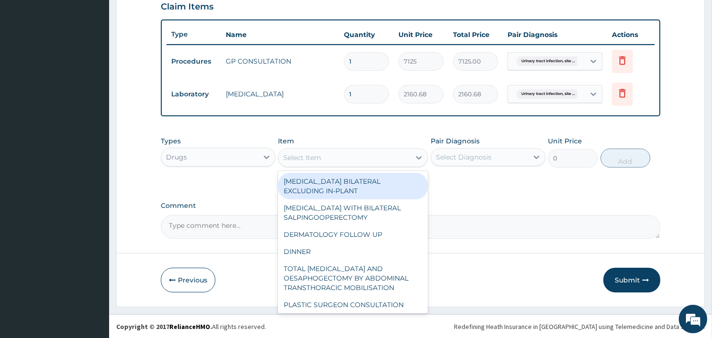
click at [376, 164] on div "Select Item" at bounding box center [344, 157] width 132 height 15
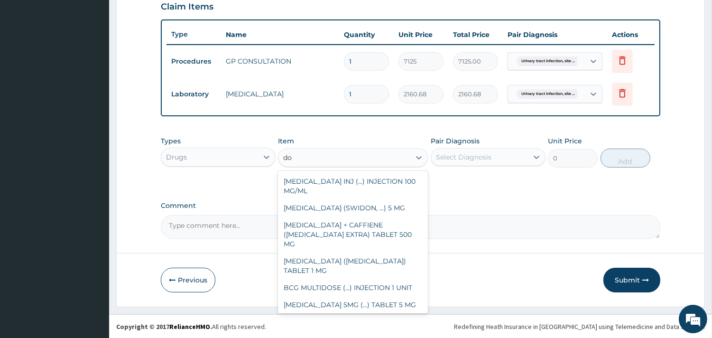
type input "d"
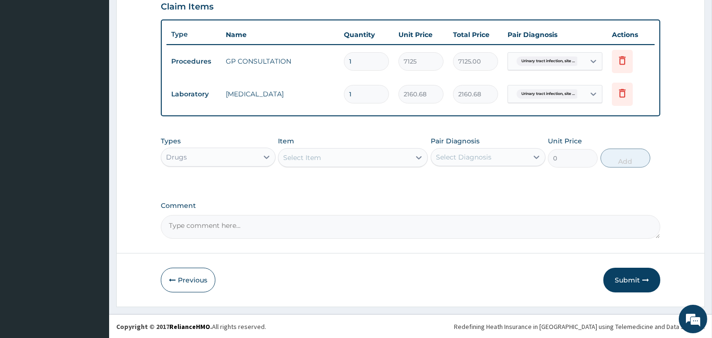
click at [326, 150] on div "Select Item" at bounding box center [344, 157] width 132 height 15
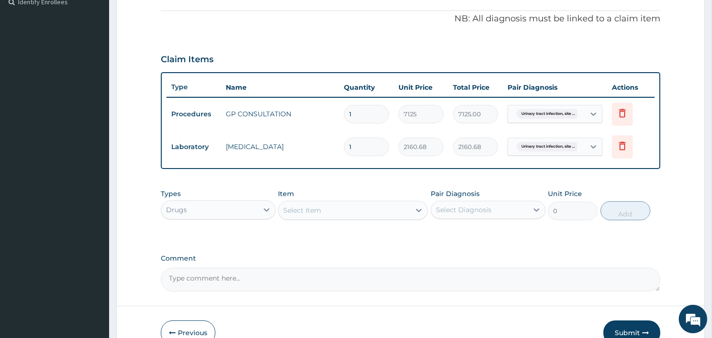
click at [344, 187] on div "Types Drugs Item Select Item Pair Diagnosis Select Diagnosis Unit Price 0 Add" at bounding box center [410, 204] width 499 height 41
click at [352, 205] on div "Select Item" at bounding box center [344, 210] width 132 height 15
type input "dox"
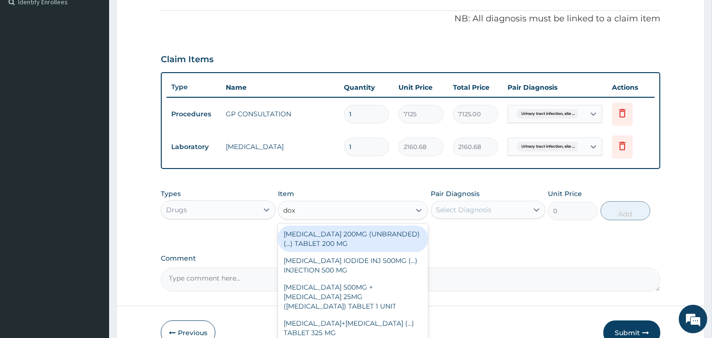
type input "549.9"
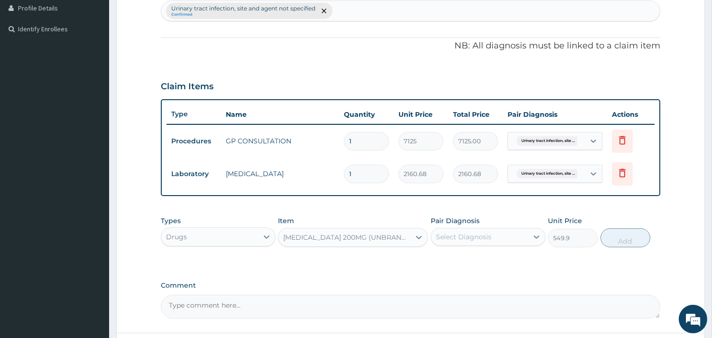
scroll to position [236, 0]
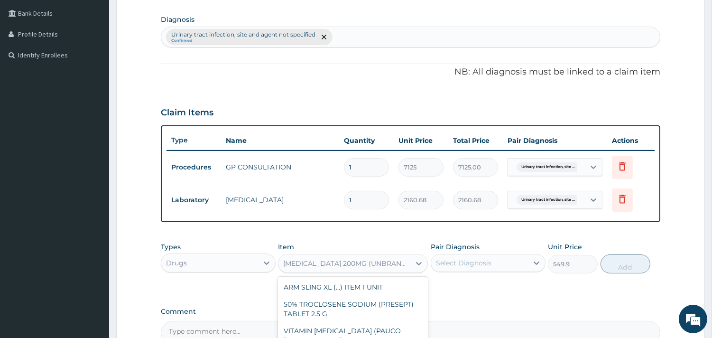
click at [331, 267] on div "CEFPODOXIME 200MG (UNBRANDED) (...) TABLET 200 MG" at bounding box center [344, 263] width 132 height 15
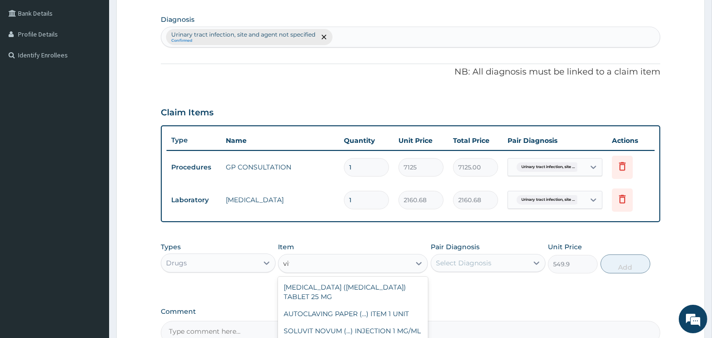
scroll to position [54, 0]
type input "vit"
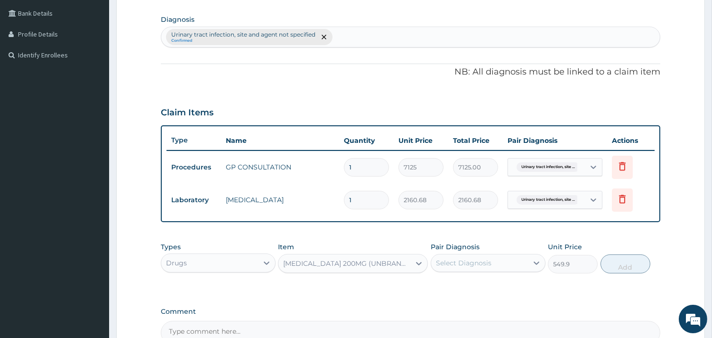
click at [369, 242] on div "Item CEFPODOXIME 200MG (UNBRANDED) (...) TABLET 200 MG" at bounding box center [353, 257] width 150 height 31
drag, startPoint x: 442, startPoint y: 264, endPoint x: 429, endPoint y: 267, distance: 13.1
click at [429, 267] on div "Types Drugs Item CEFPODOXIME 200MG (UNBRANDED) (...) TABLET 200 MG Pair Diagnos…" at bounding box center [410, 257] width 499 height 41
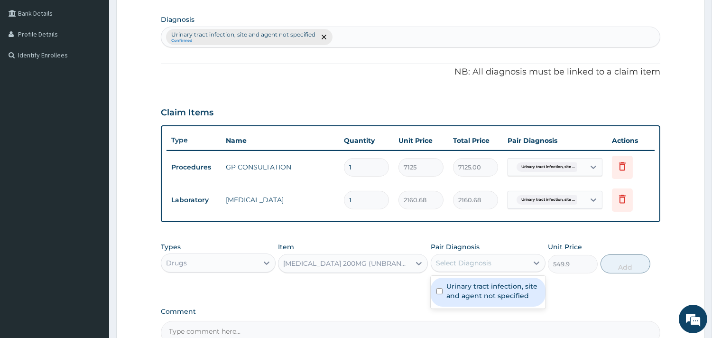
click at [364, 261] on div "CEFPODOXIME 200MG (UNBRANDED) (...) TABLET 200 MG" at bounding box center [347, 262] width 128 height 9
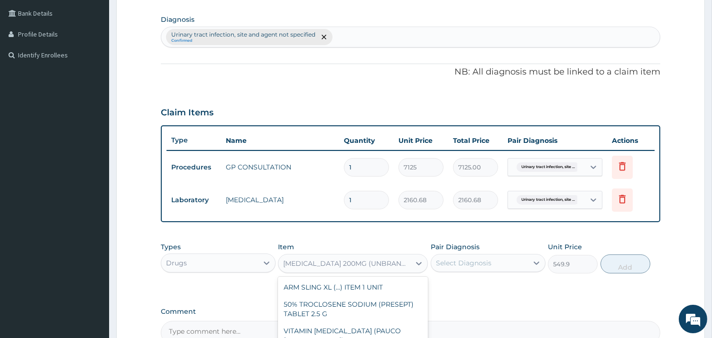
scroll to position [3980, 0]
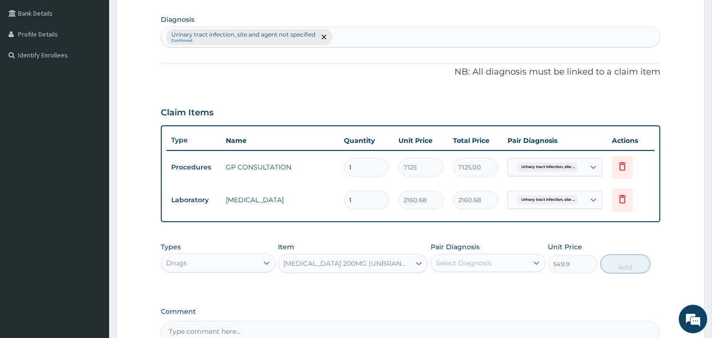
click at [408, 230] on div "PA Code / Prescription Code Enter Code(Secondary Care Only) Code must be in the…" at bounding box center [410, 99] width 499 height 490
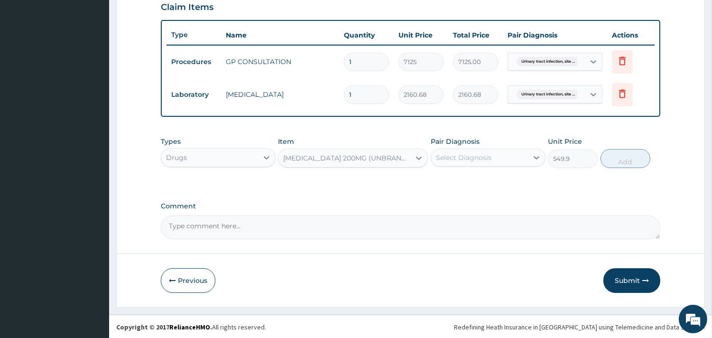
scroll to position [342, 0]
click at [633, 267] on button "Submit" at bounding box center [631, 279] width 57 height 25
drag, startPoint x: 643, startPoint y: 283, endPoint x: 638, endPoint y: 284, distance: 4.8
click at [641, 284] on button "Submit" at bounding box center [631, 279] width 57 height 25
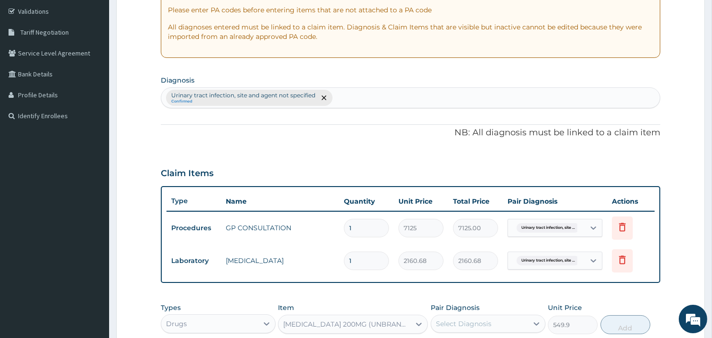
scroll to position [26, 0]
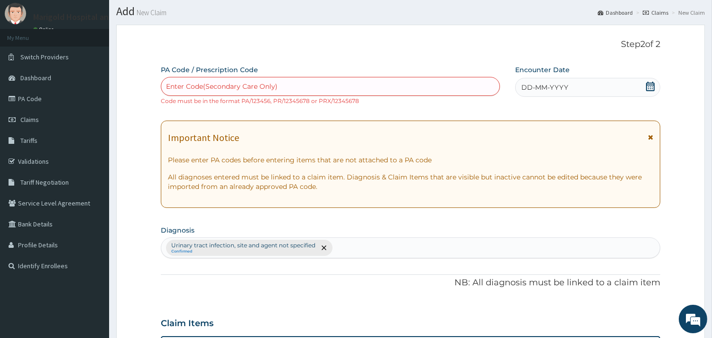
click at [650, 85] on icon at bounding box center [649, 86] width 9 height 9
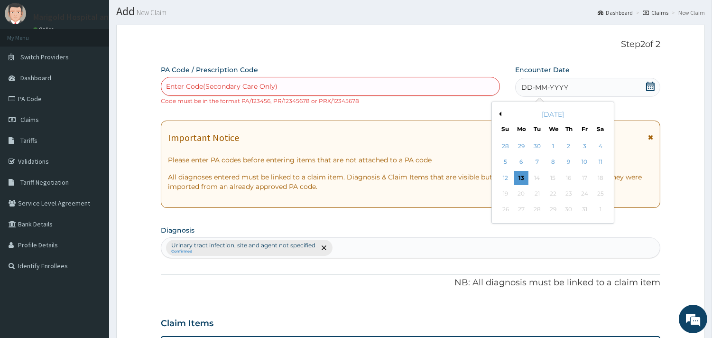
click at [501, 115] on div "October 2025" at bounding box center [553, 114] width 114 height 9
click at [500, 113] on button "Previous Month" at bounding box center [499, 113] width 5 height 5
click at [507, 194] on div "21" at bounding box center [505, 193] width 14 height 14
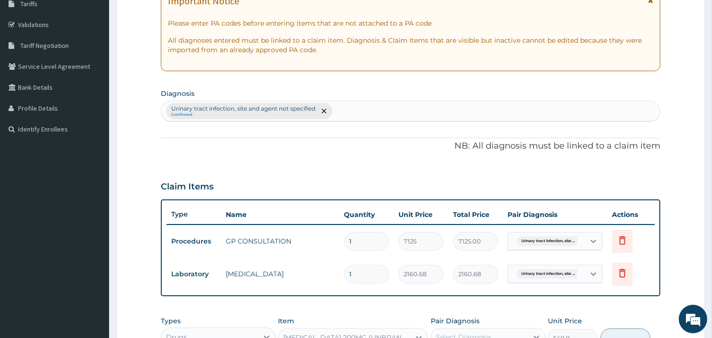
scroll to position [342, 0]
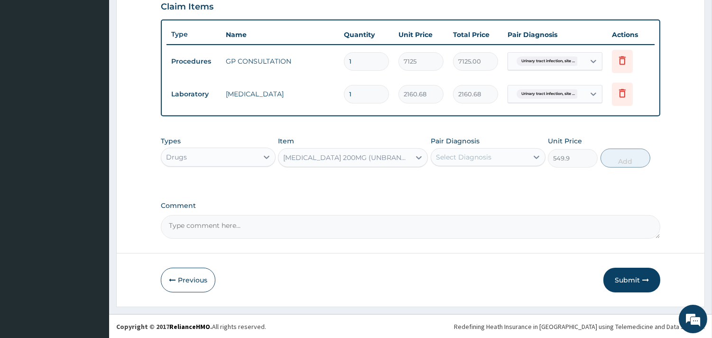
click at [619, 283] on button "Submit" at bounding box center [631, 279] width 57 height 25
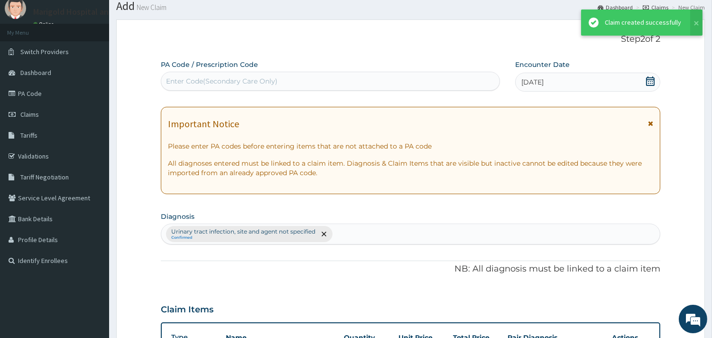
scroll to position [333, 0]
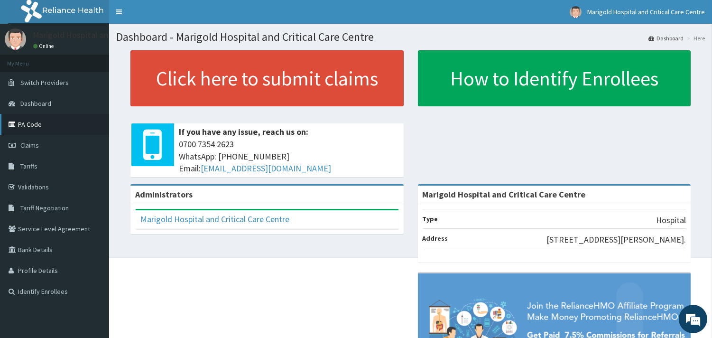
click at [41, 129] on link "PA Code" at bounding box center [54, 124] width 109 height 21
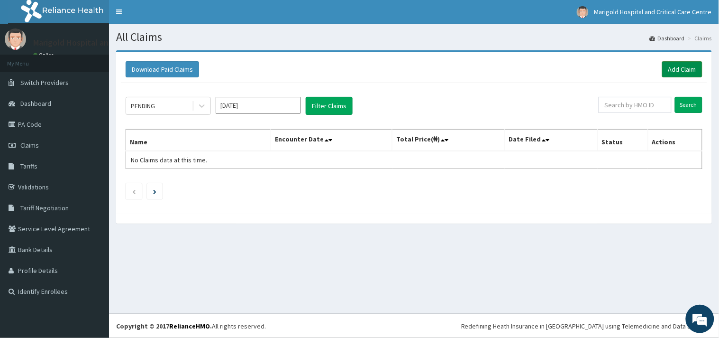
click at [670, 74] on link "Add Claim" at bounding box center [683, 69] width 40 height 16
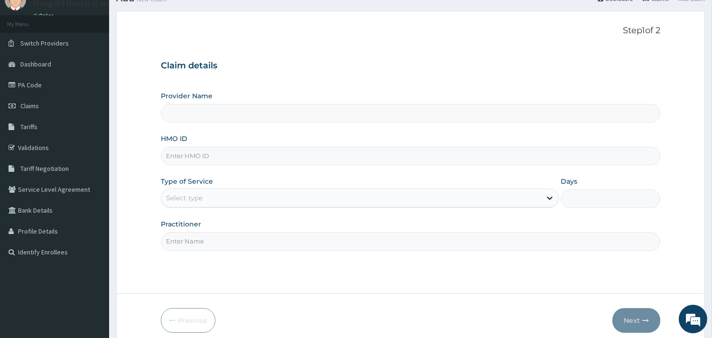
scroll to position [81, 0]
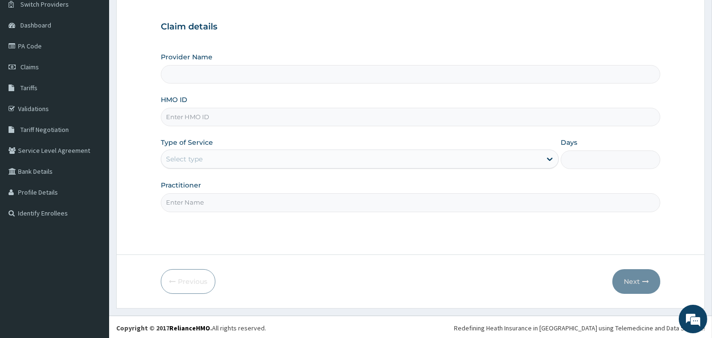
type input "Marigold Hospital and Critical Care Centre"
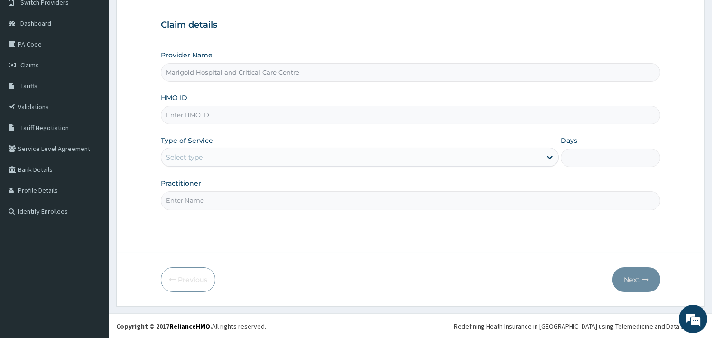
click at [195, 112] on input "HMO ID" at bounding box center [410, 115] width 499 height 18
type input "l"
type input "L"
type input "LFL/10033/A"
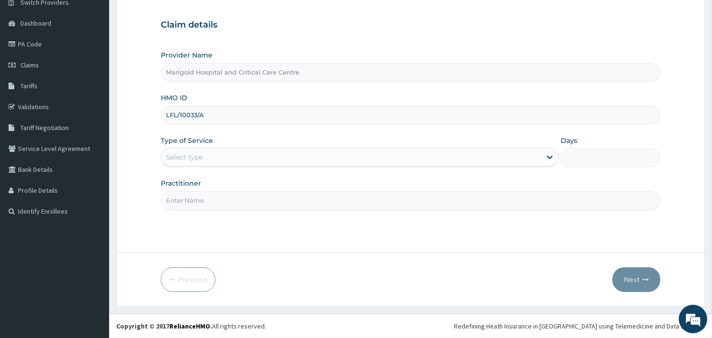
click at [184, 157] on div "Select type" at bounding box center [184, 156] width 37 height 9
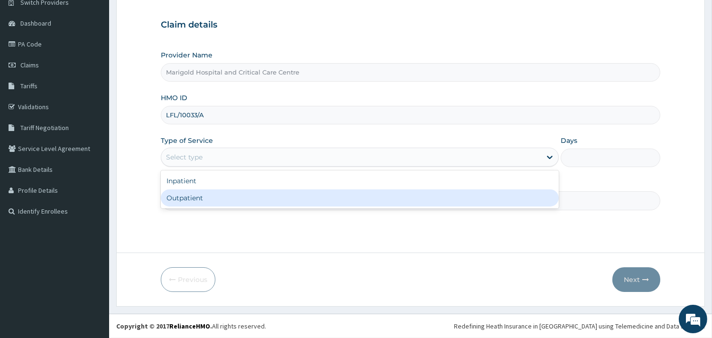
click at [199, 192] on div "Outpatient" at bounding box center [360, 197] width 398 height 17
type input "1"
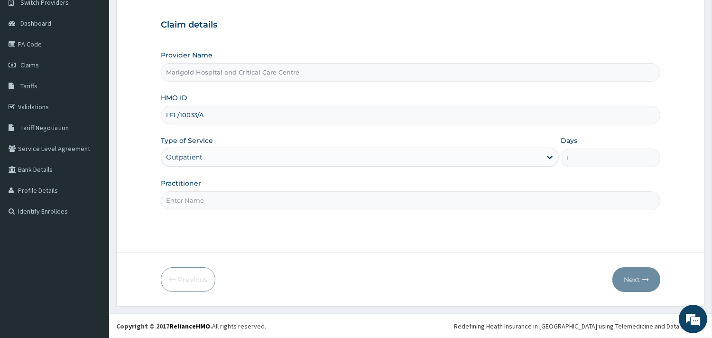
click at [203, 205] on input "Practitioner" at bounding box center [410, 200] width 499 height 18
type input "OLA"
click at [641, 279] on button "Next" at bounding box center [636, 279] width 48 height 25
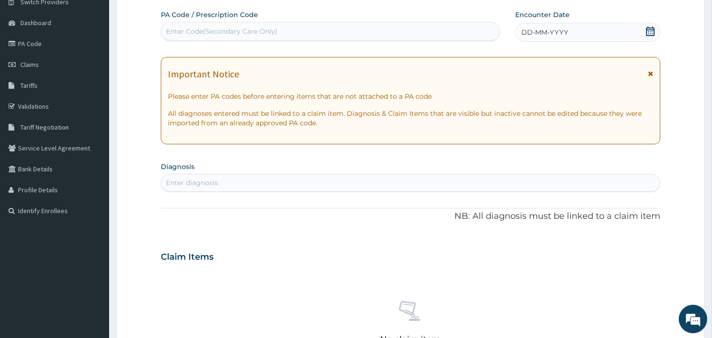
click at [244, 34] on div "Enter Code(Secondary Care Only)" at bounding box center [221, 31] width 111 height 9
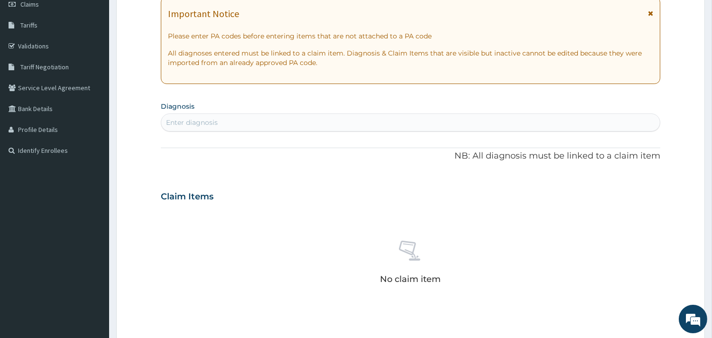
scroll to position [28, 0]
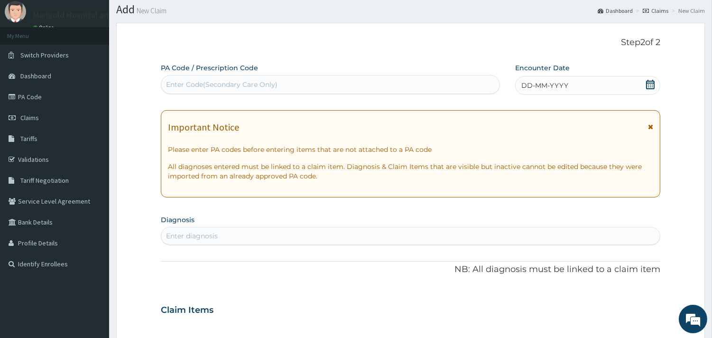
click at [644, 83] on div "DD-MM-YYYY" at bounding box center [587, 85] width 145 height 19
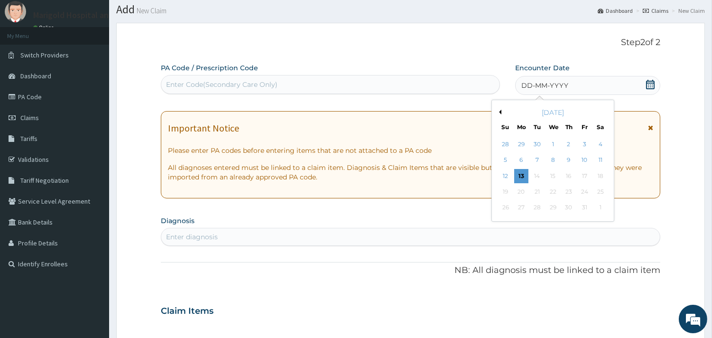
click at [500, 111] on button "Previous Month" at bounding box center [499, 112] width 5 height 5
click at [519, 191] on div "22" at bounding box center [521, 191] width 14 height 14
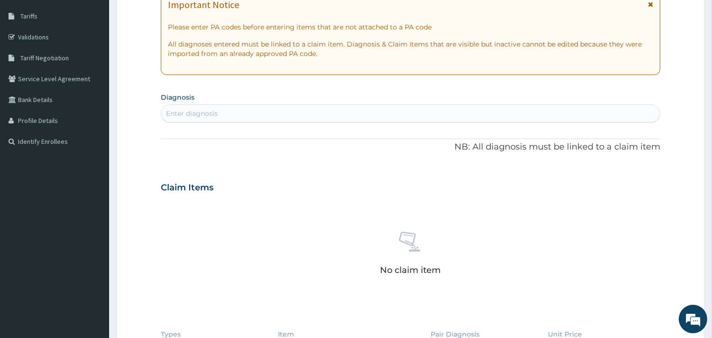
scroll to position [239, 0]
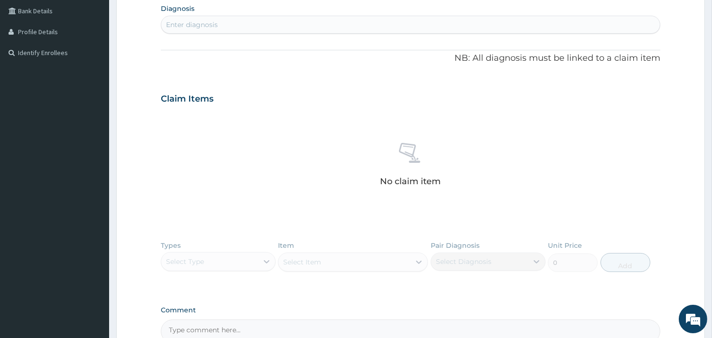
click at [219, 31] on div "Enter diagnosis" at bounding box center [410, 24] width 498 height 15
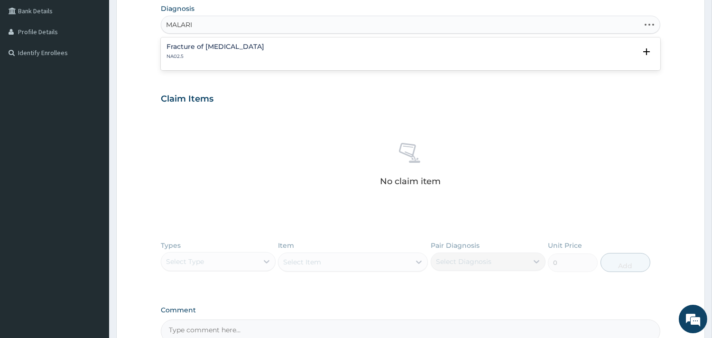
type input "MALARIA"
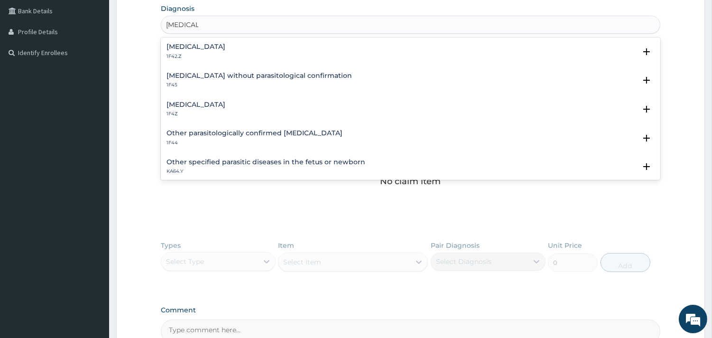
click at [216, 102] on h4 "Malaria, unspecified" at bounding box center [195, 104] width 59 height 7
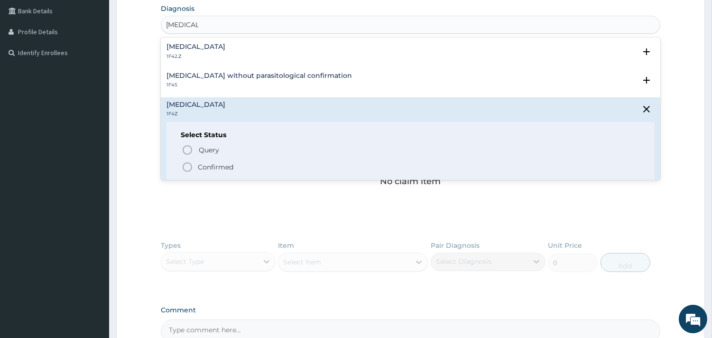
click at [210, 165] on p "Confirmed" at bounding box center [216, 166] width 36 height 9
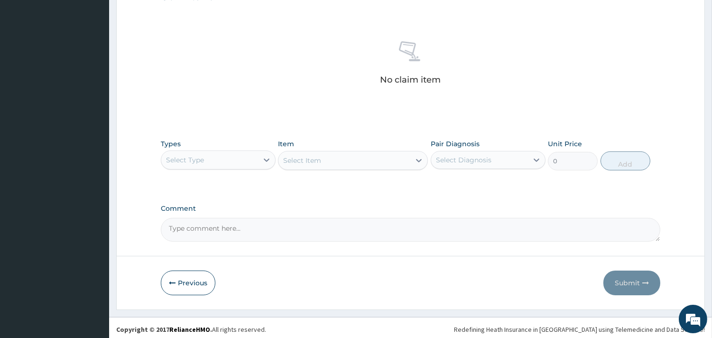
scroll to position [346, 0]
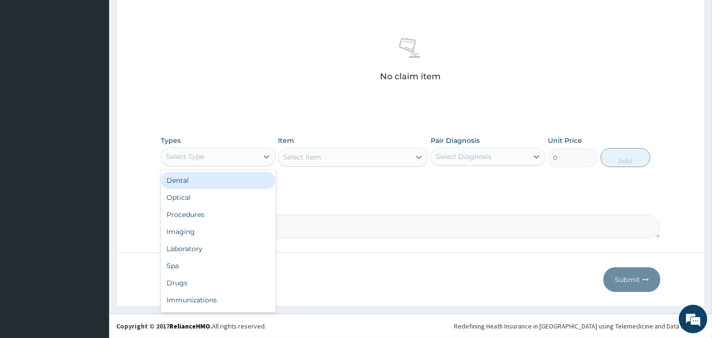
drag, startPoint x: 257, startPoint y: 149, endPoint x: 234, endPoint y: 197, distance: 53.5
click at [257, 149] on div "Select Type" at bounding box center [209, 156] width 97 height 15
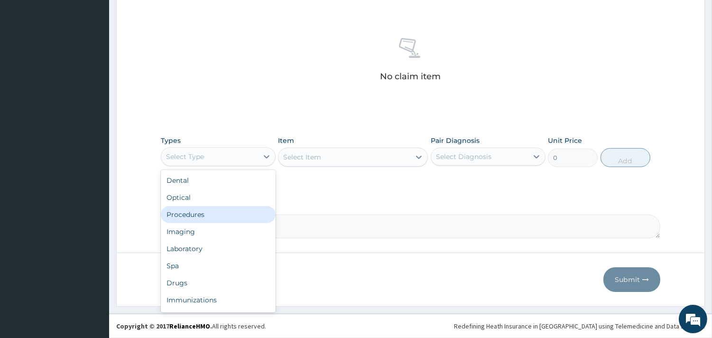
click at [224, 214] on div "Procedures" at bounding box center [218, 214] width 115 height 17
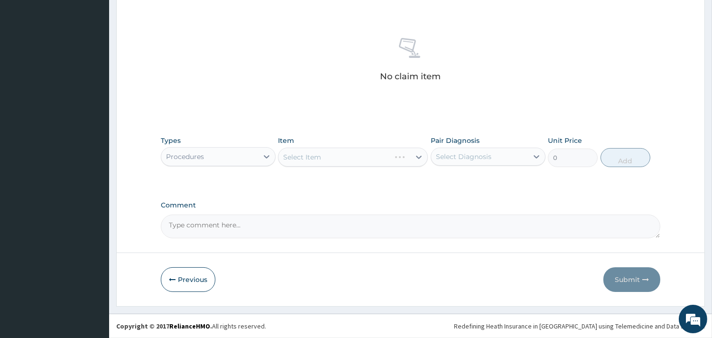
click at [337, 163] on div "Select Item" at bounding box center [353, 156] width 150 height 19
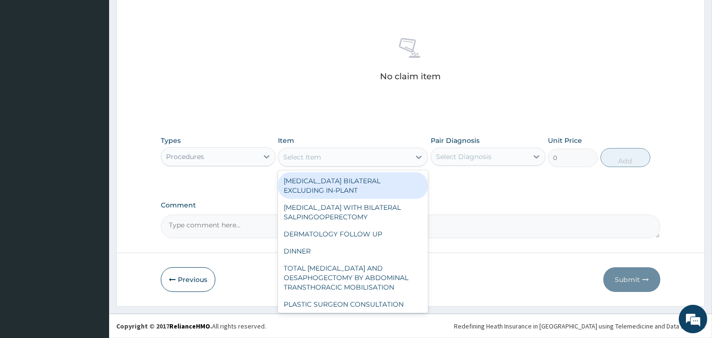
click at [348, 156] on div "Select Item" at bounding box center [344, 156] width 132 height 15
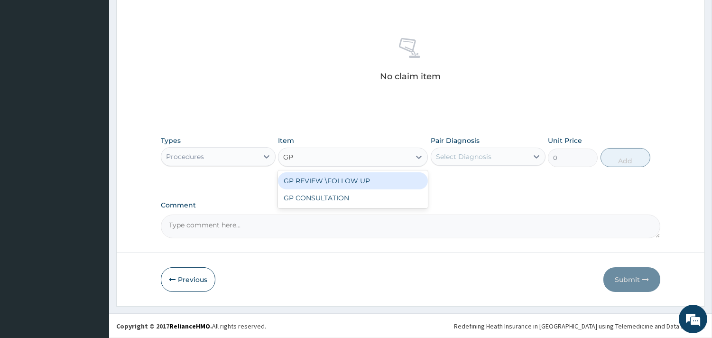
type input "GP C"
drag, startPoint x: 363, startPoint y: 178, endPoint x: 446, endPoint y: 184, distance: 83.2
click at [365, 179] on div "GP CONSULTATION" at bounding box center [353, 180] width 150 height 17
type input "7125"
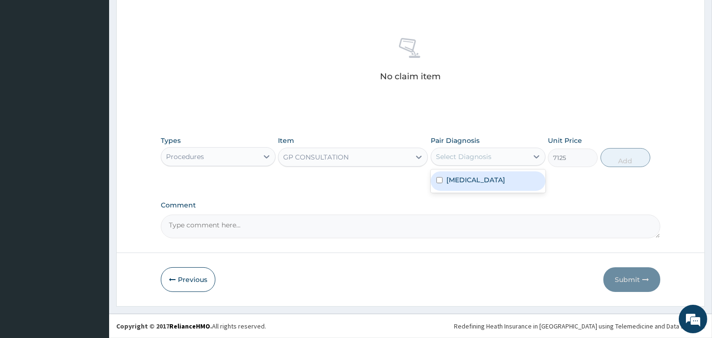
click at [461, 158] on div "Select Diagnosis" at bounding box center [463, 156] width 55 height 9
click at [465, 185] on div "Malaria, unspecified" at bounding box center [488, 180] width 115 height 19
checkbox input "true"
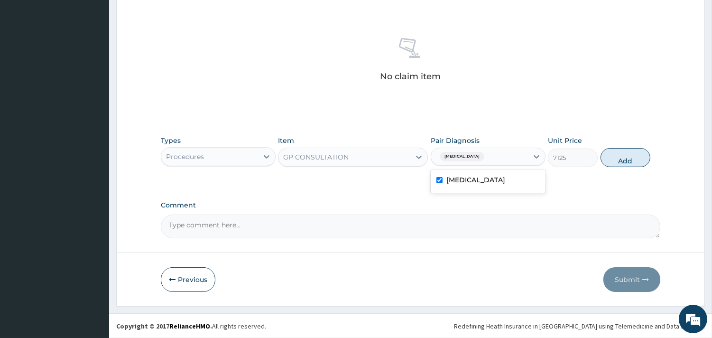
click at [623, 164] on button "Add" at bounding box center [625, 157] width 50 height 19
type input "0"
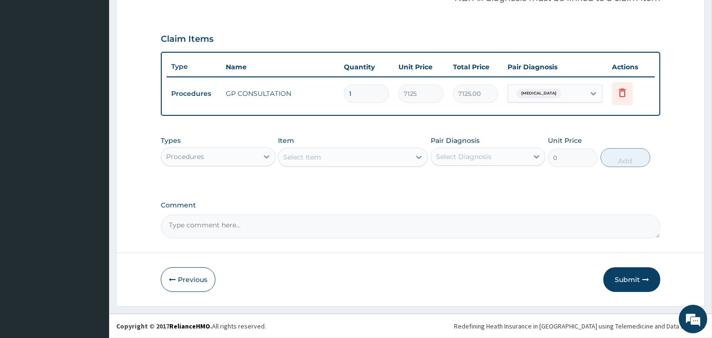
scroll to position [300, 0]
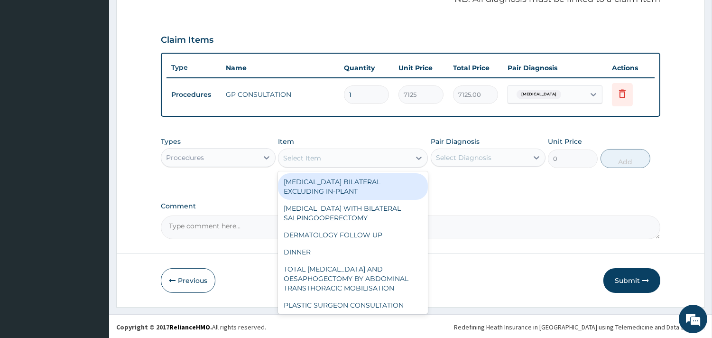
click at [293, 162] on div "Select Item" at bounding box center [344, 157] width 132 height 15
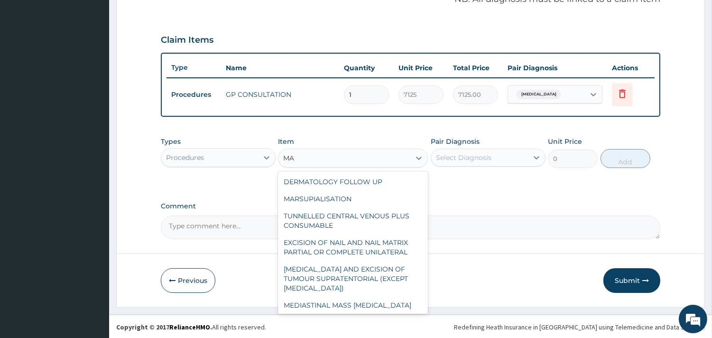
type input "M"
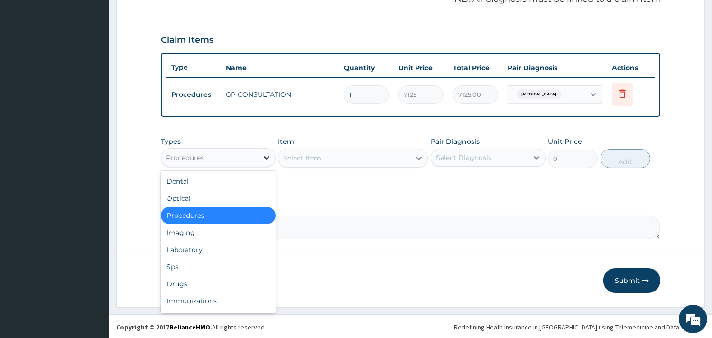
click at [262, 154] on icon at bounding box center [266, 157] width 9 height 9
click at [210, 245] on div "Laboratory" at bounding box center [218, 249] width 115 height 17
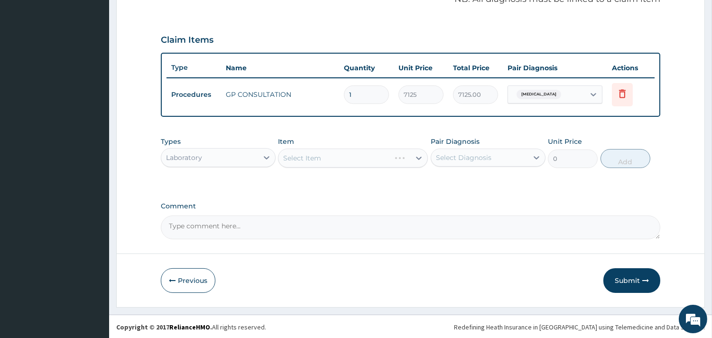
click at [313, 166] on div "Item Select Item" at bounding box center [353, 152] width 150 height 31
click at [319, 148] on div "Select Item" at bounding box center [353, 157] width 150 height 19
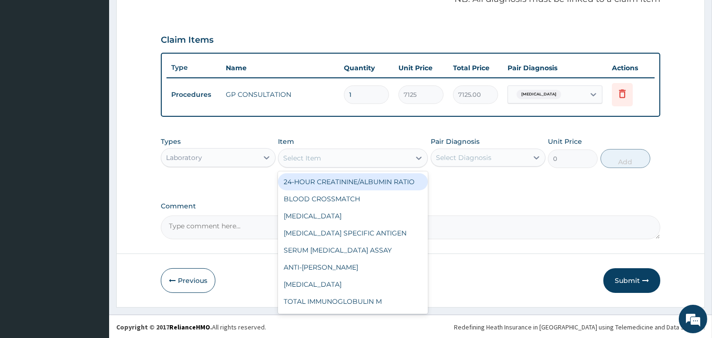
click at [316, 151] on div "Select Item" at bounding box center [344, 157] width 132 height 15
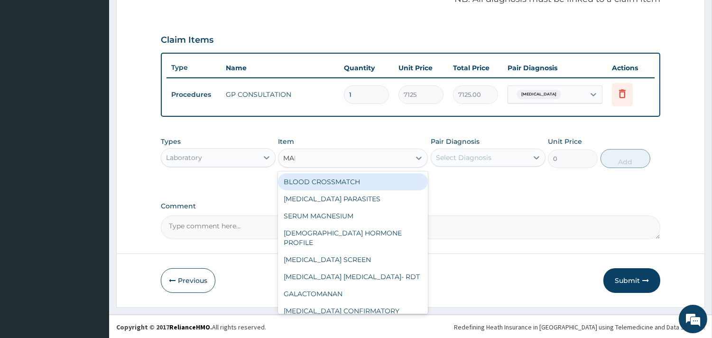
type input "MALA"
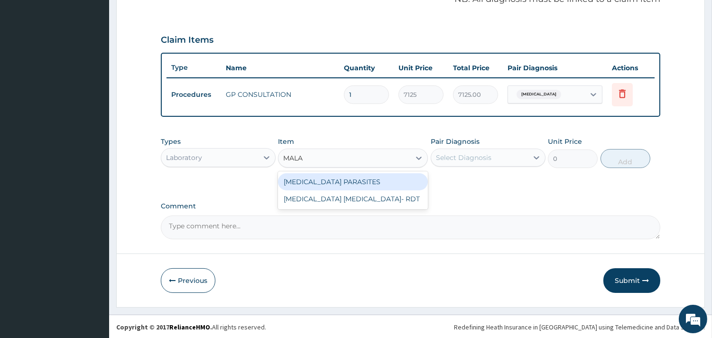
click at [351, 176] on div "MALARIA PARASITES" at bounding box center [353, 181] width 150 height 17
type input "3601.13"
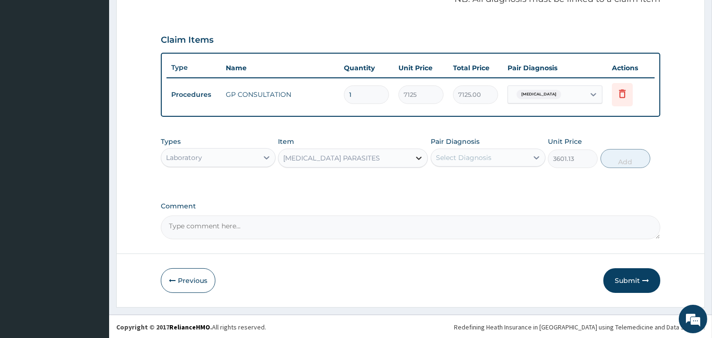
click at [410, 159] on div at bounding box center [418, 157] width 17 height 17
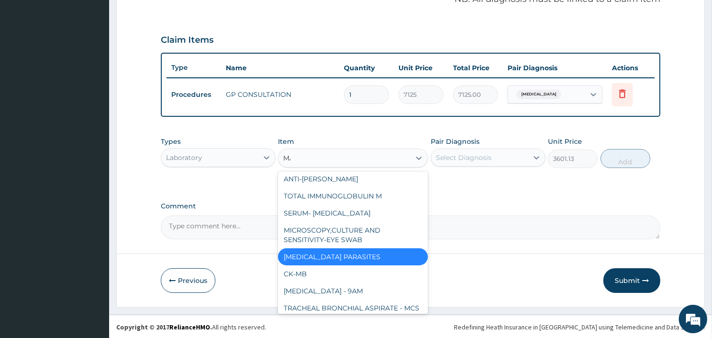
scroll to position [0, 0]
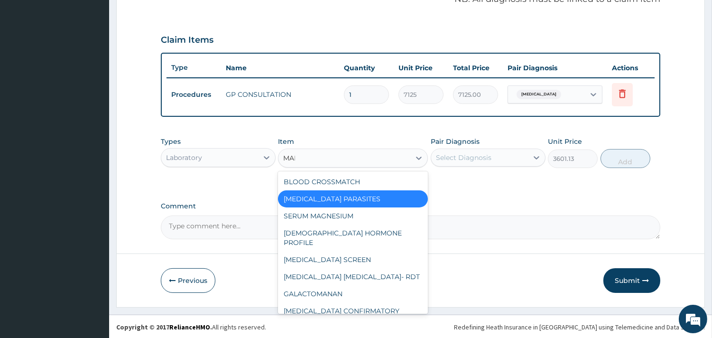
type input "MALA"
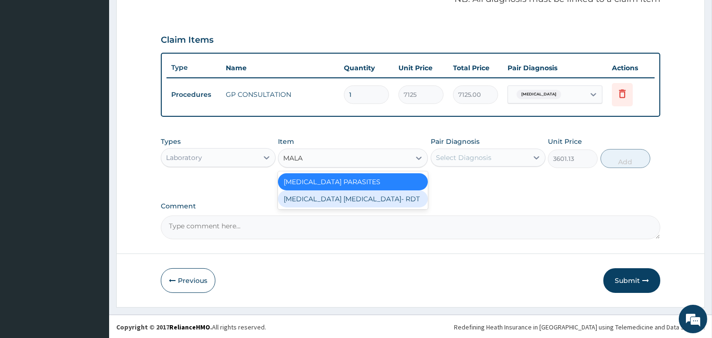
click at [394, 192] on div "MALARIA PARASITE- RDT" at bounding box center [353, 198] width 150 height 17
type input "4321.35"
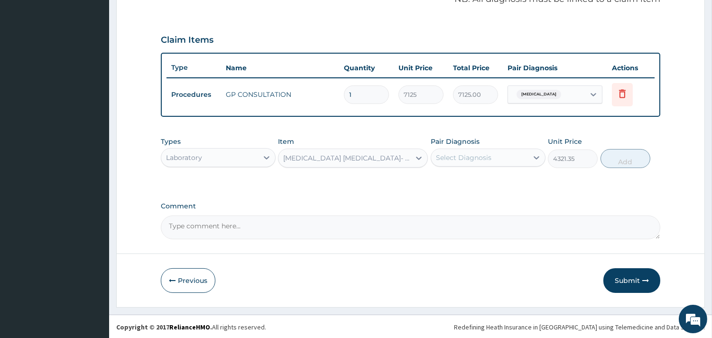
click at [452, 162] on div "Select Diagnosis" at bounding box center [479, 157] width 97 height 15
click at [483, 184] on div "Malaria, unspecified" at bounding box center [488, 181] width 115 height 19
checkbox input "true"
click at [629, 162] on button "Add" at bounding box center [625, 158] width 50 height 19
type input "0"
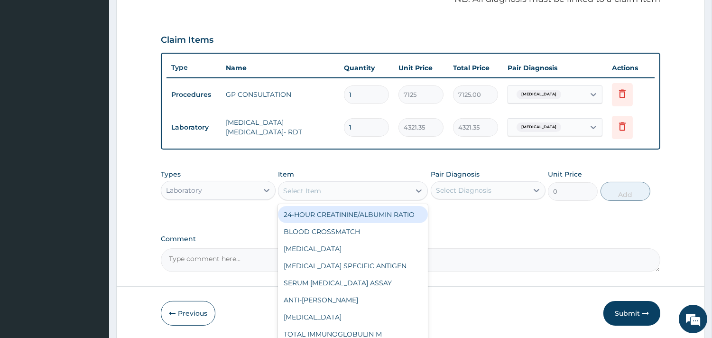
click at [310, 195] on div "Select Item" at bounding box center [344, 190] width 132 height 15
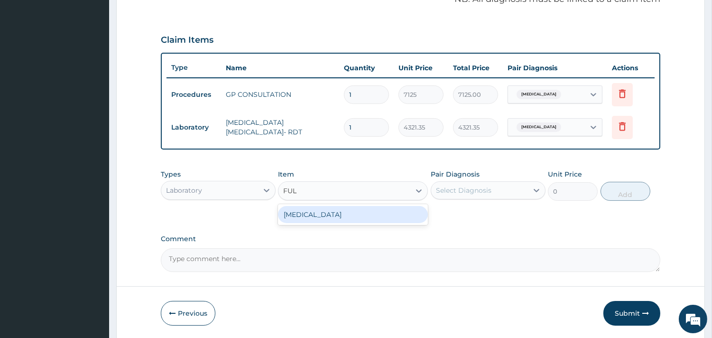
type input "FULL"
click at [331, 213] on div "FULL BLOOD COUNT" at bounding box center [353, 214] width 150 height 17
type input "5383.5"
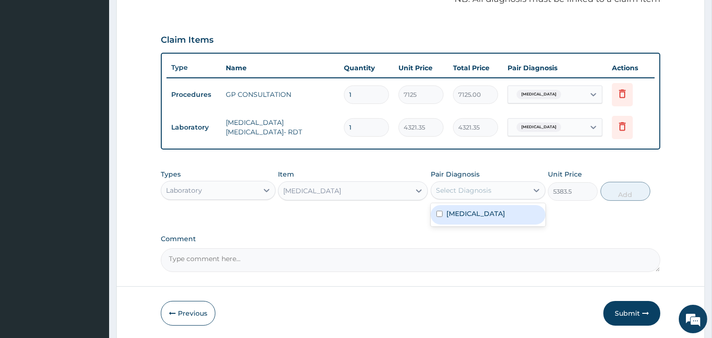
click at [510, 187] on div "Select Diagnosis" at bounding box center [479, 190] width 97 height 15
click at [501, 213] on label "Malaria, unspecified" at bounding box center [475, 213] width 59 height 9
checkbox input "true"
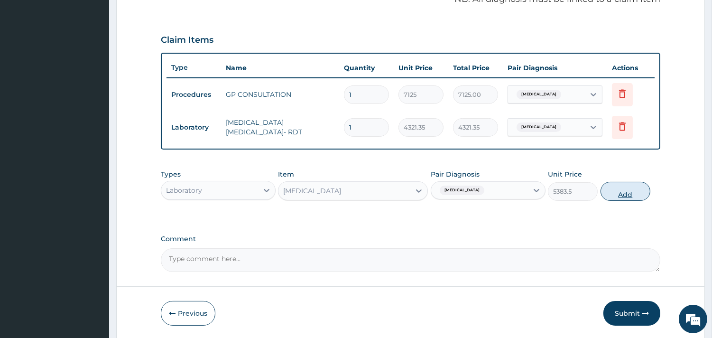
drag, startPoint x: 657, startPoint y: 195, endPoint x: 628, endPoint y: 196, distance: 28.9
click at [650, 195] on div "Types Laboratory Item FULL BLOOD COUNT Pair Diagnosis Malaria, unspecified Unit…" at bounding box center [410, 185] width 499 height 41
click at [628, 196] on button "Add" at bounding box center [625, 191] width 50 height 19
type input "0"
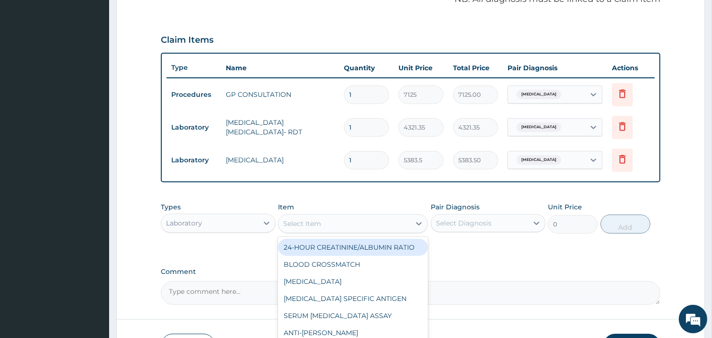
click at [351, 223] on div "Select Item" at bounding box center [344, 223] width 132 height 15
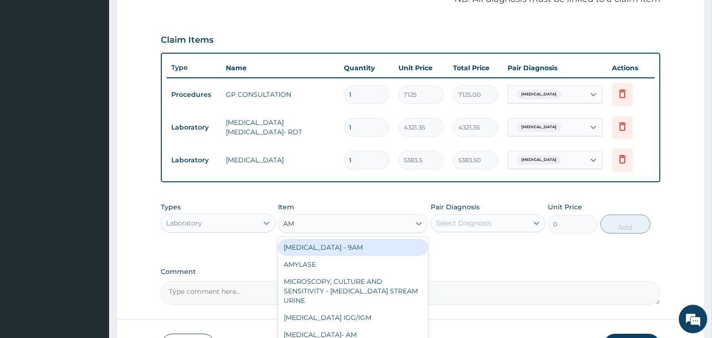
type input "A"
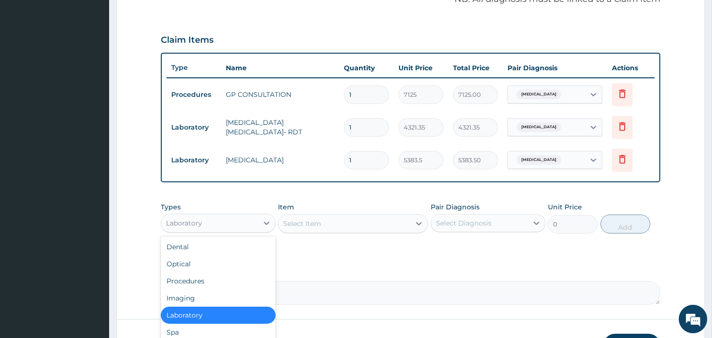
click at [226, 223] on div "Laboratory" at bounding box center [209, 222] width 97 height 15
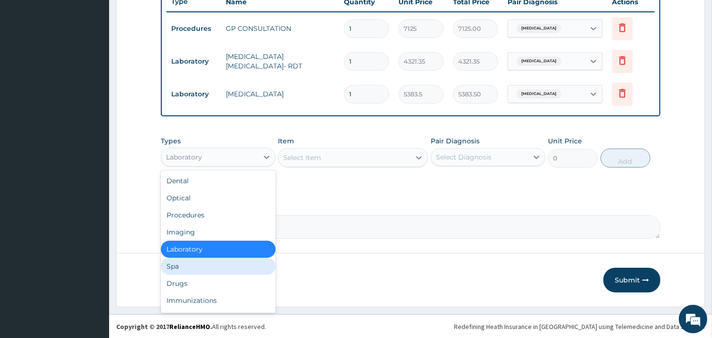
scroll to position [32, 0]
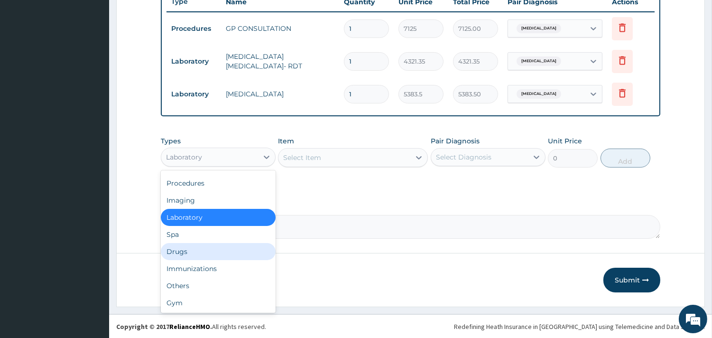
click at [211, 245] on div "Drugs" at bounding box center [218, 251] width 115 height 17
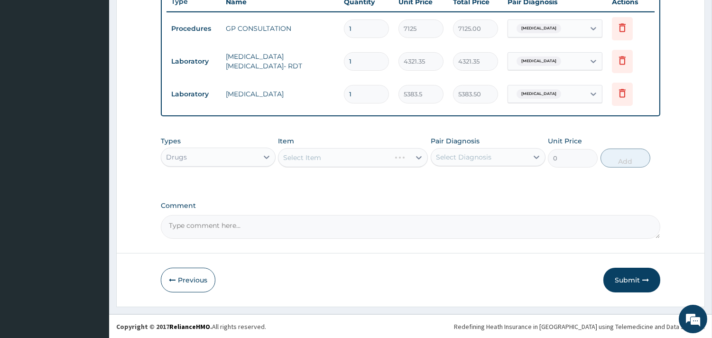
click at [322, 158] on div "Select Item" at bounding box center [353, 157] width 150 height 19
click at [318, 158] on div "Select Item" at bounding box center [353, 157] width 150 height 19
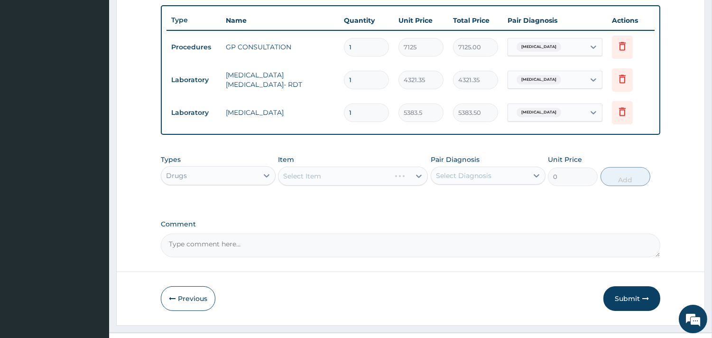
scroll to position [366, 0]
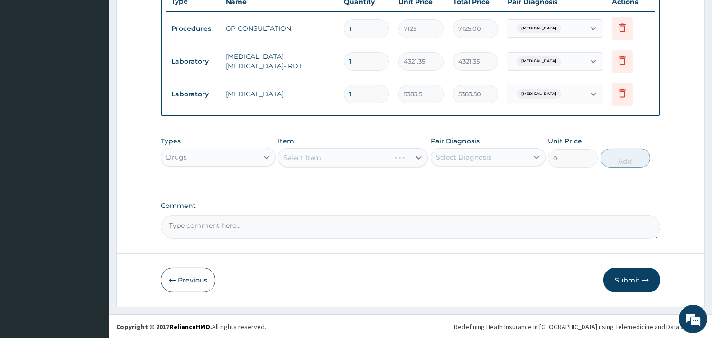
click at [327, 158] on div "Select Item" at bounding box center [353, 157] width 150 height 19
click at [347, 154] on div "Select Item" at bounding box center [353, 157] width 150 height 19
click at [361, 157] on div "Select Item" at bounding box center [353, 157] width 150 height 19
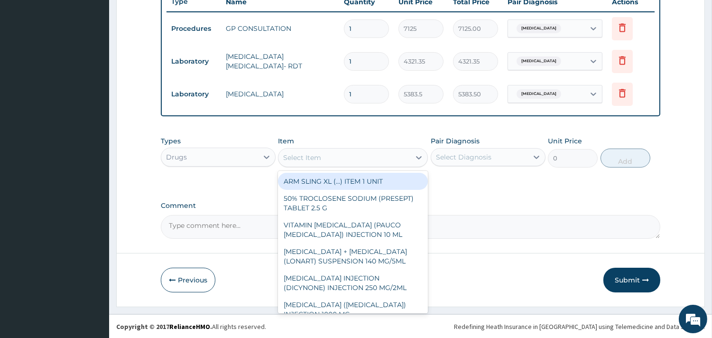
click at [305, 161] on div "Select Item" at bounding box center [344, 157] width 132 height 15
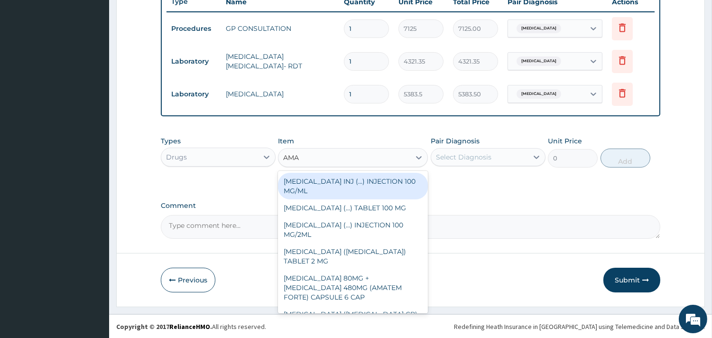
type input "AMAT"
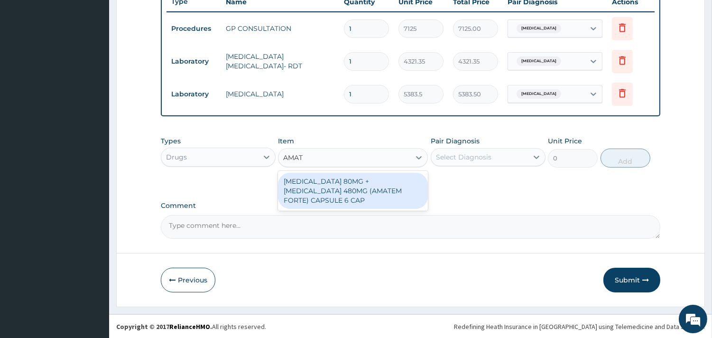
click at [336, 187] on div "ARTEMETHER 80MG + LUMEFANTRINE 480MG (AMATEM FORTE) CAPSULE 6 CAP" at bounding box center [353, 191] width 150 height 36
type input "3619.54"
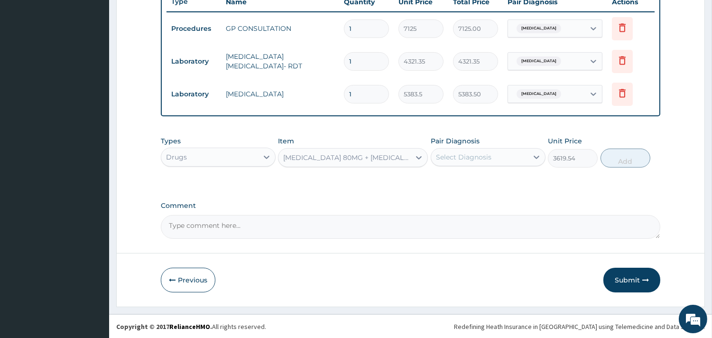
click at [449, 160] on div "Select Diagnosis" at bounding box center [463, 156] width 55 height 9
click at [467, 182] on label "Malaria, unspecified" at bounding box center [475, 179] width 59 height 9
checkbox input "true"
click at [625, 169] on div "Types Drugs Item ARTEMETHER 80MG + LUMEFANTRINE 480MG (AMATEM FORTE) CAPSULE 6 …" at bounding box center [410, 151] width 499 height 41
click at [622, 166] on button "Add" at bounding box center [625, 157] width 50 height 19
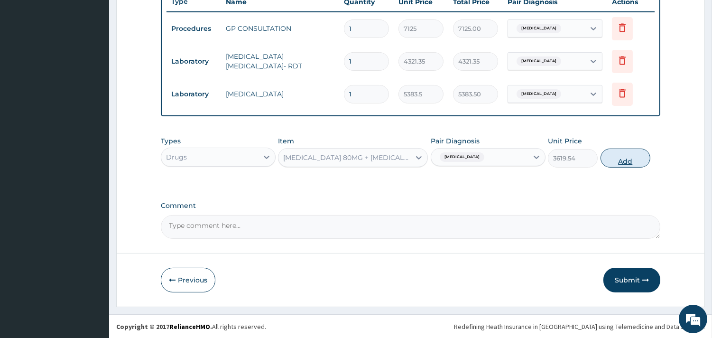
type input "0"
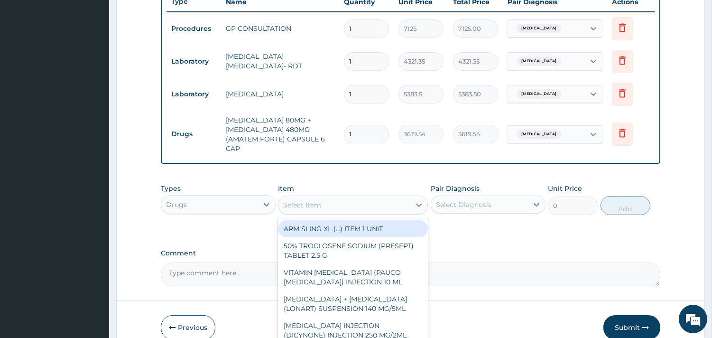
click at [321, 203] on div "Select Item" at bounding box center [302, 204] width 38 height 9
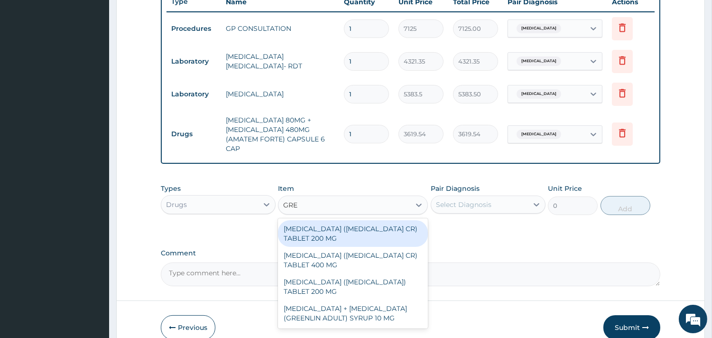
type input "GREE"
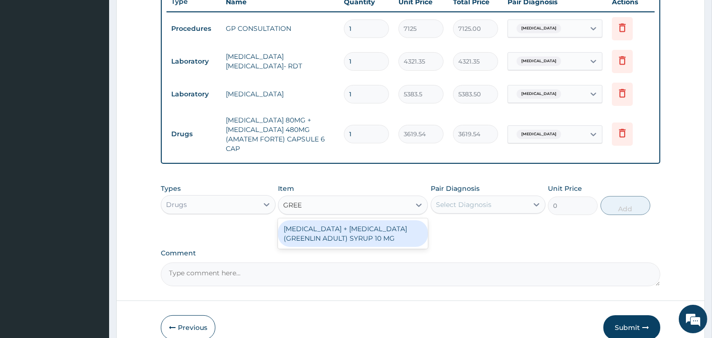
click at [339, 236] on div "GUAIFENESIN + DEXTROMETHORPHAN (GREENLIN ADULT) SYRUP 10 MG" at bounding box center [353, 233] width 150 height 27
type input "1474.2"
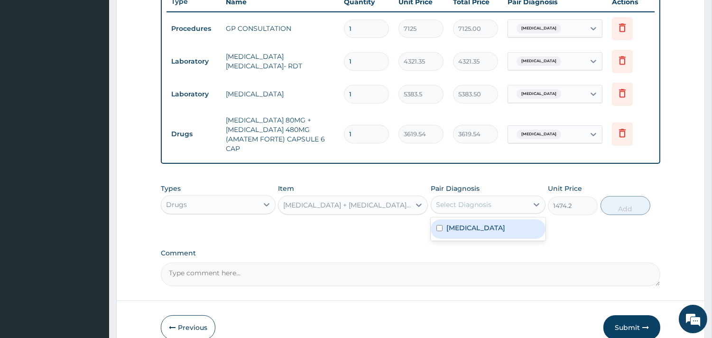
click at [487, 203] on div "Select Diagnosis" at bounding box center [463, 204] width 55 height 9
click at [484, 230] on label "Malaria, unspecified" at bounding box center [475, 227] width 59 height 9
checkbox input "true"
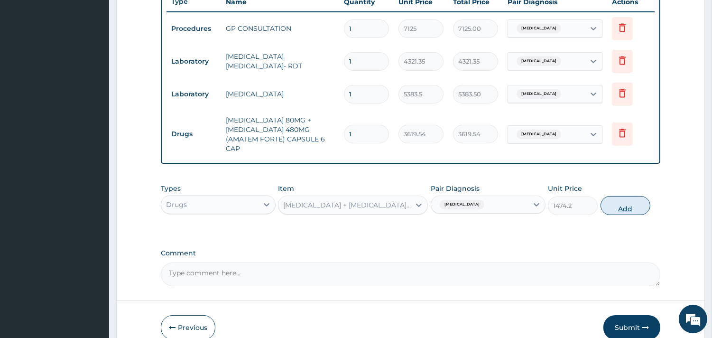
click at [617, 206] on button "Add" at bounding box center [625, 205] width 50 height 19
type input "0"
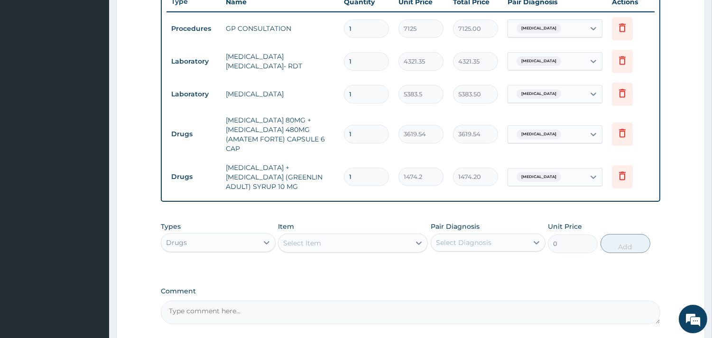
click at [321, 248] on div "Select Item" at bounding box center [302, 242] width 38 height 9
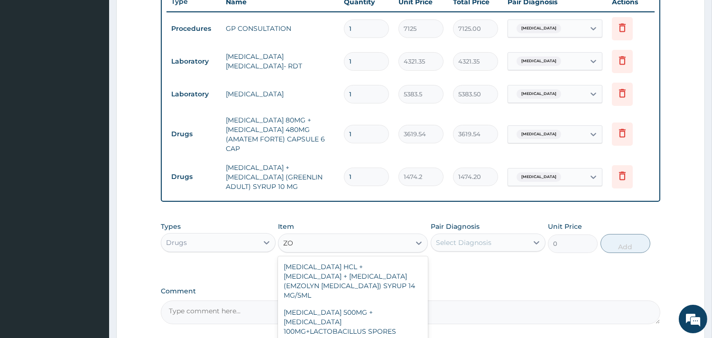
type input "Z"
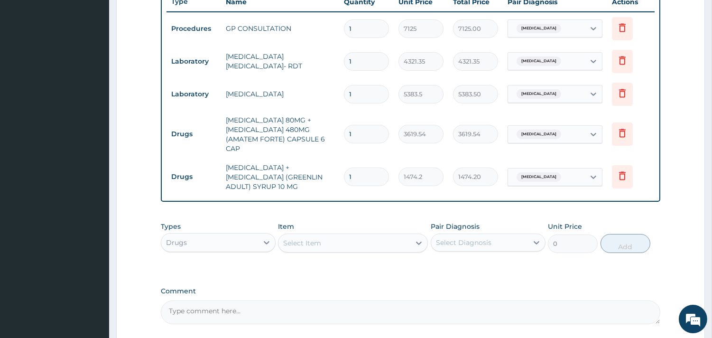
drag, startPoint x: 314, startPoint y: 259, endPoint x: 285, endPoint y: 255, distance: 29.2
click at [285, 250] on div "Select Item" at bounding box center [344, 242] width 132 height 15
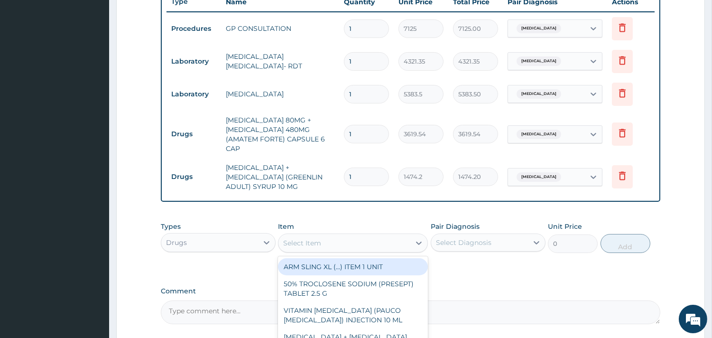
click at [307, 246] on div "Select Item" at bounding box center [344, 242] width 132 height 15
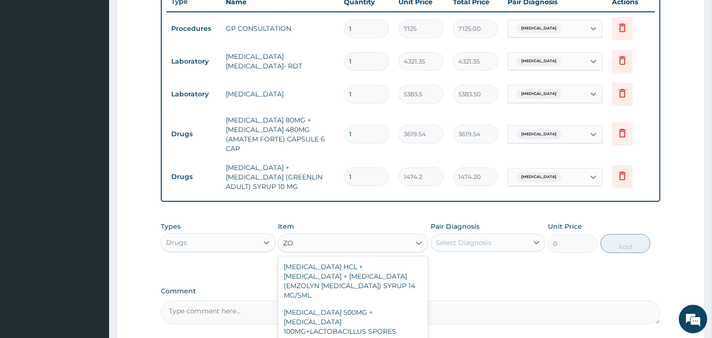
type input "Z"
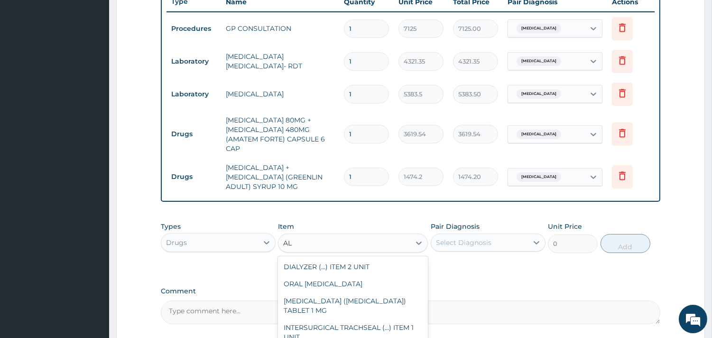
type input "A"
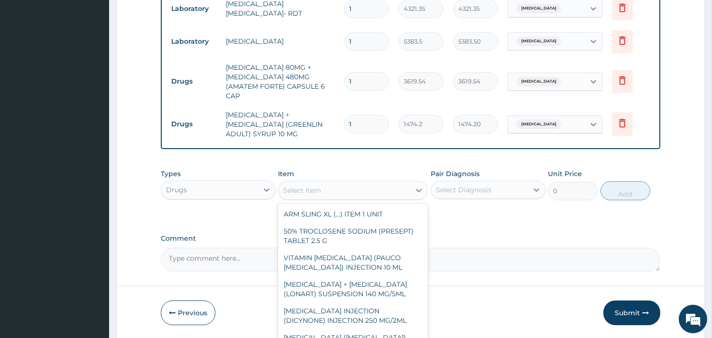
click at [631, 321] on button "Submit" at bounding box center [631, 312] width 57 height 25
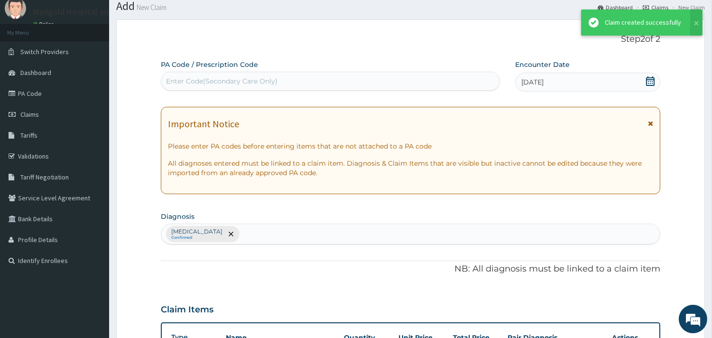
scroll to position [419, 0]
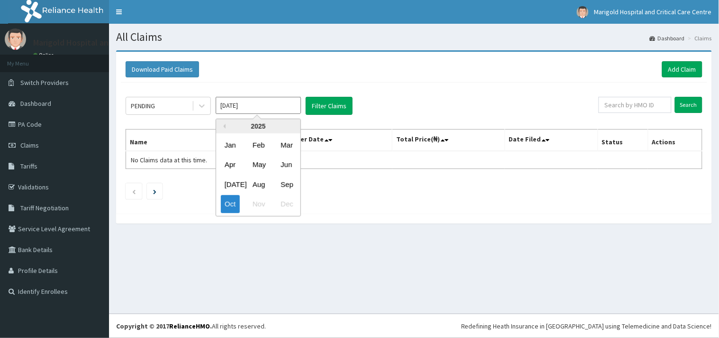
click at [243, 111] on input "[DATE]" at bounding box center [258, 105] width 85 height 17
drag, startPoint x: 287, startPoint y: 184, endPoint x: 289, endPoint y: 167, distance: 16.7
click at [286, 184] on div "Sep" at bounding box center [286, 184] width 19 height 18
type input "[DATE]"
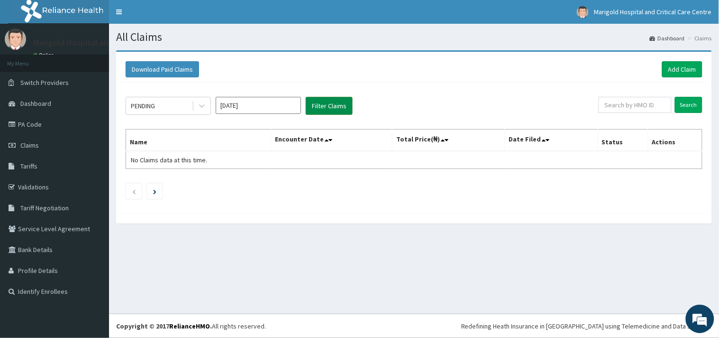
click at [333, 98] on button "Filter Claims" at bounding box center [329, 106] width 47 height 18
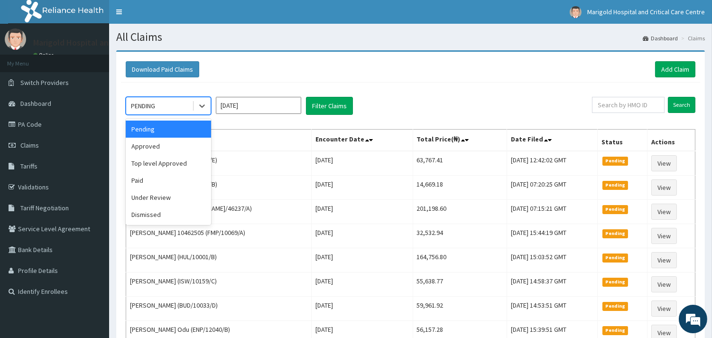
click at [181, 102] on div "PENDING" at bounding box center [159, 105] width 66 height 15
drag, startPoint x: 181, startPoint y: 146, endPoint x: 199, endPoint y: 140, distance: 18.9
click at [180, 146] on div "Approved" at bounding box center [168, 146] width 85 height 17
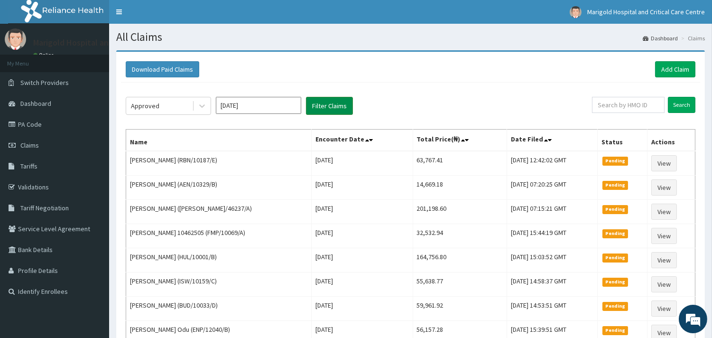
click at [321, 112] on button "Filter Claims" at bounding box center [329, 106] width 47 height 18
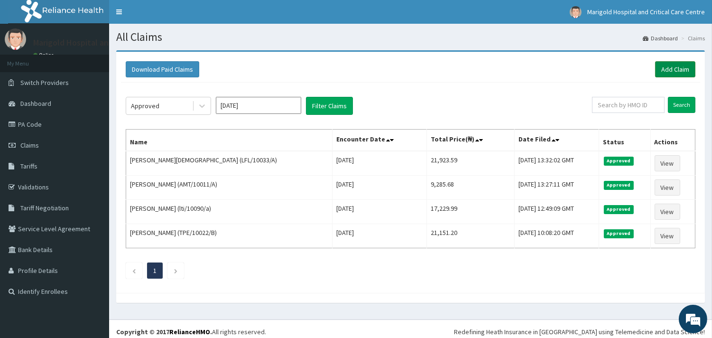
click at [676, 71] on link "Add Claim" at bounding box center [675, 69] width 40 height 16
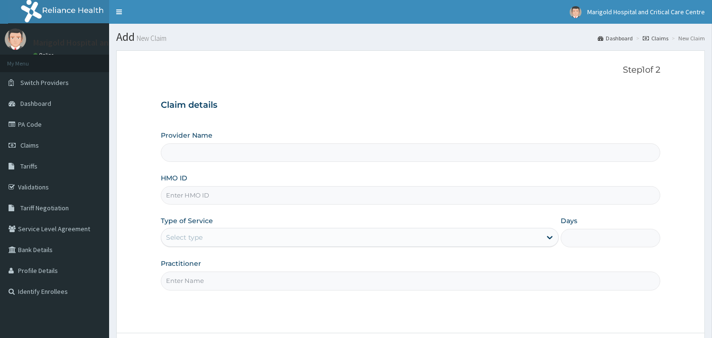
paste input "RET/46237/A"
type input "RET/46237/A"
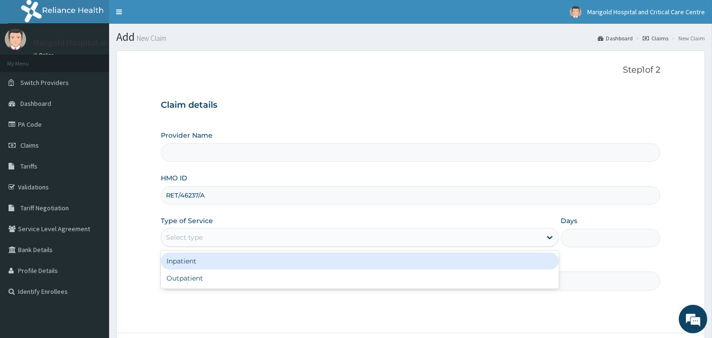
click at [223, 235] on div "Select type" at bounding box center [351, 237] width 380 height 15
type input "Marigold Hospital and Critical Care Centre"
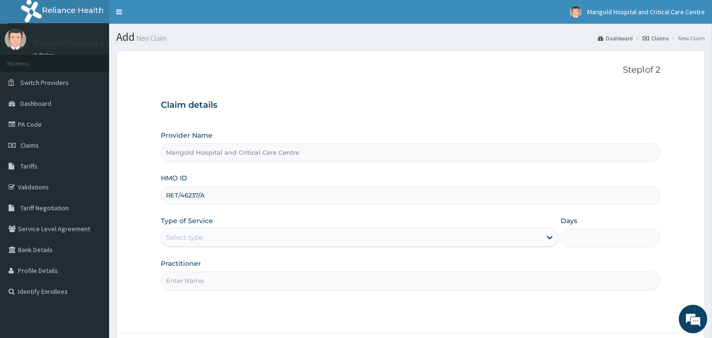
drag, startPoint x: 178, startPoint y: 200, endPoint x: 157, endPoint y: 198, distance: 21.4
click at [157, 198] on form "Step 1 of 2 Claim details Provider Name Marigold Hospital and Critical Care Cen…" at bounding box center [410, 218] width 589 height 336
type input "RET/46237/A"
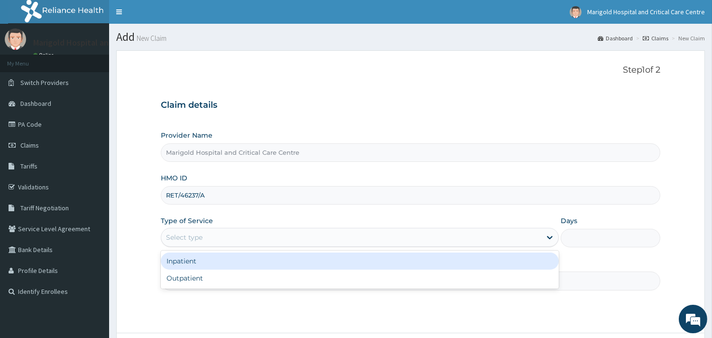
drag, startPoint x: 193, startPoint y: 229, endPoint x: 197, endPoint y: 264, distance: 34.9
click at [193, 230] on div "Select type" at bounding box center [360, 237] width 398 height 19
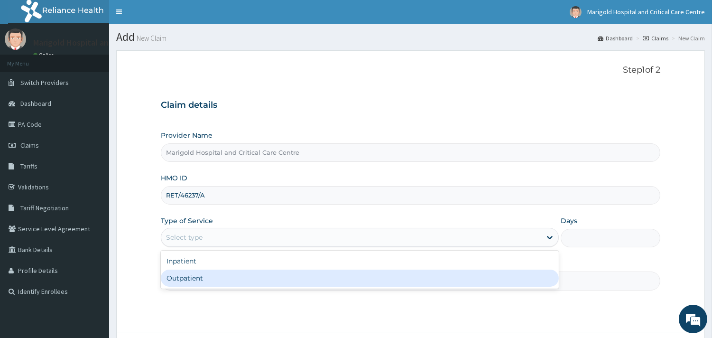
click at [197, 274] on div "Outpatient" at bounding box center [360, 277] width 398 height 17
type input "1"
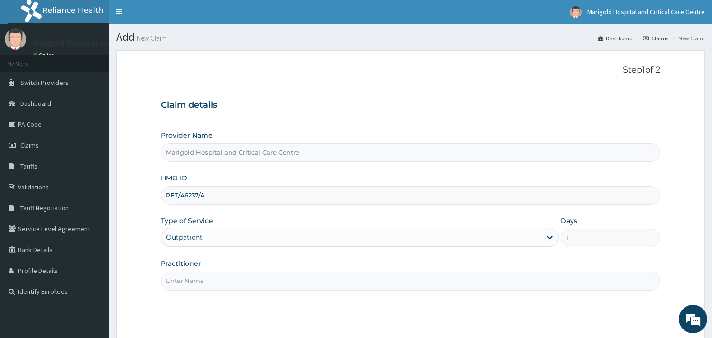
click at [205, 277] on input "Practitioner" at bounding box center [410, 280] width 499 height 18
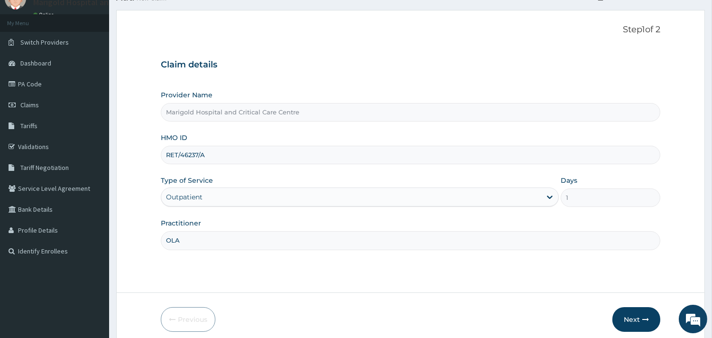
scroll to position [81, 0]
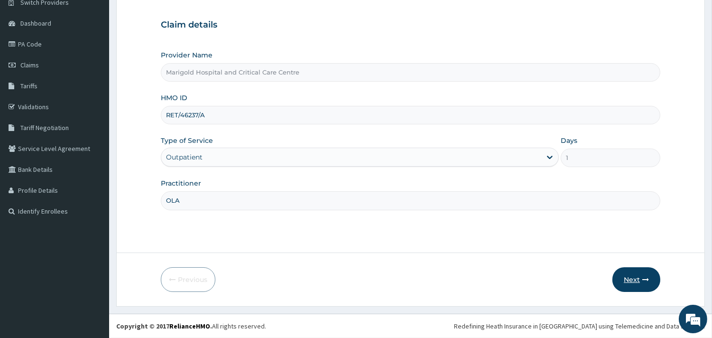
type input "OLA"
click at [624, 280] on button "Next" at bounding box center [636, 279] width 48 height 25
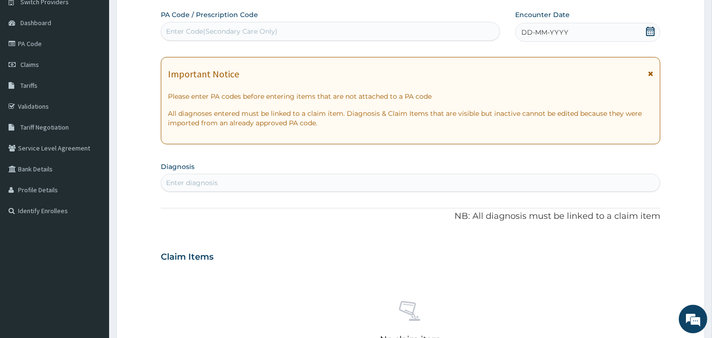
click at [215, 30] on div "Enter Code(Secondary Care Only)" at bounding box center [221, 31] width 111 height 9
paste input "PA/4EDD90"
type input "PA/4EDD90"
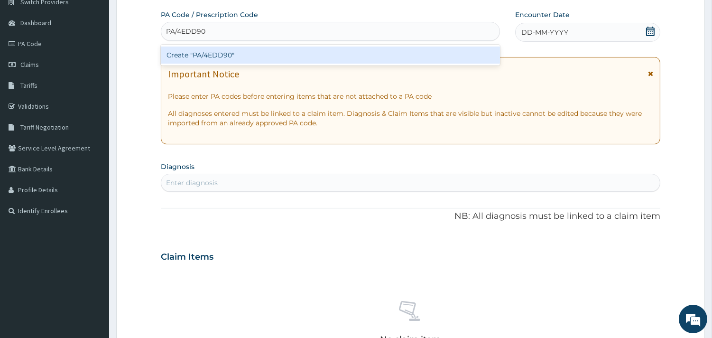
click at [254, 53] on div "Create "PA/4EDD90"" at bounding box center [330, 54] width 339 height 17
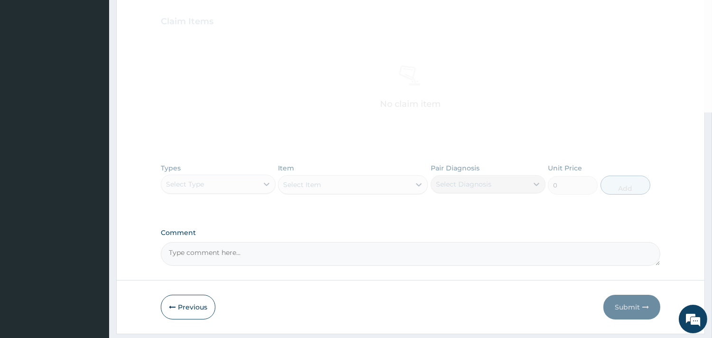
scroll to position [343, 0]
